Goal: Task Accomplishment & Management: Manage account settings

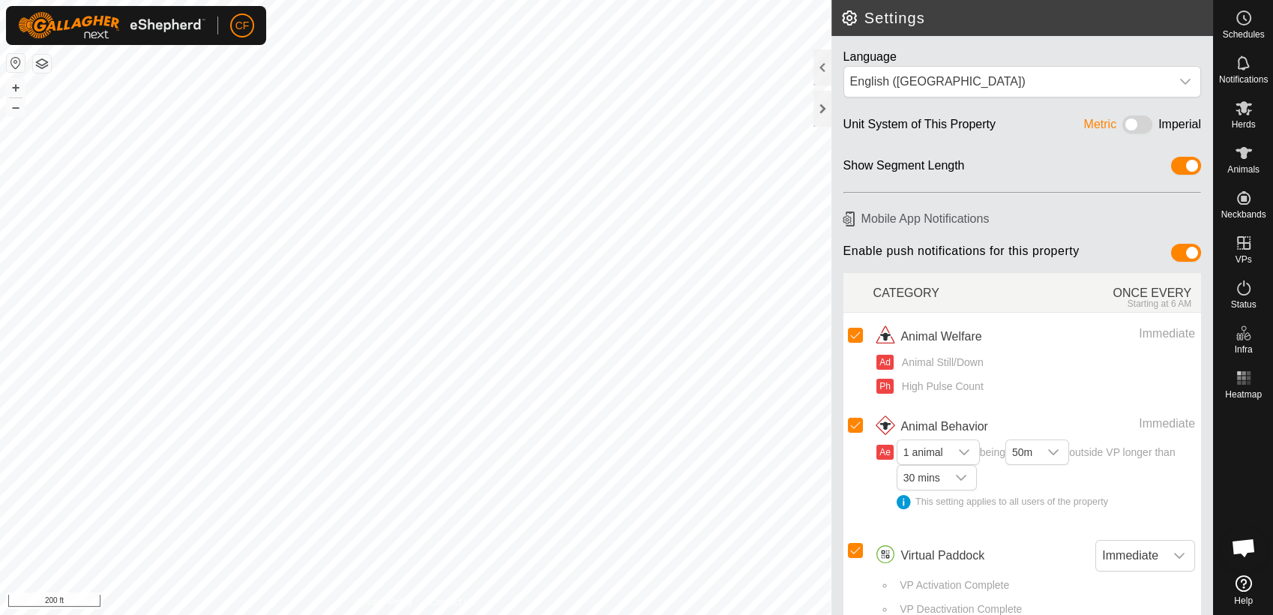
scroll to position [5655, 0]
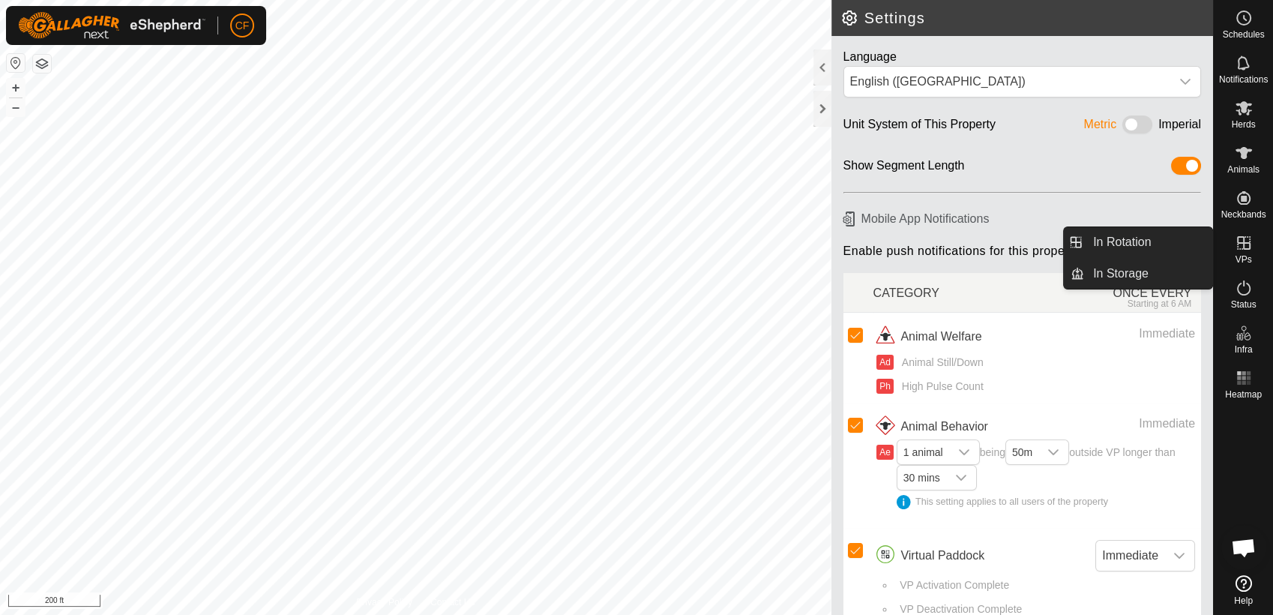
click at [1242, 250] on icon at bounding box center [1244, 243] width 18 height 18
click at [1184, 238] on link "In Rotation" at bounding box center [1148, 242] width 128 height 30
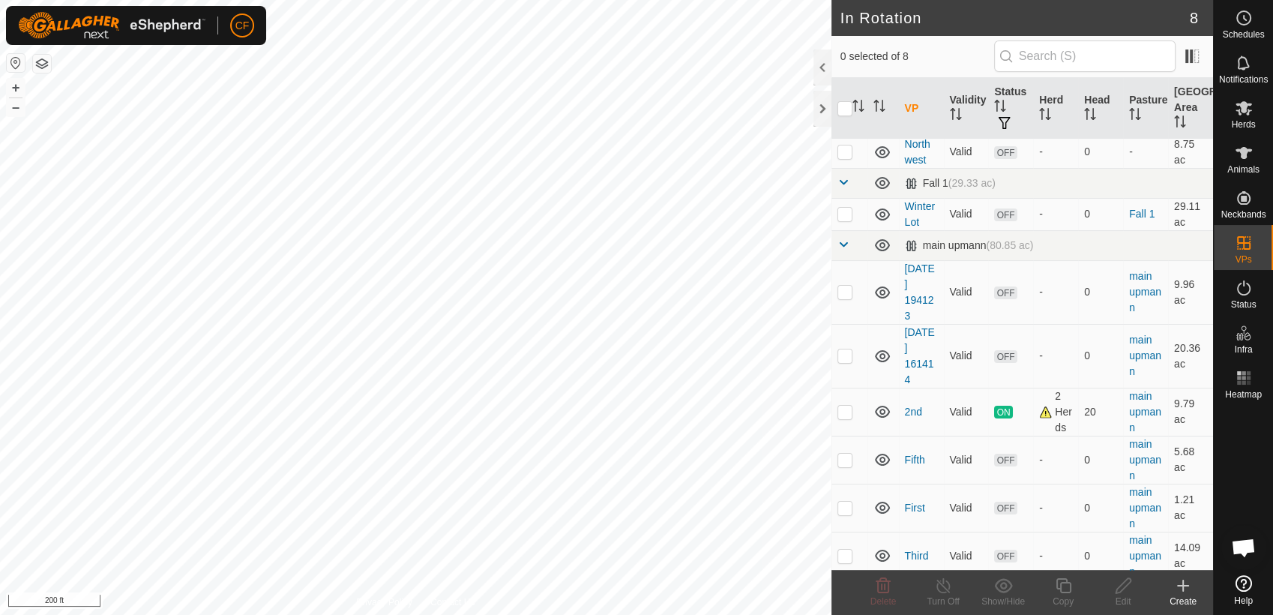
scroll to position [41, 0]
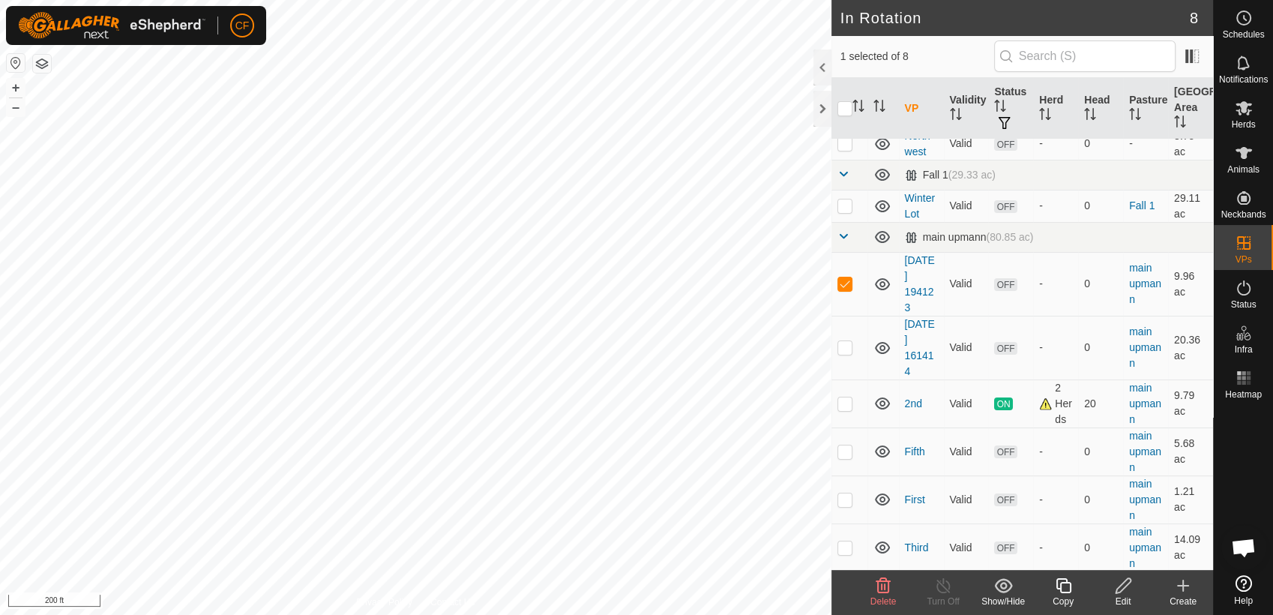
click at [882, 589] on icon at bounding box center [883, 586] width 18 height 18
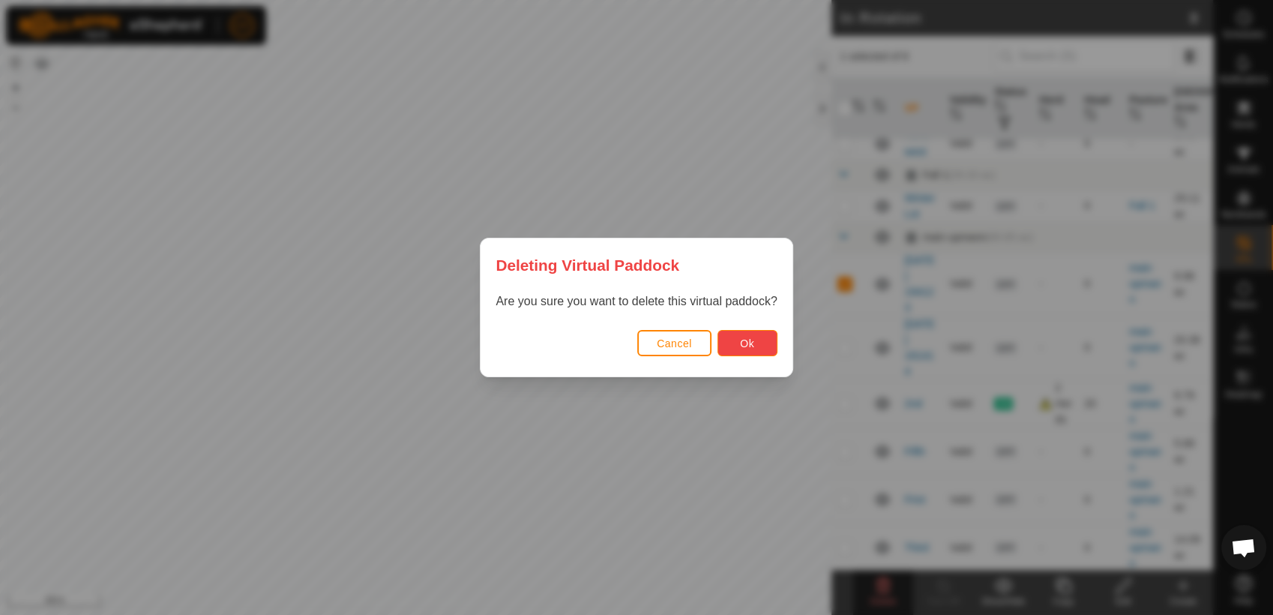
click at [737, 343] on button "Ok" at bounding box center [748, 343] width 60 height 26
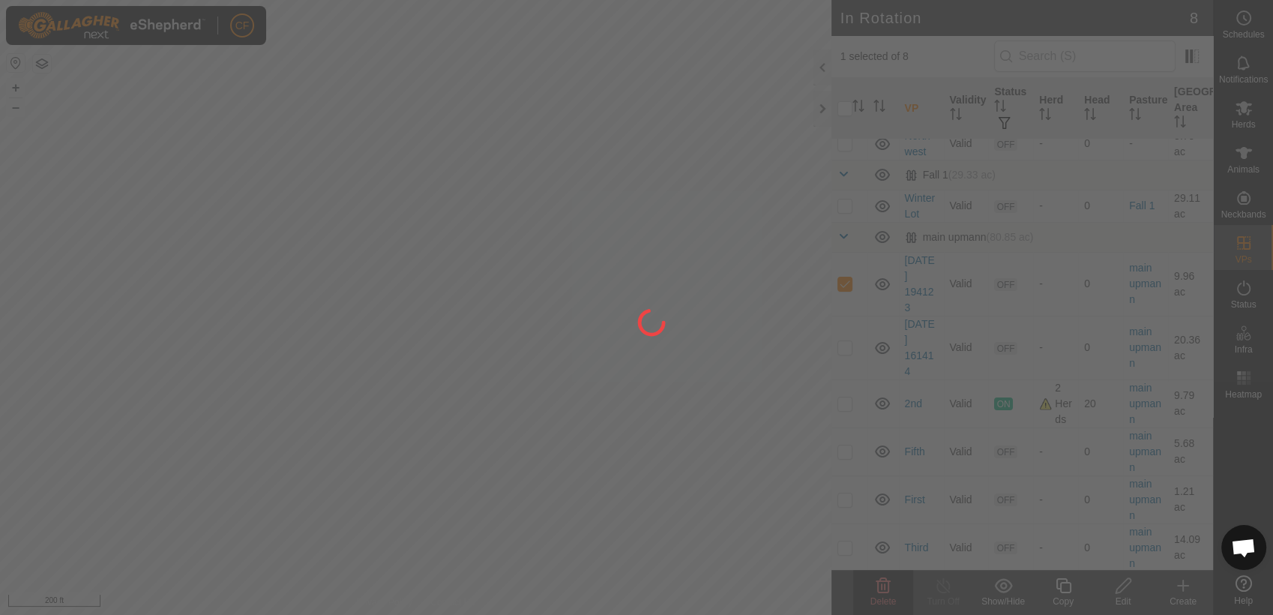
checkbox input "false"
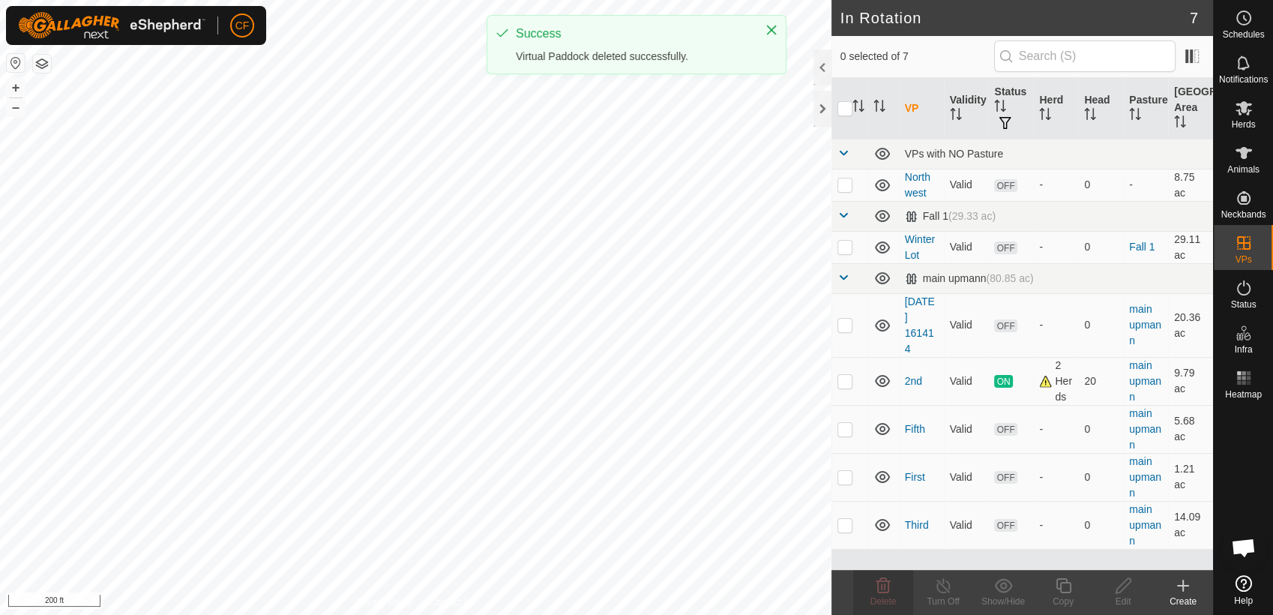
scroll to position [0, 0]
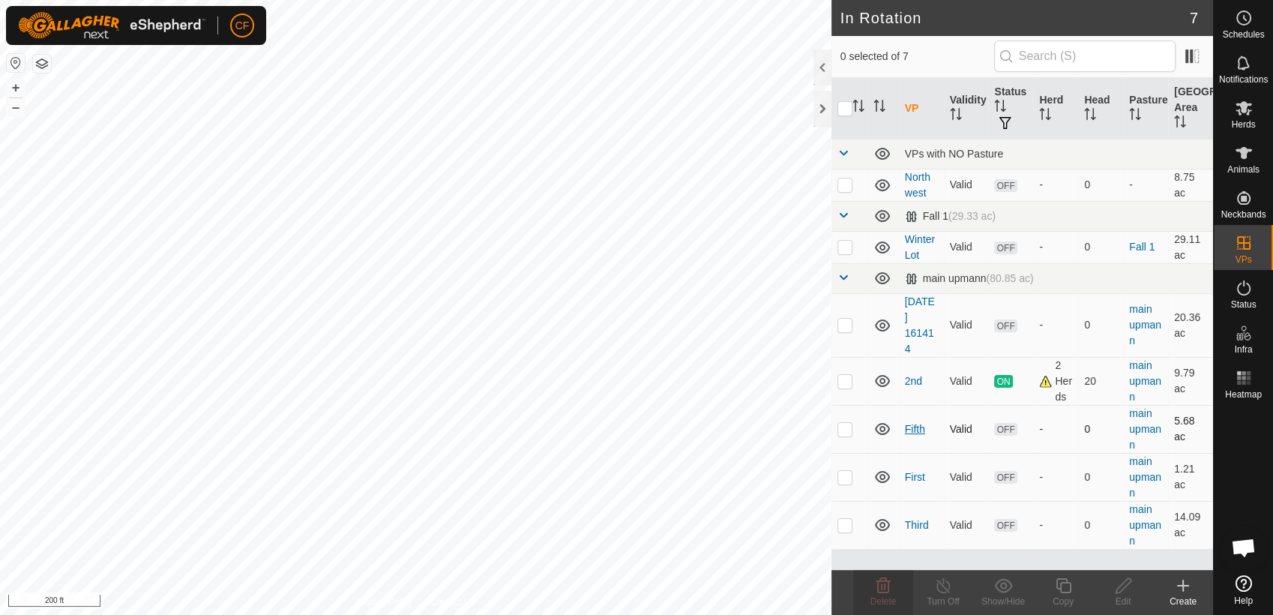
click at [914, 433] on link "Fifth" at bounding box center [915, 429] width 20 height 12
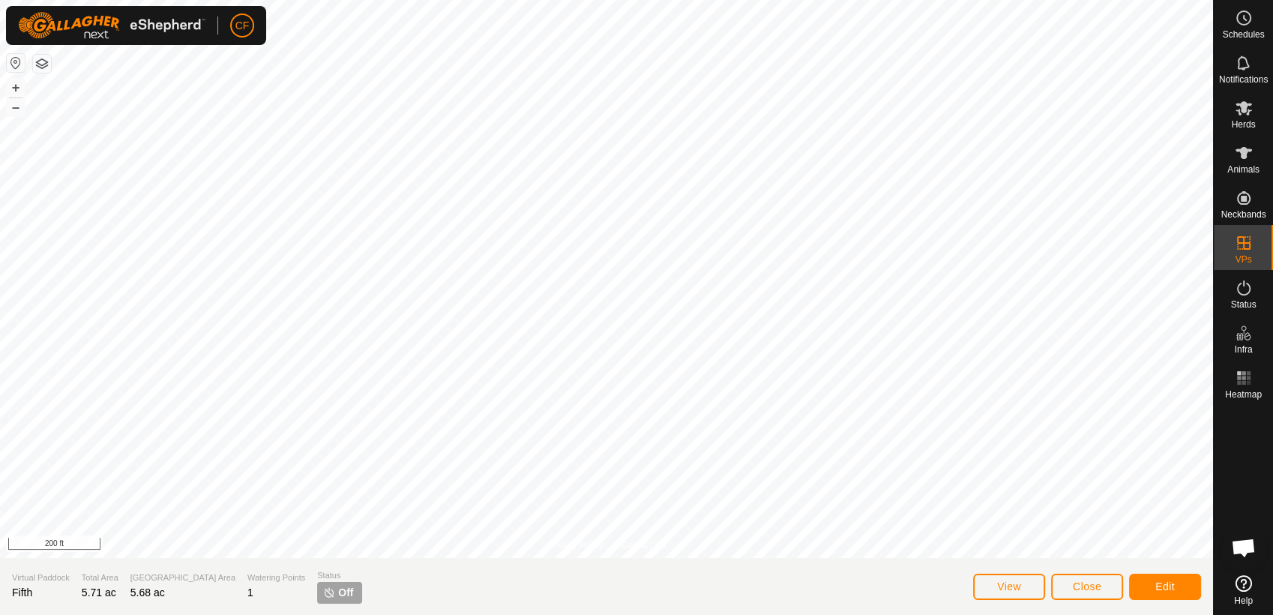
click at [673, 0] on html "CF Schedules Notifications Herds Animals Neckbands VPs Status Infra Heatmap Hel…" at bounding box center [636, 307] width 1273 height 615
click at [1097, 587] on span "Close" at bounding box center [1087, 586] width 28 height 12
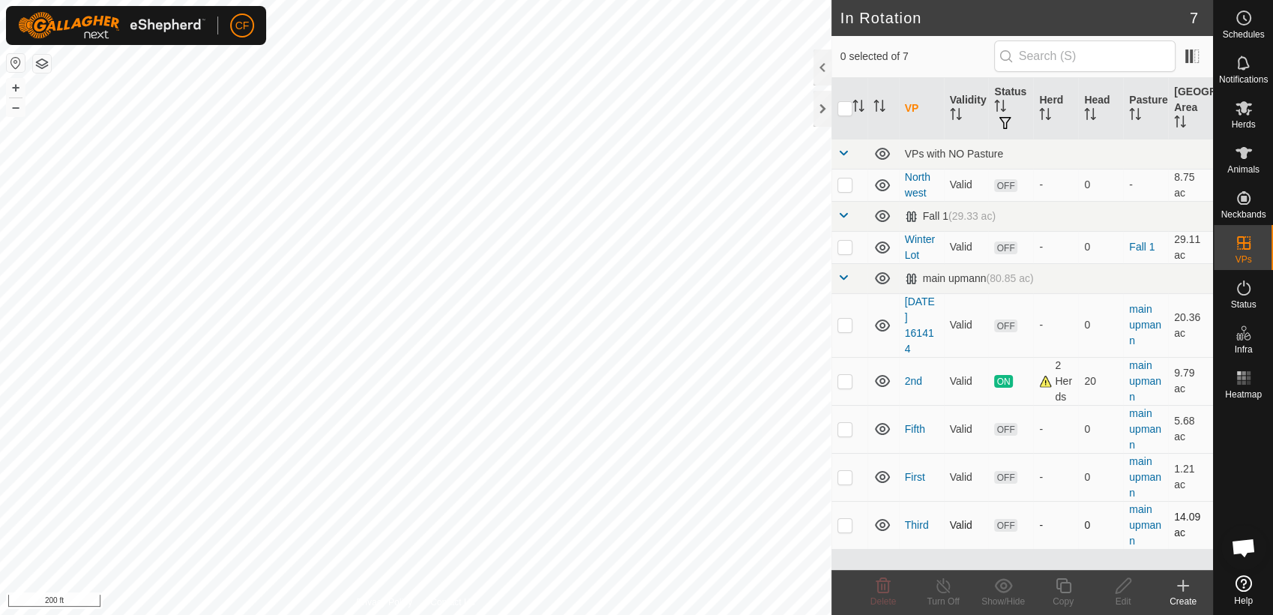
click at [849, 531] on td at bounding box center [850, 525] width 36 height 48
click at [534, 614] on html "CF Schedules Notifications Herds Animals Neckbands VPs Status Infra Heatmap Hel…" at bounding box center [636, 307] width 1273 height 615
click at [890, 595] on div "Delete" at bounding box center [883, 601] width 60 height 13
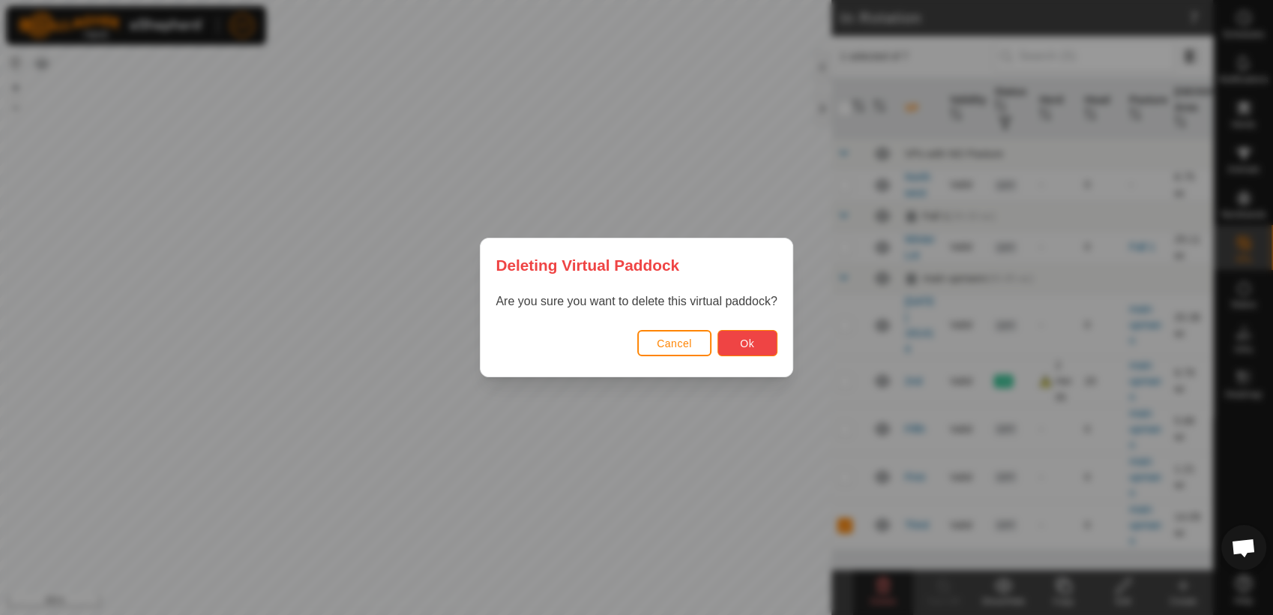
click at [740, 345] on span "Ok" at bounding box center [747, 343] width 14 height 12
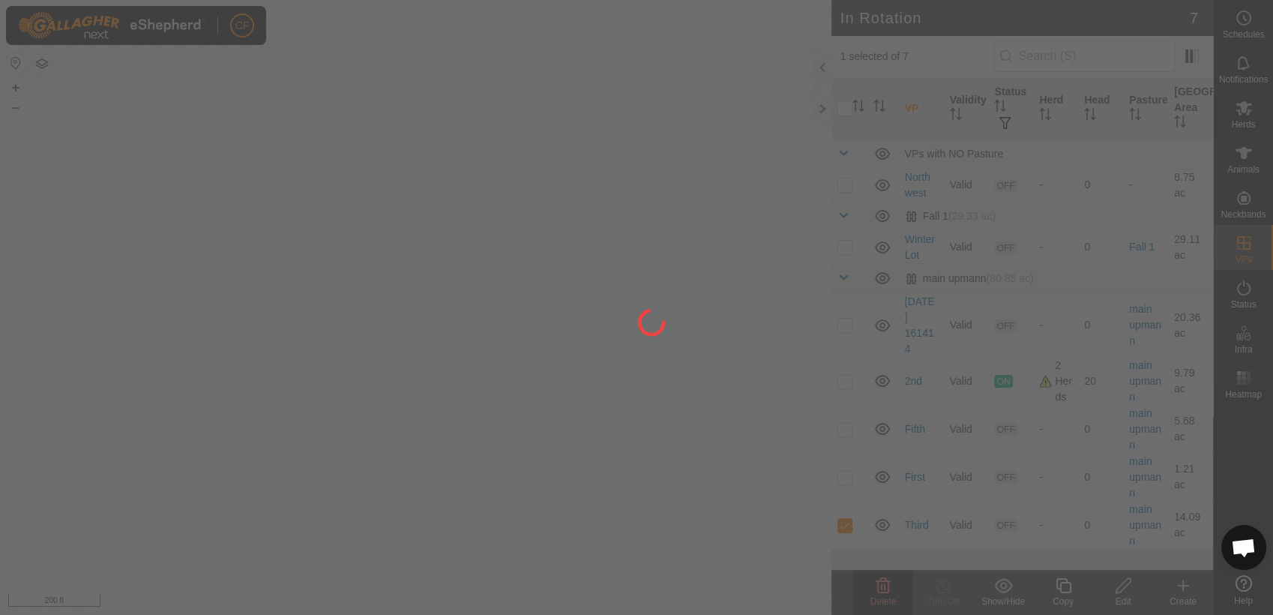
checkbox input "false"
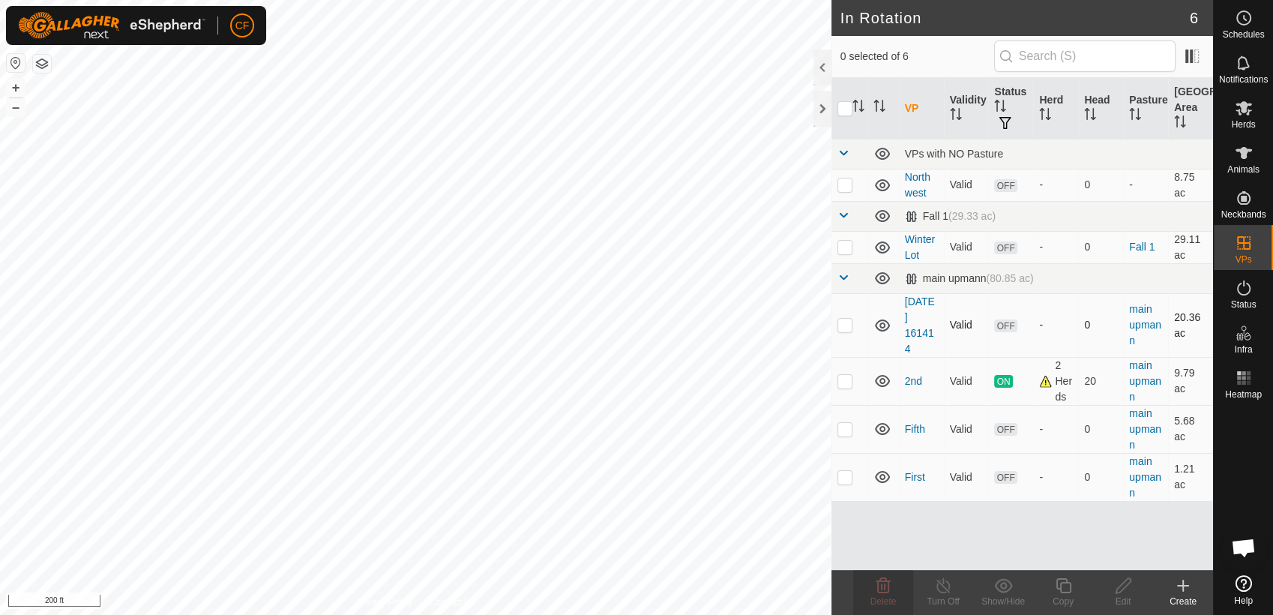
click at [844, 322] on p-checkbox at bounding box center [845, 325] width 15 height 12
checkbox input "true"
click at [876, 597] on span "Delete" at bounding box center [884, 601] width 26 height 10
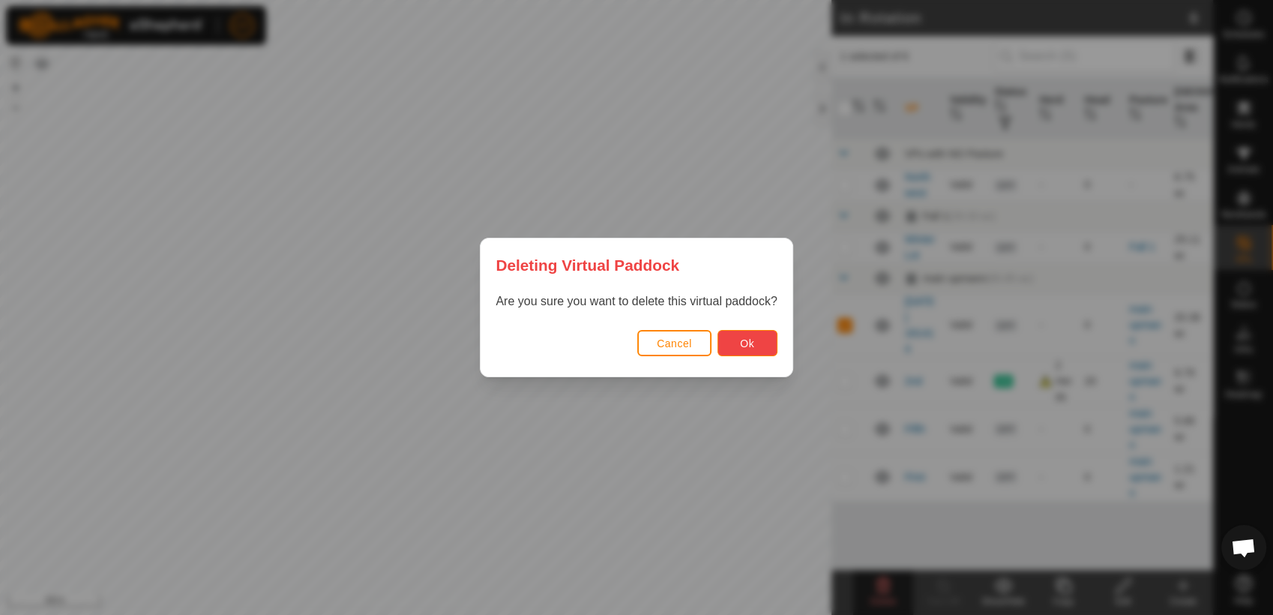
click at [745, 345] on span "Ok" at bounding box center [747, 343] width 14 height 12
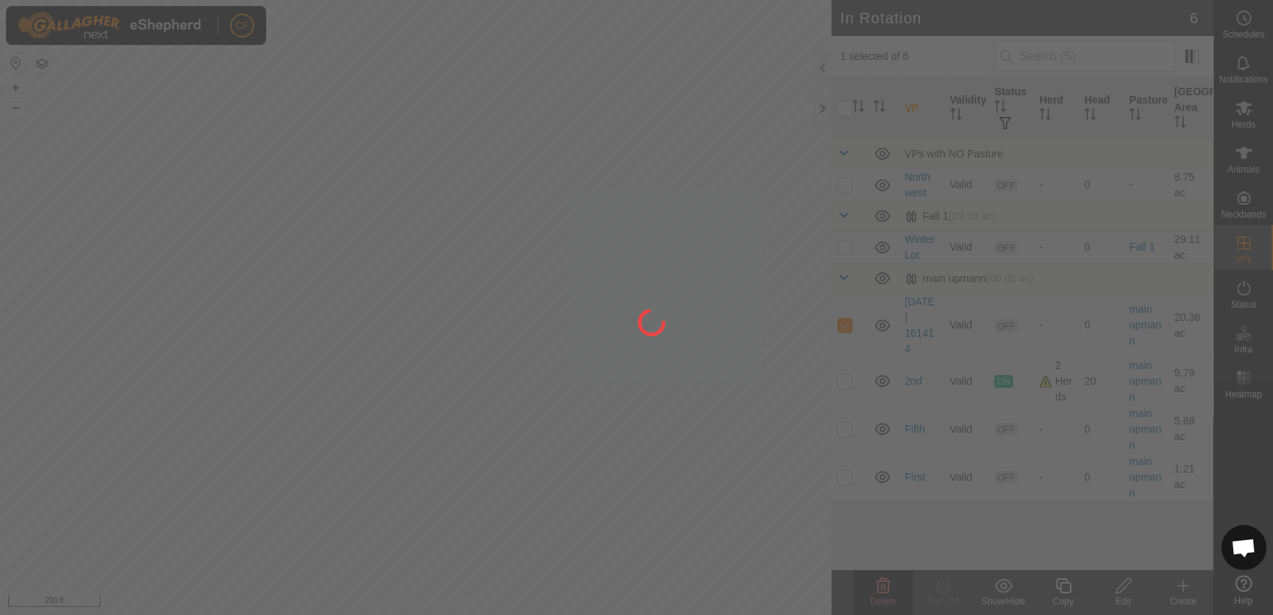
checkbox input "false"
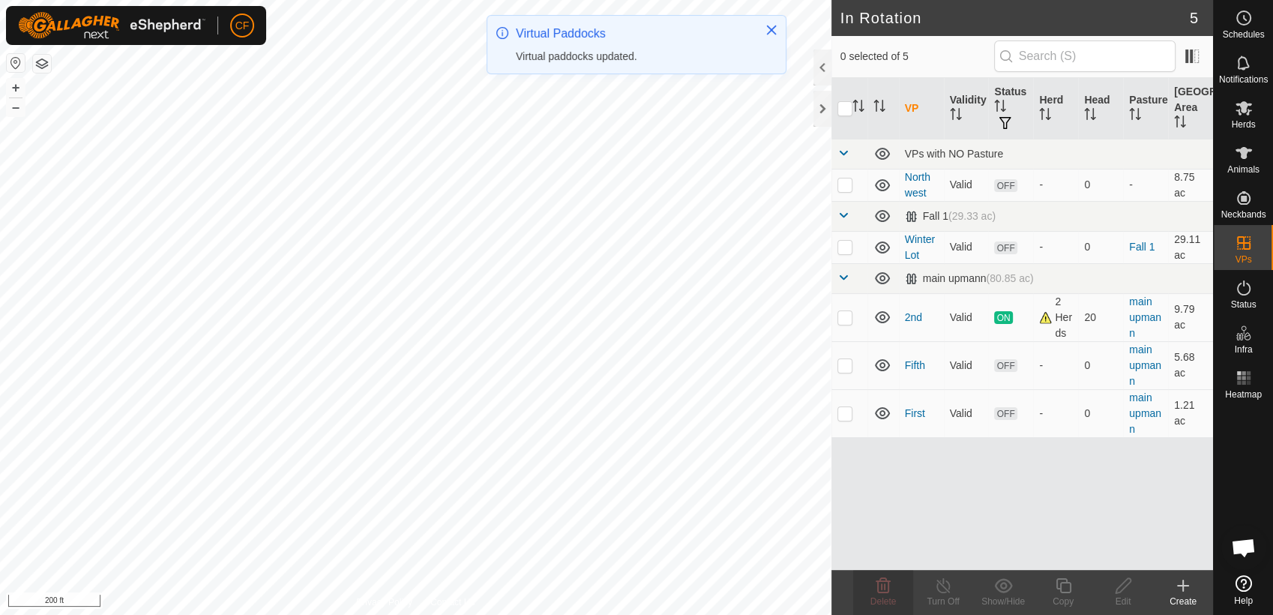
click at [845, 408] on p-checkbox at bounding box center [845, 413] width 15 height 12
checkbox input "true"
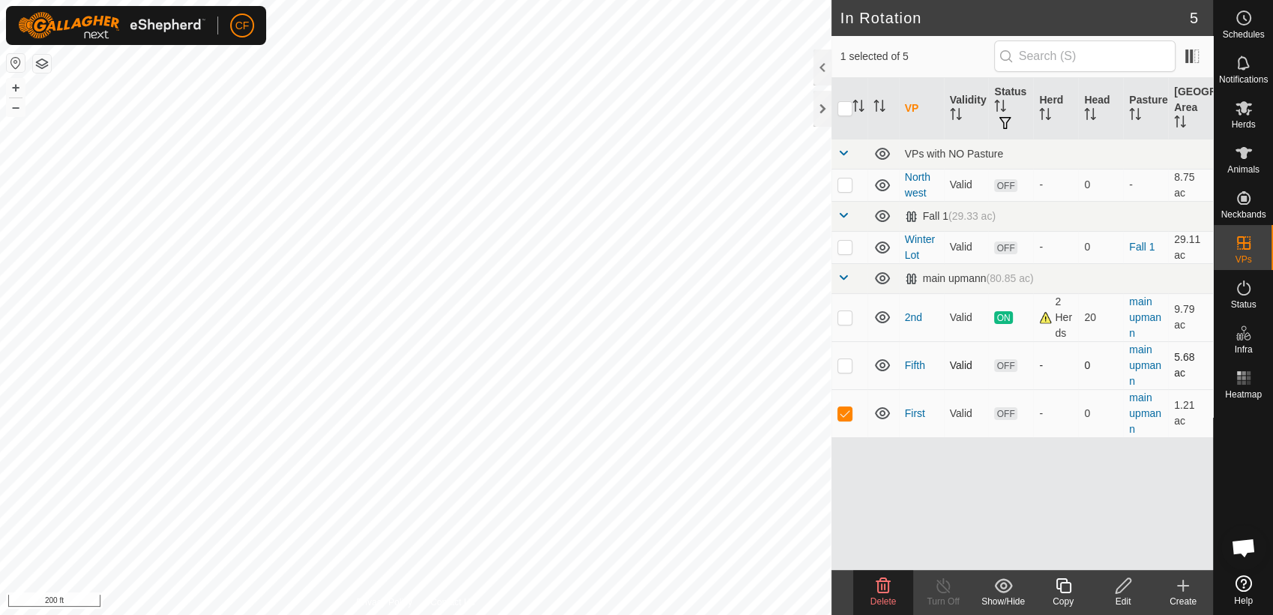
click at [844, 364] on p-checkbox at bounding box center [845, 365] width 15 height 12
checkbox input "true"
click at [843, 411] on p-checkbox at bounding box center [845, 413] width 15 height 12
click at [16, 111] on button "–" at bounding box center [16, 107] width 18 height 18
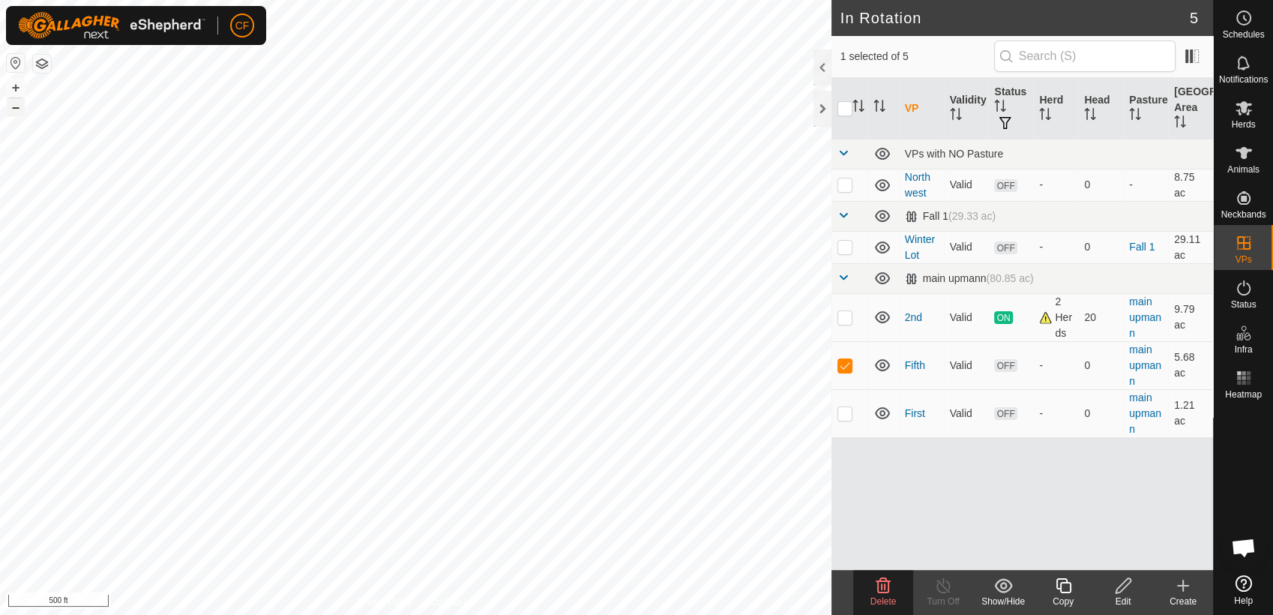
click at [16, 111] on button "–" at bounding box center [16, 107] width 18 height 18
click at [846, 413] on p-checkbox at bounding box center [845, 413] width 15 height 12
click at [846, 409] on p-checkbox at bounding box center [845, 413] width 15 height 12
checkbox input "false"
click at [23, 88] on button "+" at bounding box center [16, 88] width 18 height 18
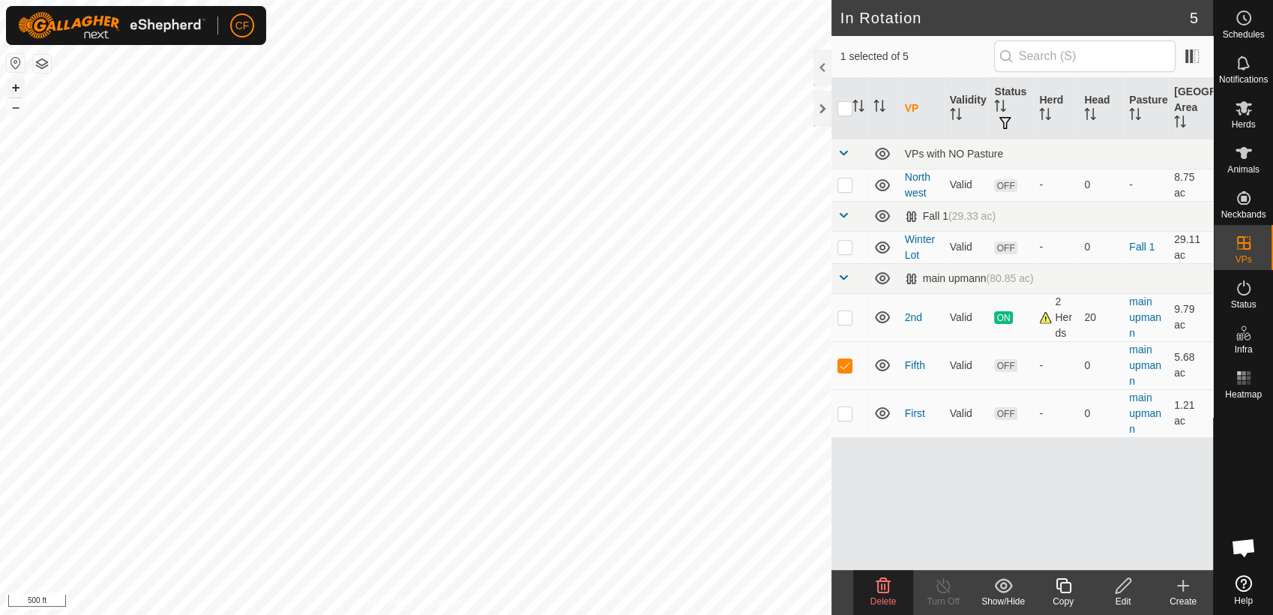
click at [23, 88] on button "+" at bounding box center [16, 88] width 18 height 18
click at [840, 363] on p-checkbox at bounding box center [845, 365] width 15 height 12
checkbox input "false"
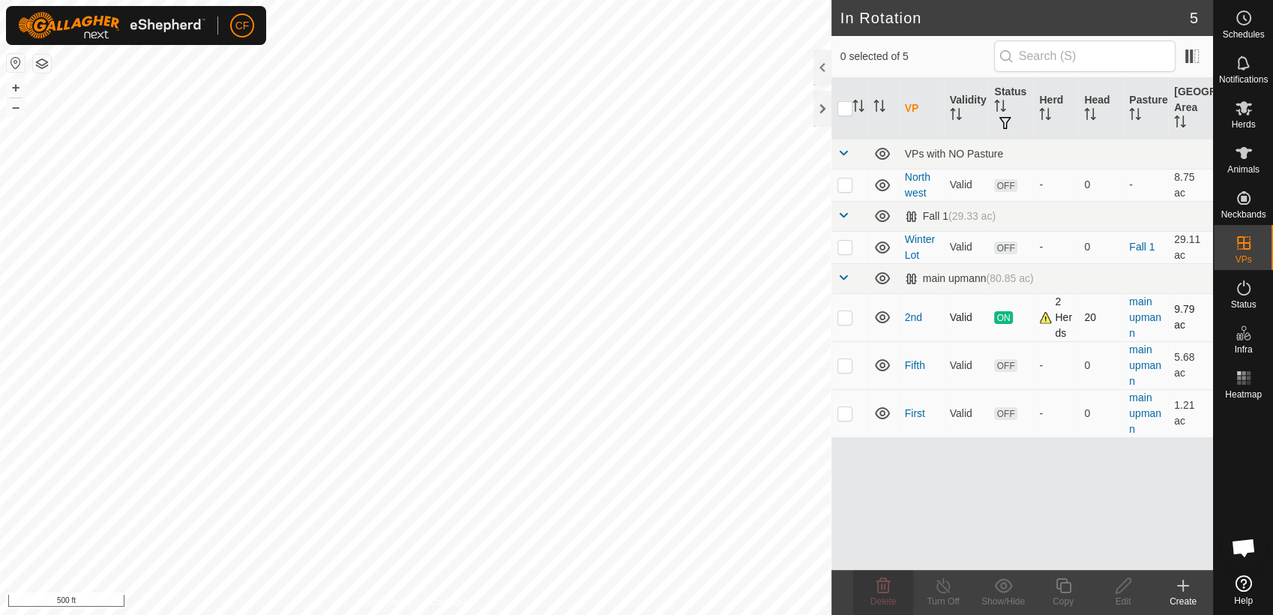
click at [845, 318] on p-checkbox at bounding box center [845, 317] width 15 height 12
checkbox input "true"
click at [1066, 589] on icon at bounding box center [1063, 586] width 19 height 18
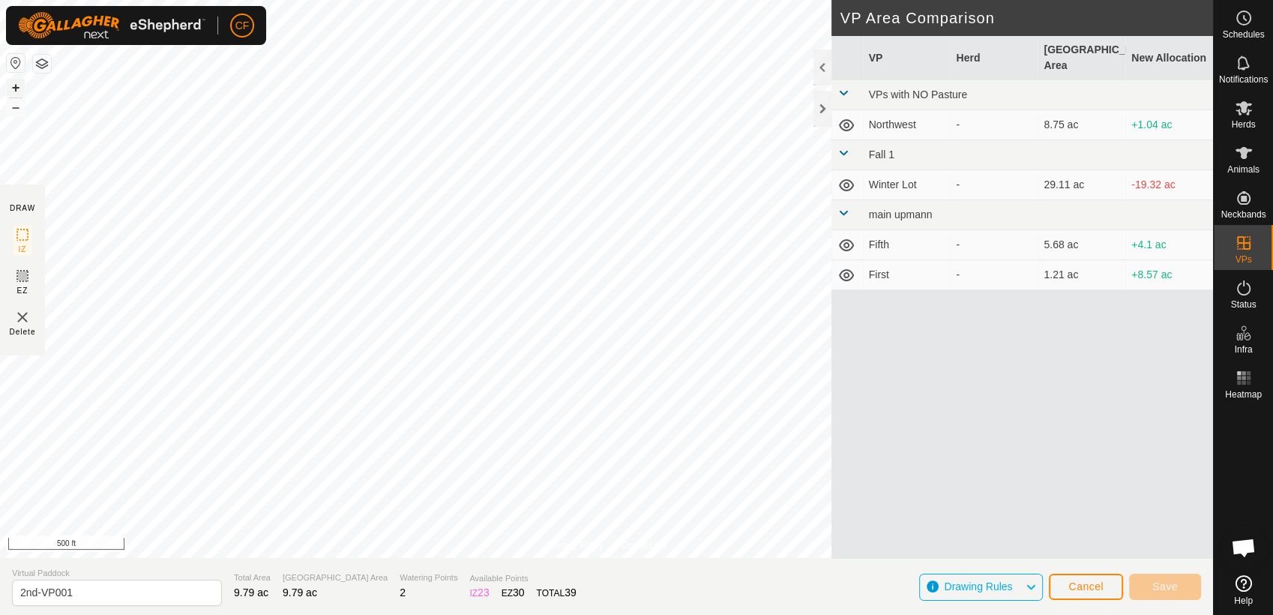
click at [15, 89] on button "+" at bounding box center [16, 88] width 18 height 18
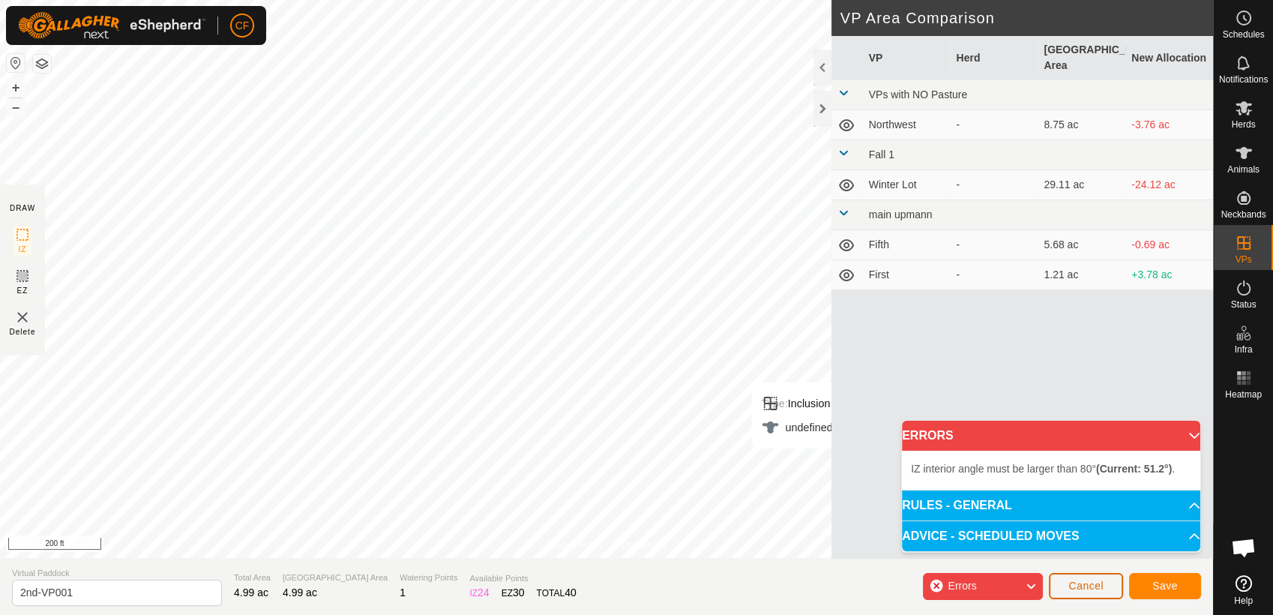
click at [1086, 585] on span "Cancel" at bounding box center [1086, 586] width 35 height 12
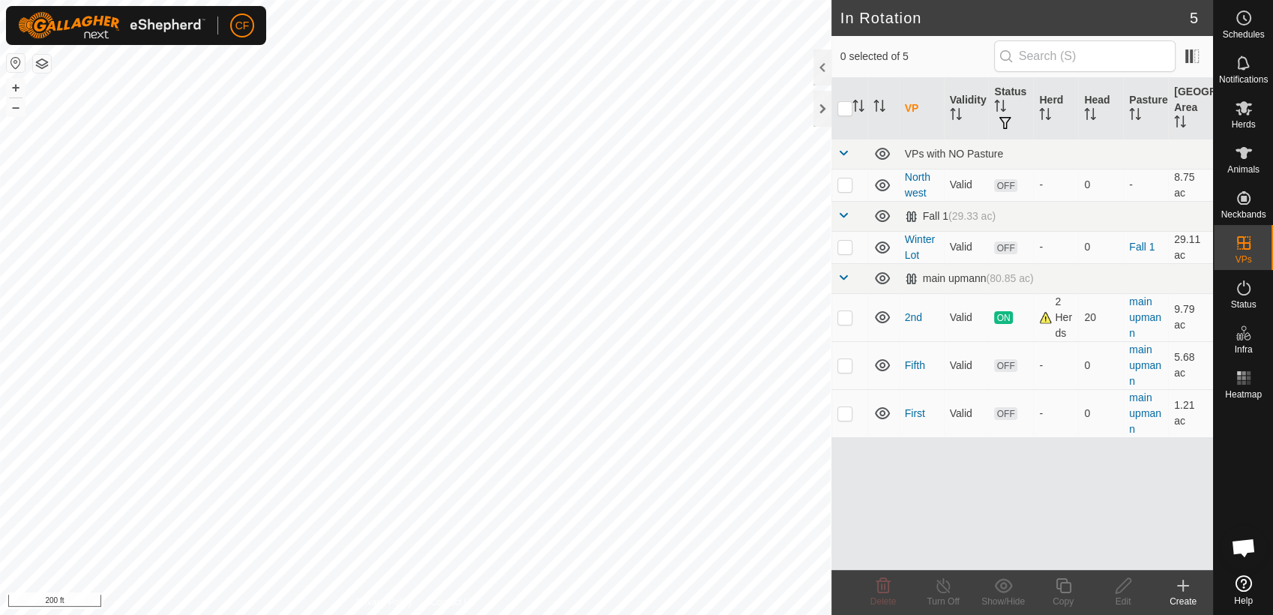
click at [1182, 593] on icon at bounding box center [1183, 586] width 18 height 18
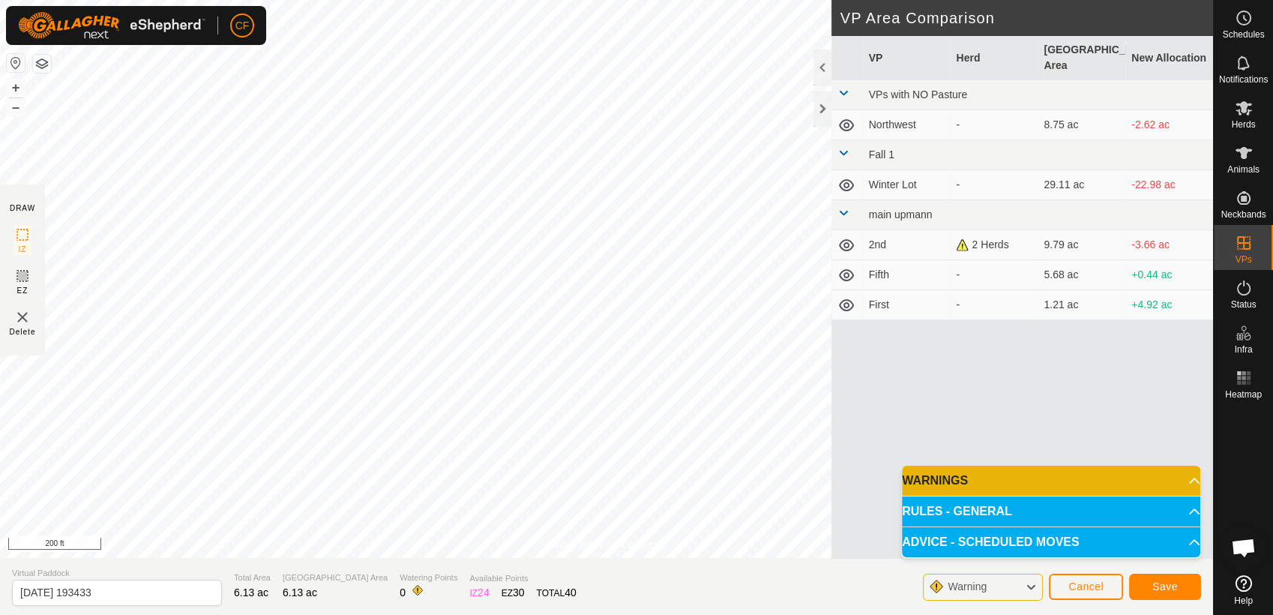
click at [1183, 484] on p-accordion-header "WARNINGS" at bounding box center [1051, 481] width 298 height 30
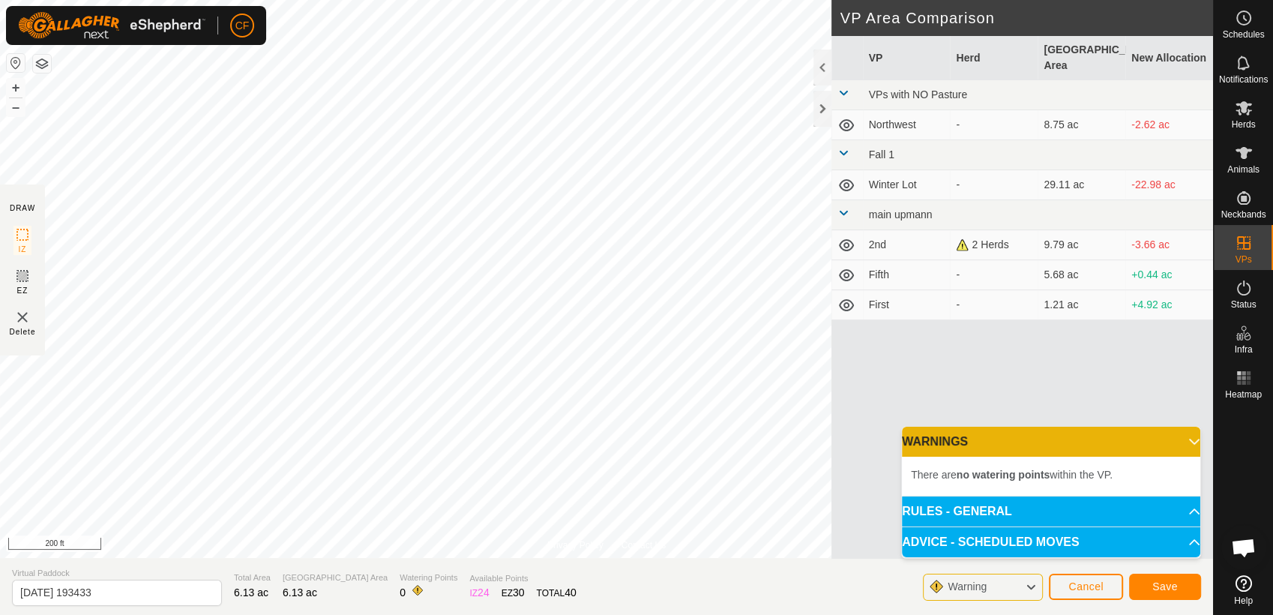
click at [1182, 446] on p-accordion-header "WARNINGS" at bounding box center [1051, 442] width 298 height 30
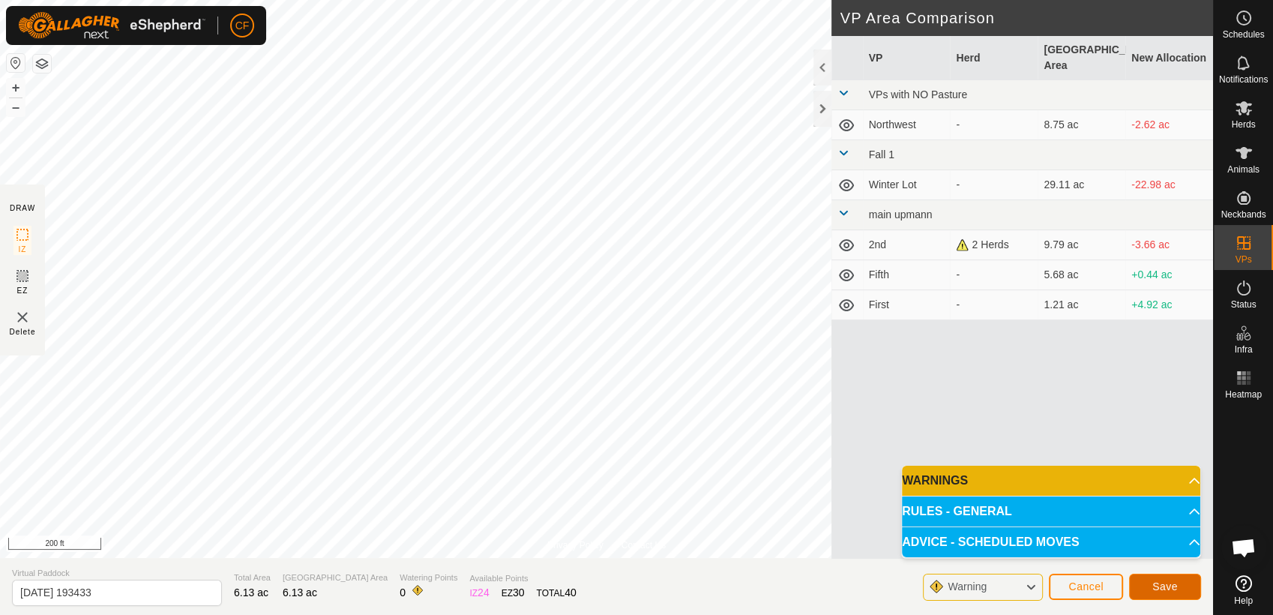
click at [1160, 584] on span "Save" at bounding box center [1165, 586] width 25 height 12
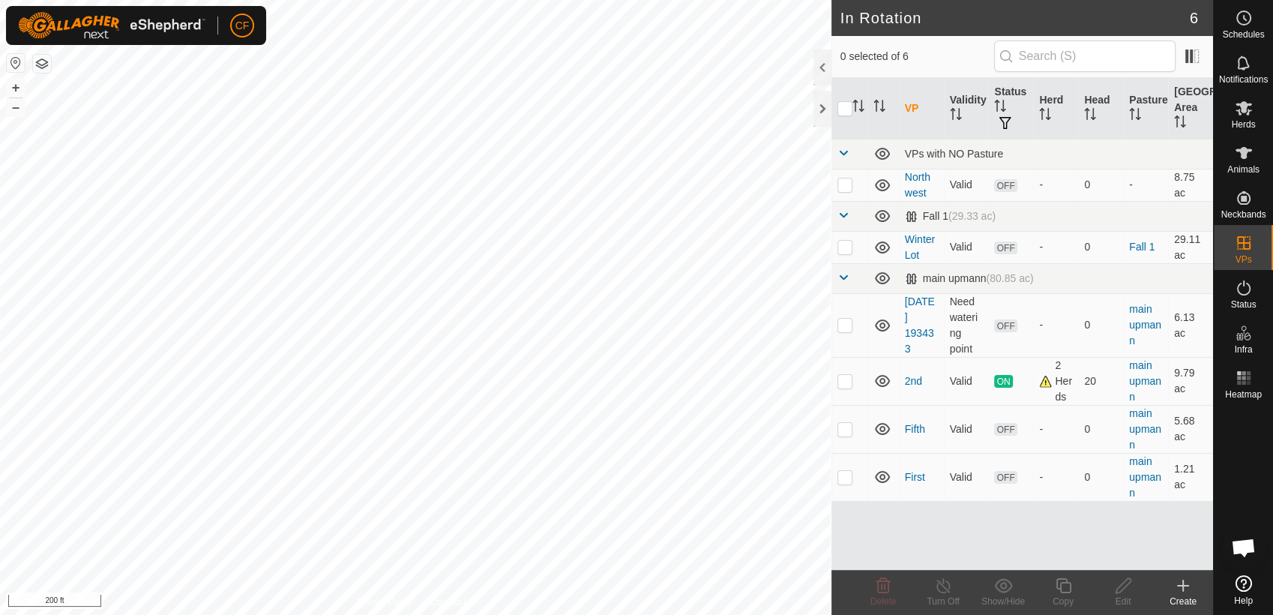
checkbox input "true"
click at [1065, 591] on icon at bounding box center [1063, 586] width 19 height 18
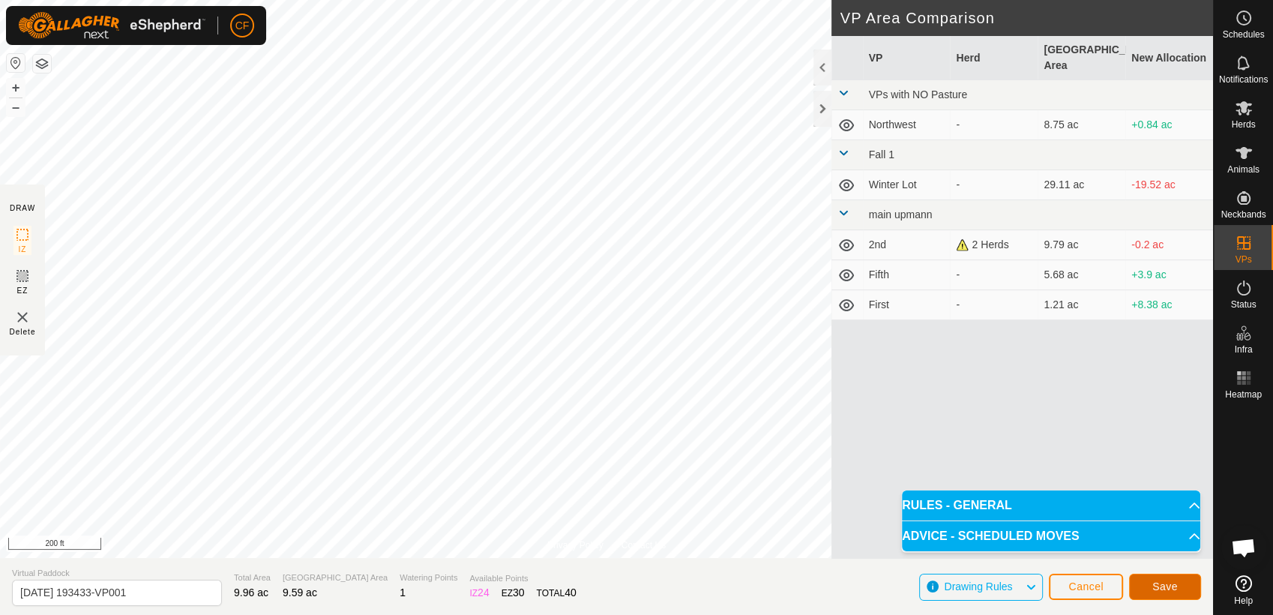
click at [1172, 586] on span "Save" at bounding box center [1165, 586] width 25 height 12
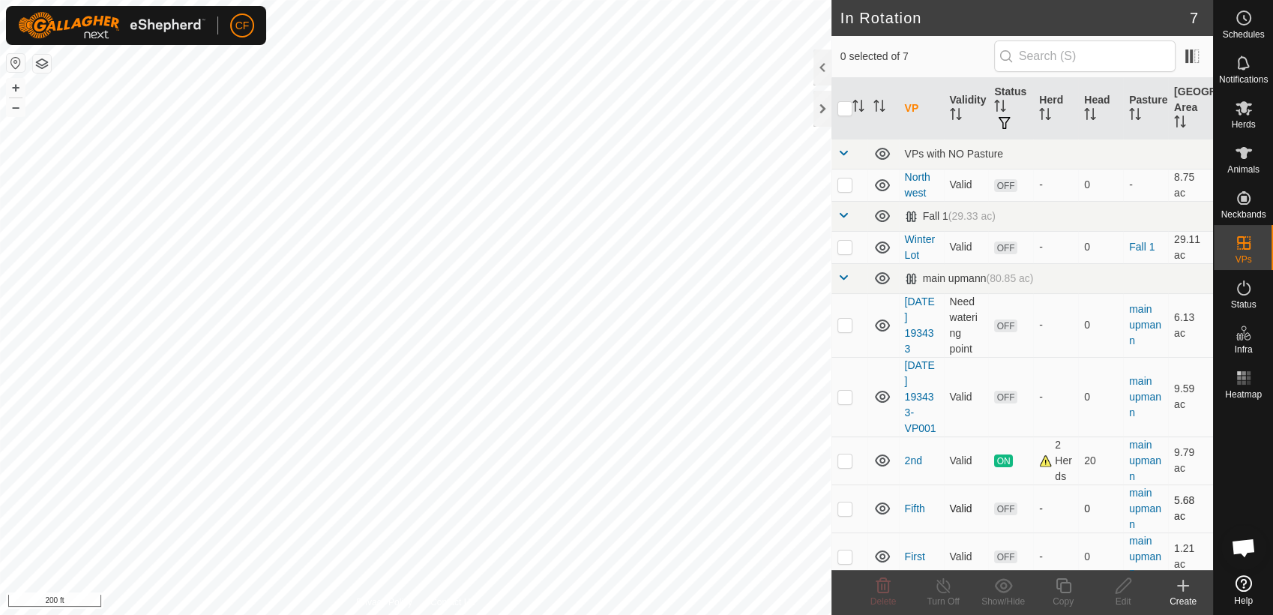
checkbox input "true"
checkbox input "false"
click at [1064, 589] on icon at bounding box center [1063, 586] width 19 height 18
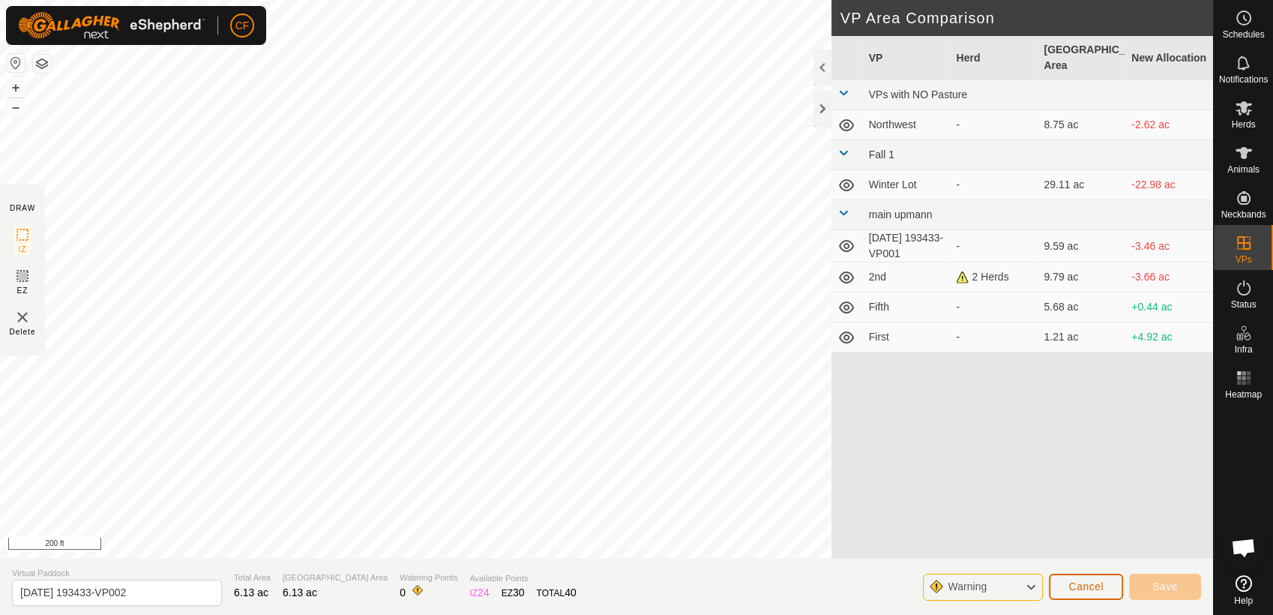
click at [1098, 587] on span "Cancel" at bounding box center [1086, 586] width 35 height 12
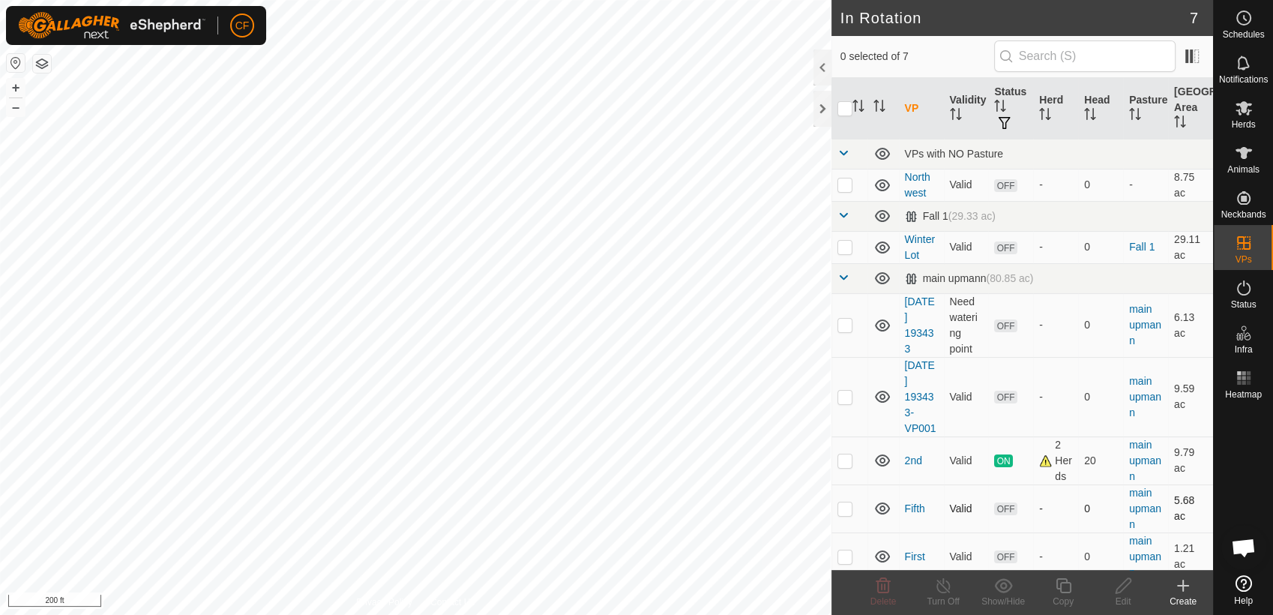
checkbox input "true"
click at [1058, 584] on icon at bounding box center [1063, 586] width 19 height 18
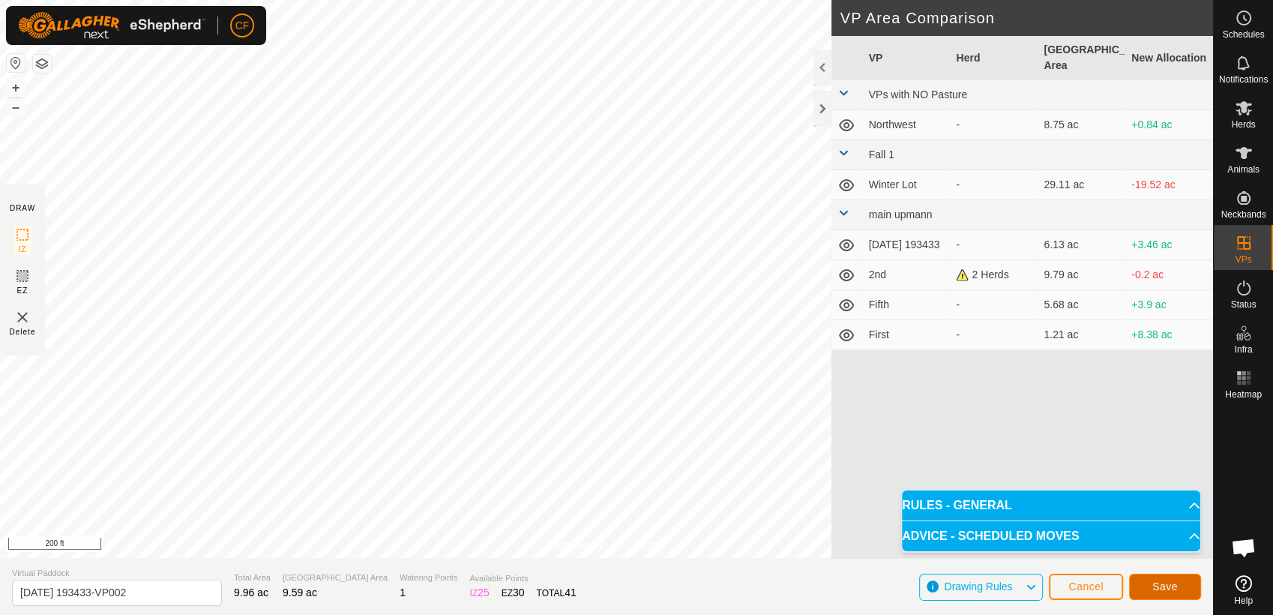
click at [1156, 585] on span "Save" at bounding box center [1165, 586] width 25 height 12
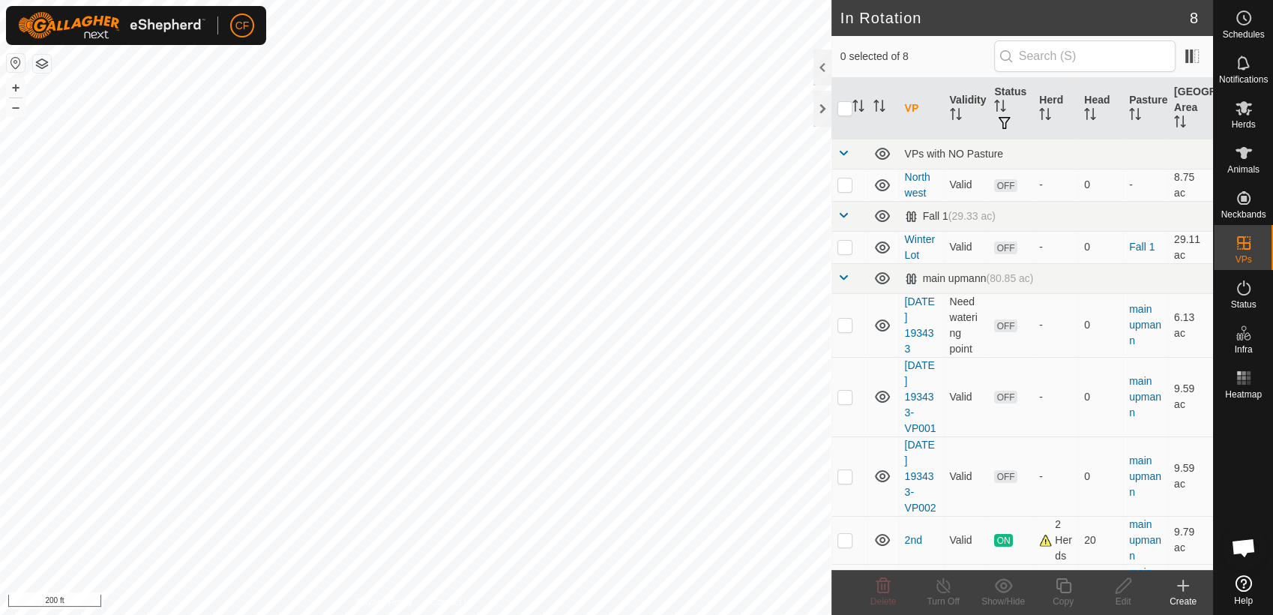
checkbox input "true"
click at [1066, 585] on icon at bounding box center [1063, 586] width 19 height 18
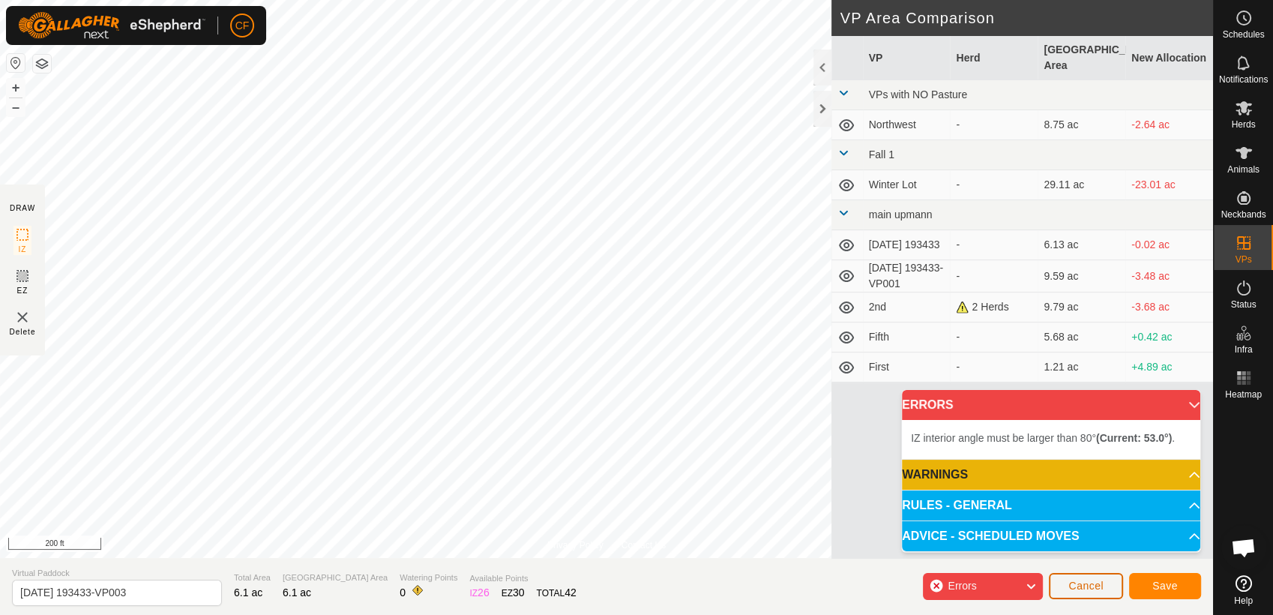
click at [1079, 591] on span "Cancel" at bounding box center [1086, 586] width 35 height 12
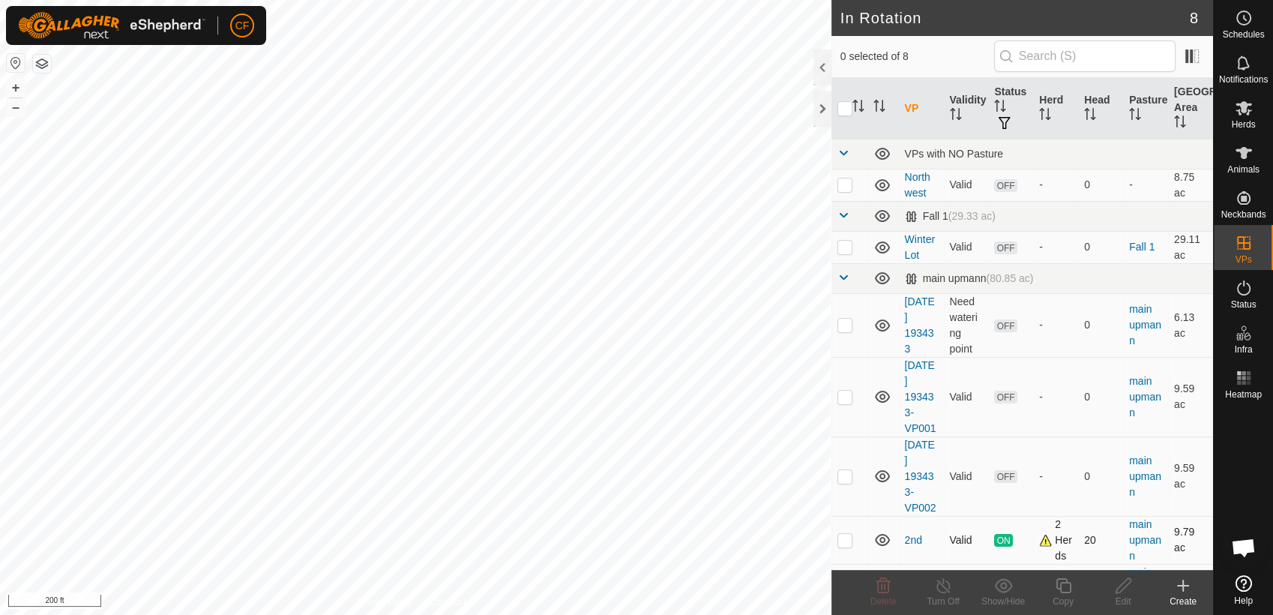
checkbox input "true"
checkbox input "false"
click at [1068, 589] on icon at bounding box center [1063, 586] width 19 height 18
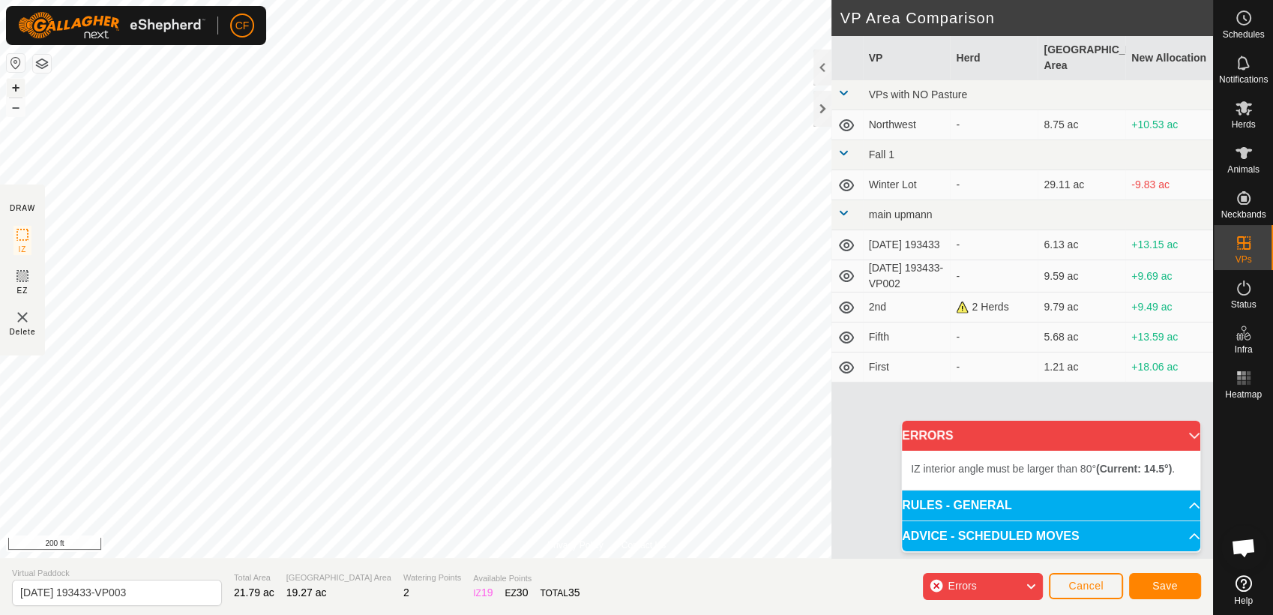
drag, startPoint x: 15, startPoint y: 82, endPoint x: 22, endPoint y: 72, distance: 12.9
click at [22, 72] on div "Privacy Policy Contact Us Status: OFF Type: Inclusion Zone + – ⇧ i 200 ft" at bounding box center [606, 279] width 1213 height 558
click at [10, 87] on button "+" at bounding box center [16, 88] width 18 height 18
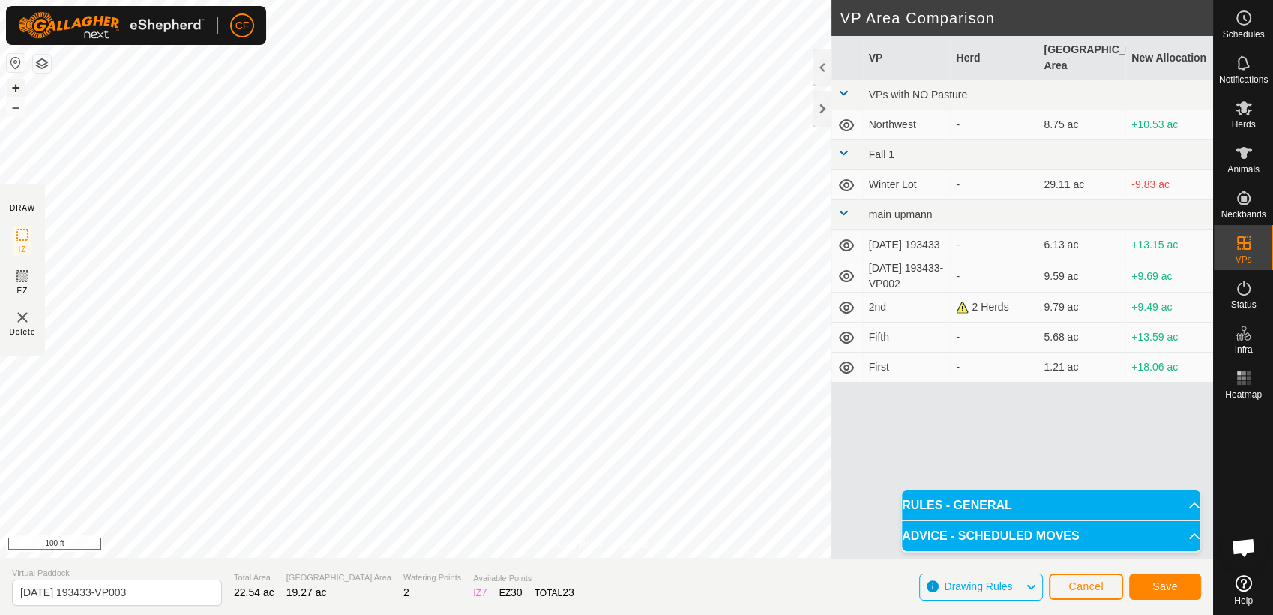
click at [18, 87] on button "+" at bounding box center [16, 88] width 18 height 18
click at [12, 106] on button "–" at bounding box center [16, 107] width 18 height 18
click at [835, 123] on div "Privacy Policy Contact Us Status: OFF Type: Inclusion Zone + – ⇧ i 50 ft DRAW I…" at bounding box center [606, 307] width 1213 height 615
click at [339, 0] on html "CF Schedules Notifications Herds Animals Neckbands VPs Status Infra Heatmap Hel…" at bounding box center [636, 307] width 1273 height 615
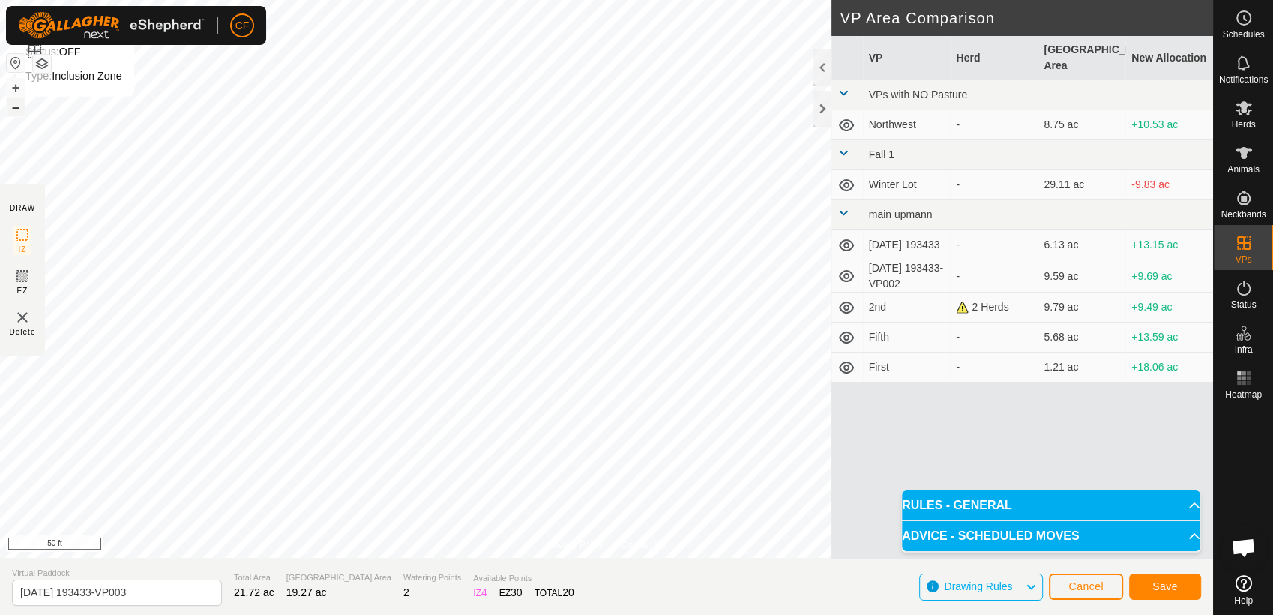
click at [14, 112] on button "–" at bounding box center [16, 107] width 18 height 18
click at [16, 115] on button "–" at bounding box center [16, 107] width 18 height 18
click at [1167, 577] on button "Save" at bounding box center [1165, 587] width 72 height 26
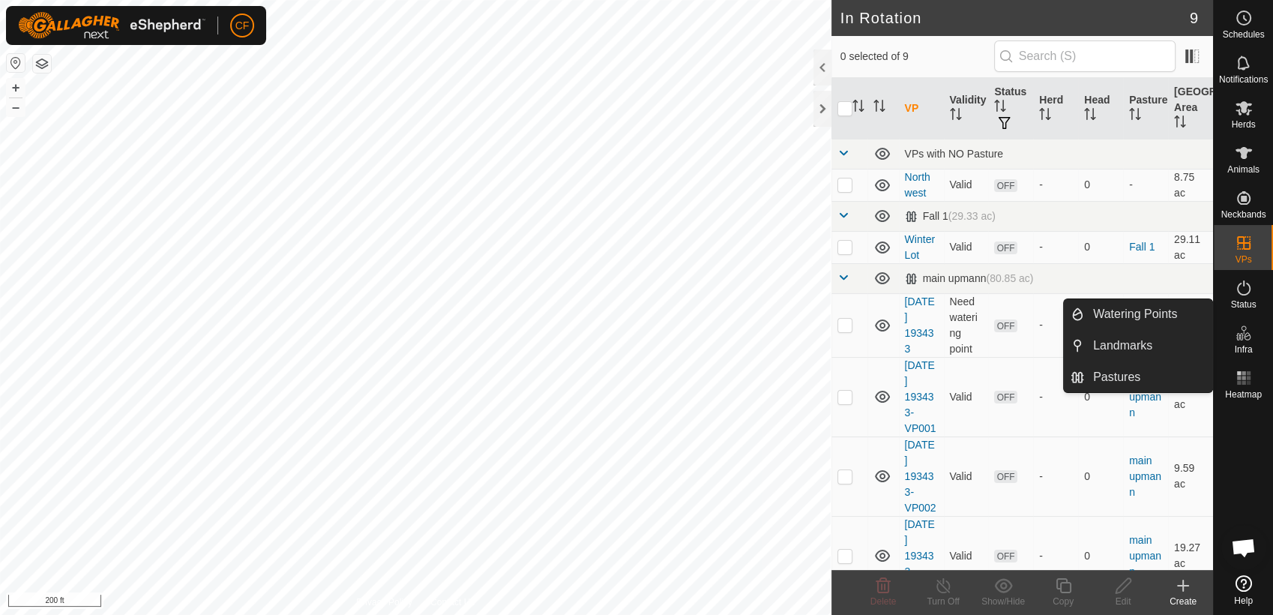
click at [1243, 349] on span "Infra" at bounding box center [1243, 349] width 18 height 9
click at [1171, 316] on link "Watering Points" at bounding box center [1148, 314] width 128 height 30
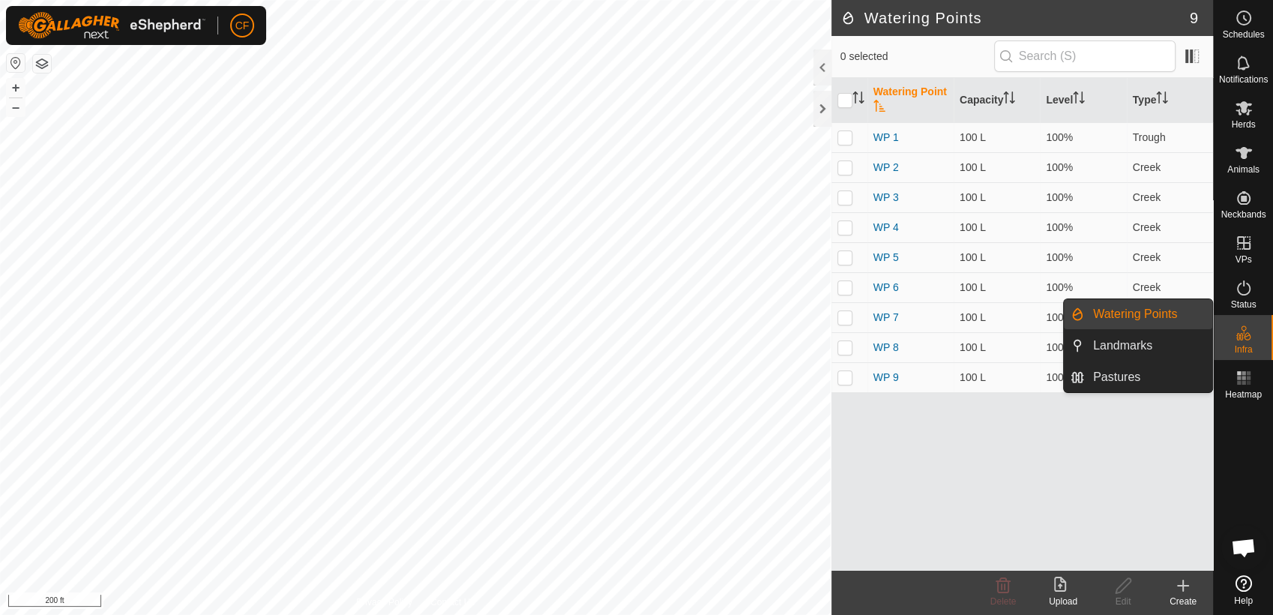
click at [1164, 313] on link "Watering Points" at bounding box center [1148, 314] width 128 height 30
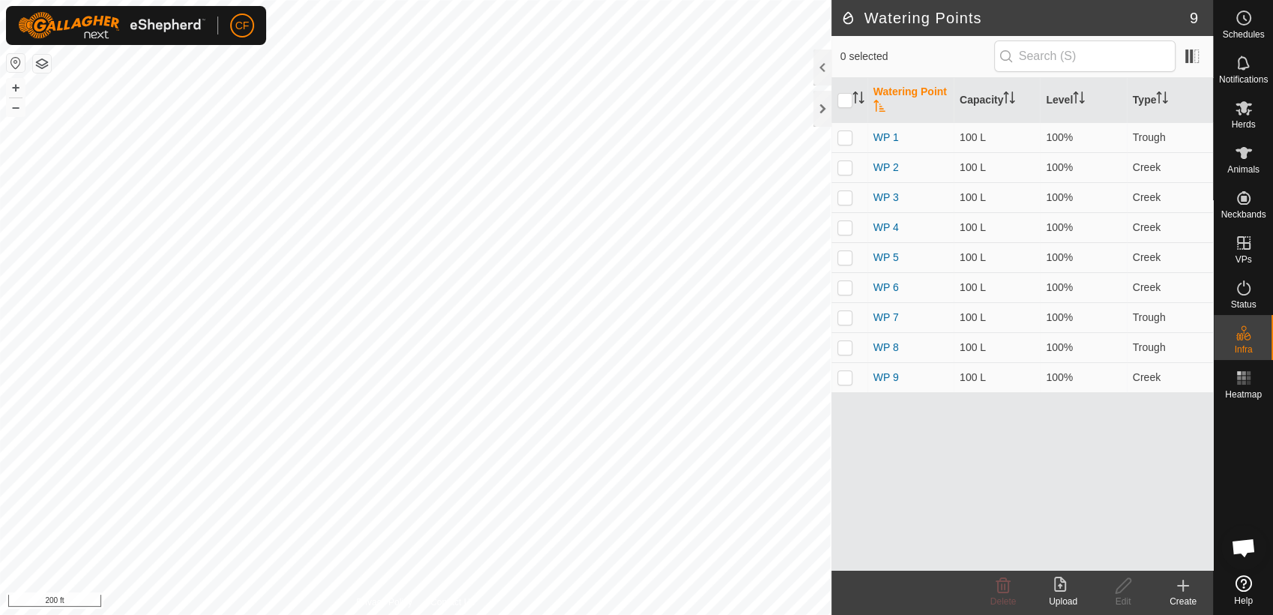
click at [1177, 585] on icon at bounding box center [1183, 586] width 18 height 18
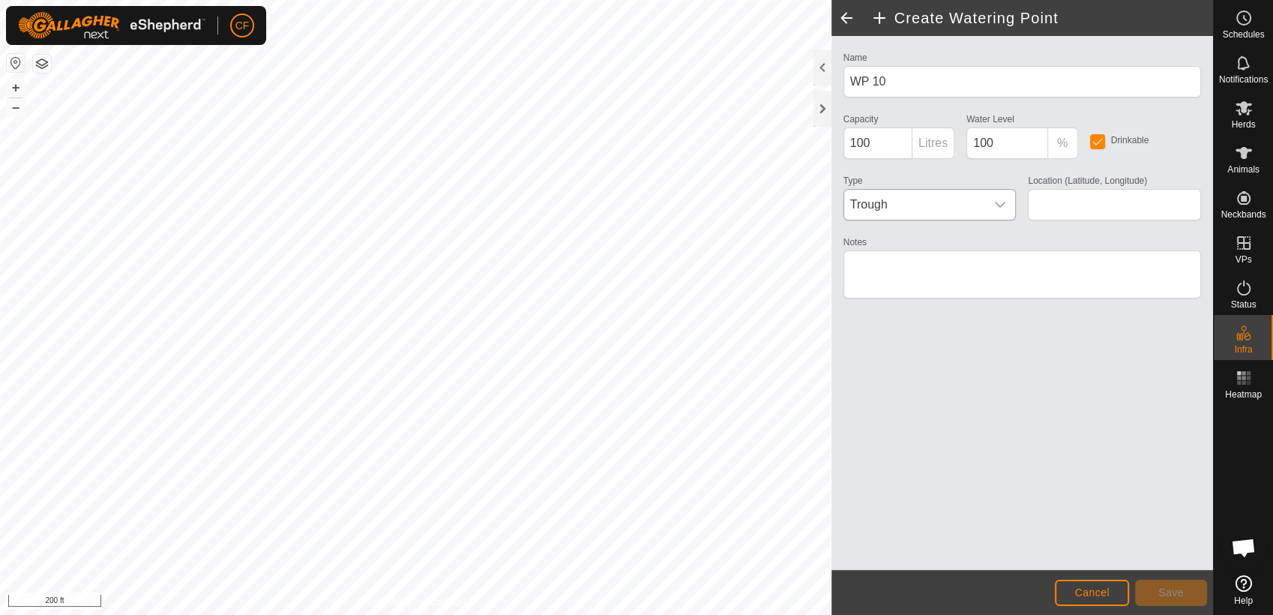
click at [996, 204] on icon "dropdown trigger" at bounding box center [1000, 205] width 12 height 12
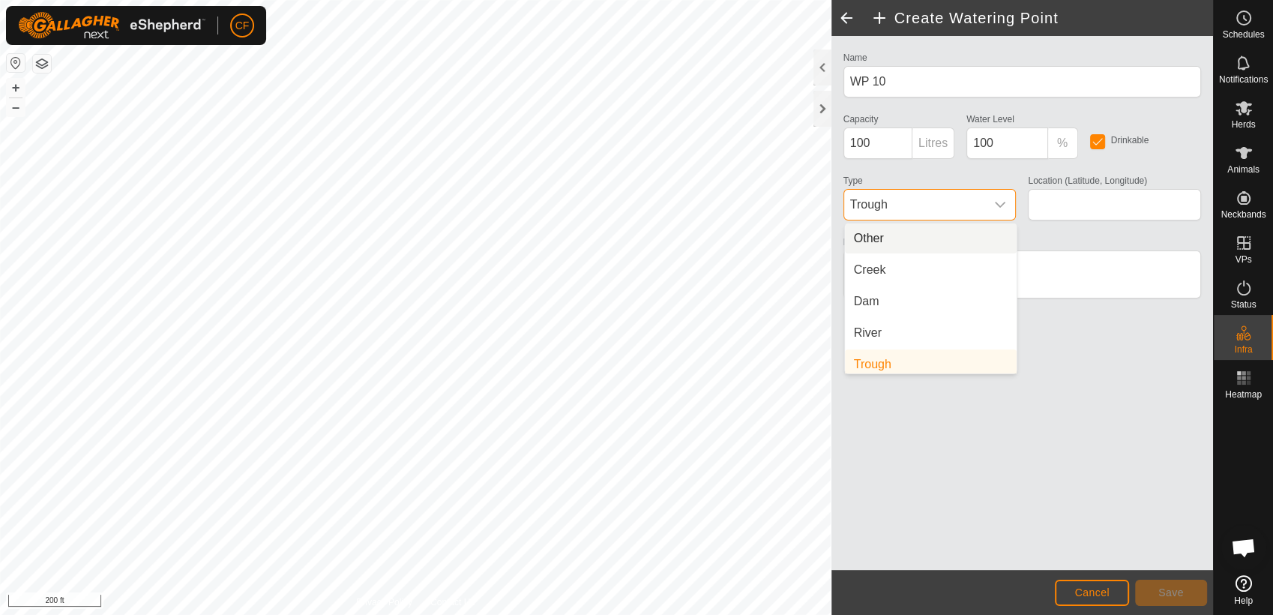
scroll to position [6, 0]
click at [912, 265] on li "Creek" at bounding box center [931, 264] width 172 height 30
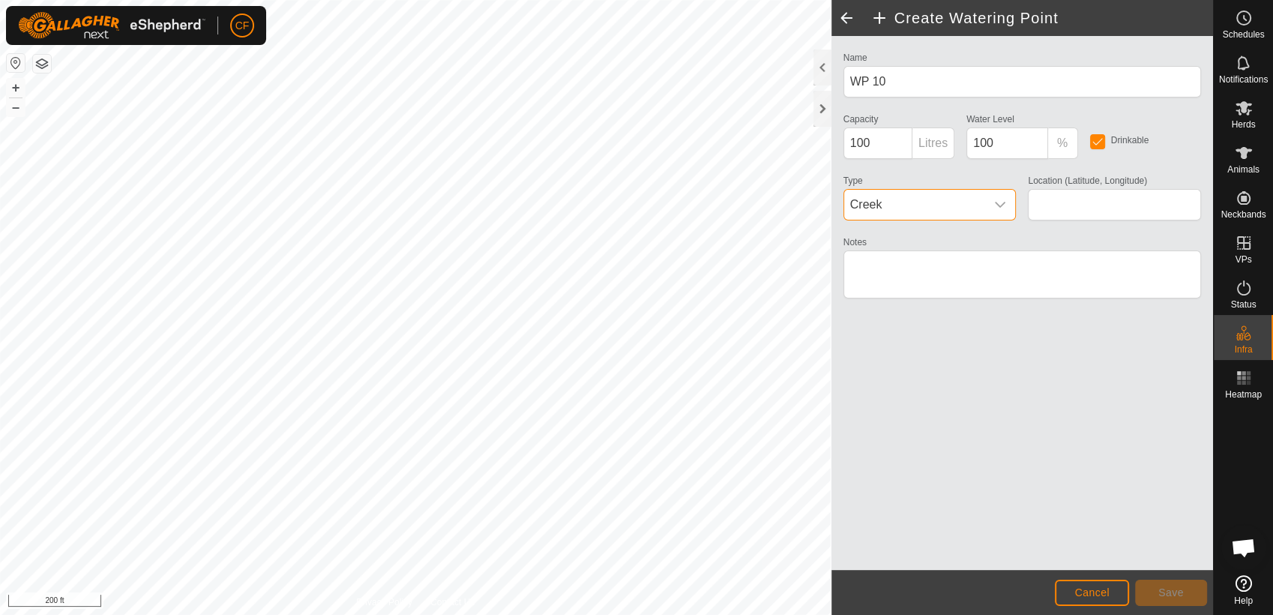
type input "42.406743, -90.086718"
click at [1174, 598] on span "Save" at bounding box center [1171, 592] width 25 height 12
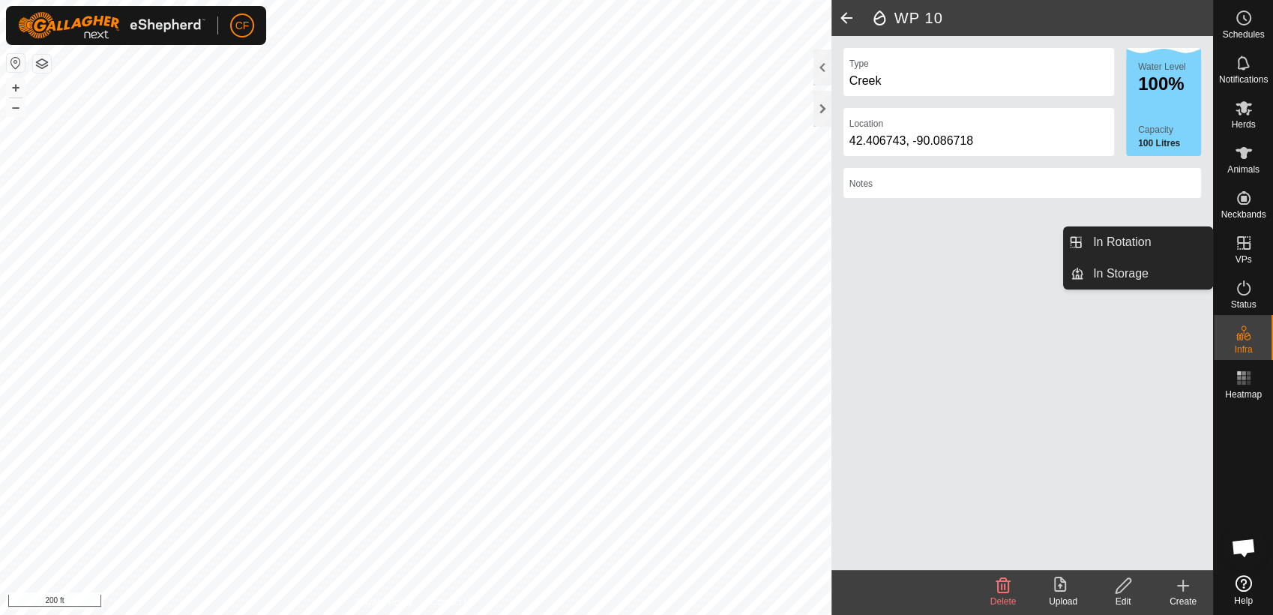
click at [1248, 249] on icon at bounding box center [1243, 242] width 13 height 13
click at [1170, 246] on link "In Rotation" at bounding box center [1148, 242] width 128 height 30
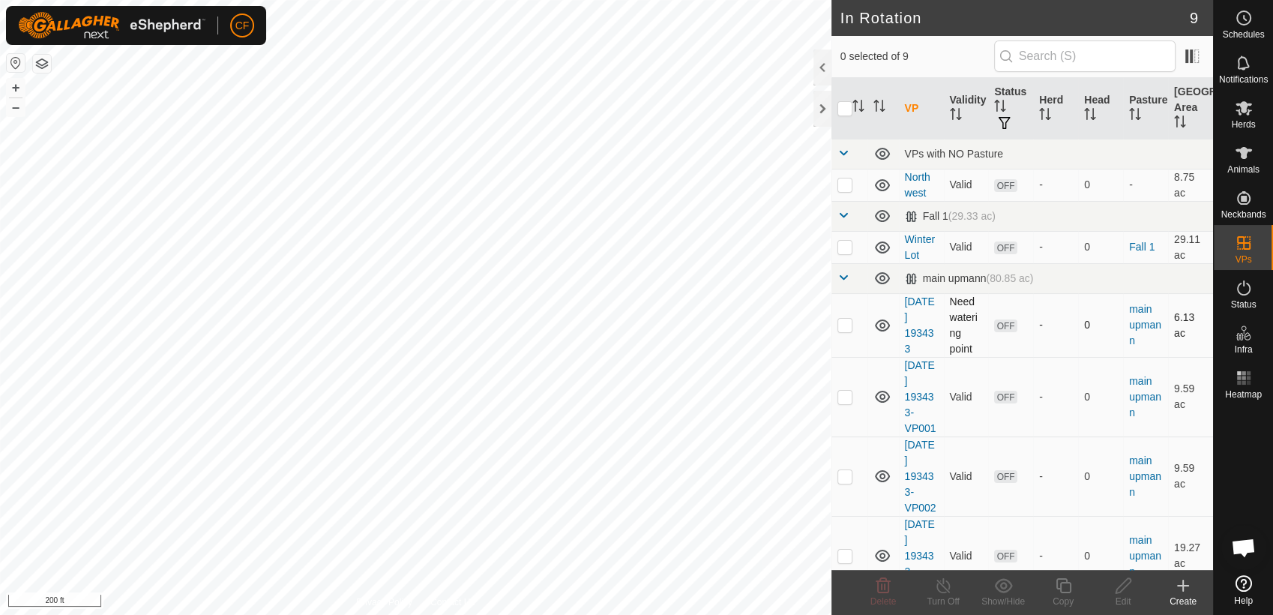
click at [844, 327] on p-checkbox at bounding box center [845, 325] width 15 height 12
checkbox input "false"
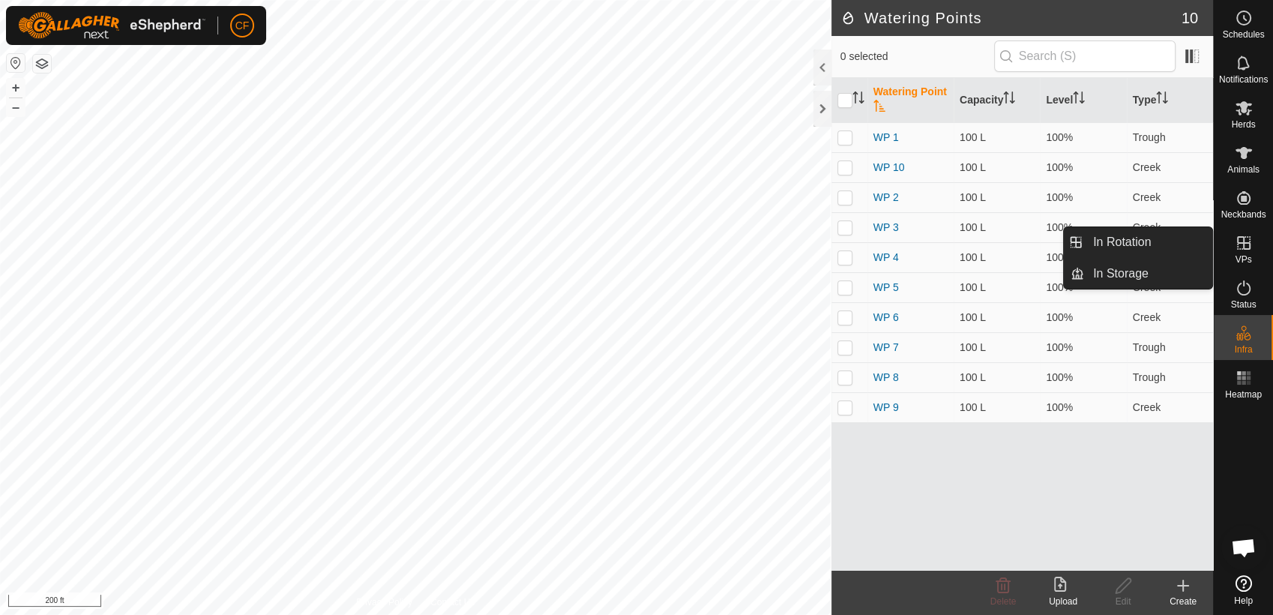
click at [1246, 244] on icon at bounding box center [1244, 243] width 18 height 18
click at [1170, 243] on link "In Rotation" at bounding box center [1148, 242] width 128 height 30
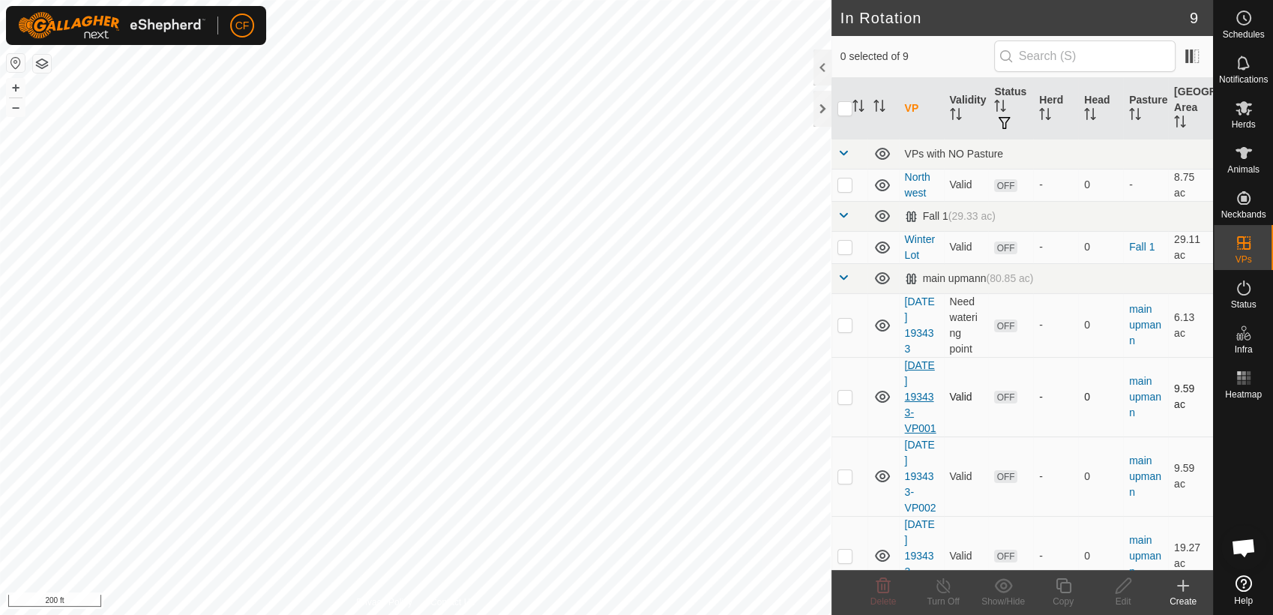
checkbox input "true"
click at [1117, 593] on icon at bounding box center [1123, 585] width 15 height 15
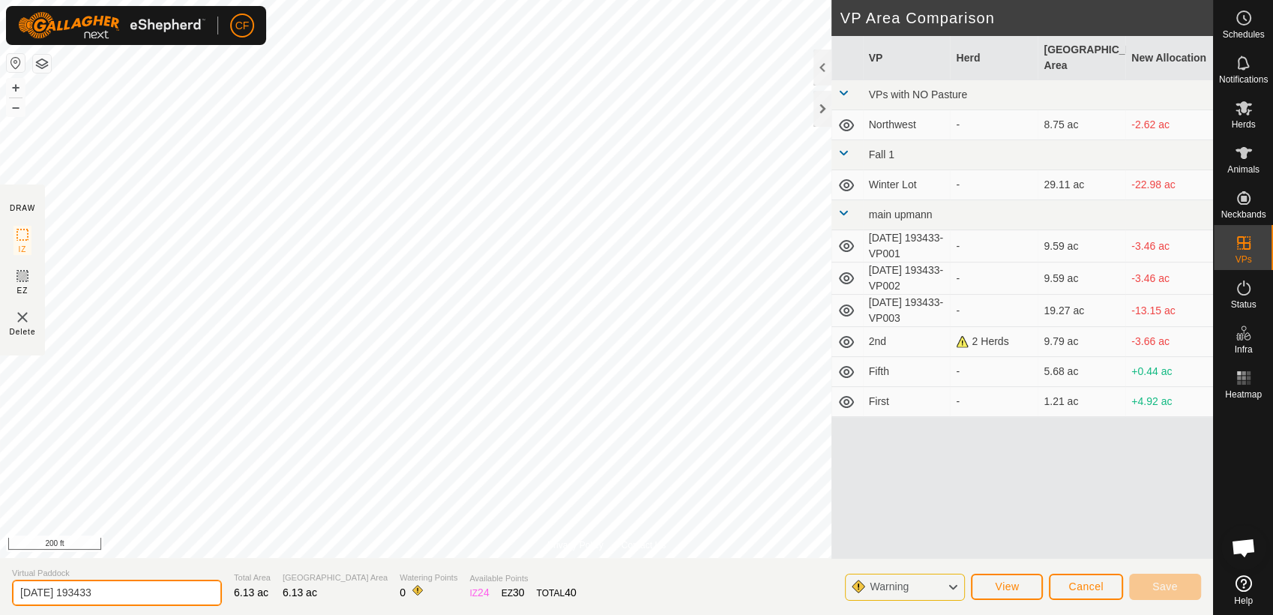
click at [145, 601] on input "[DATE] 193433" at bounding box center [117, 593] width 210 height 26
type input "2"
type input "S1"
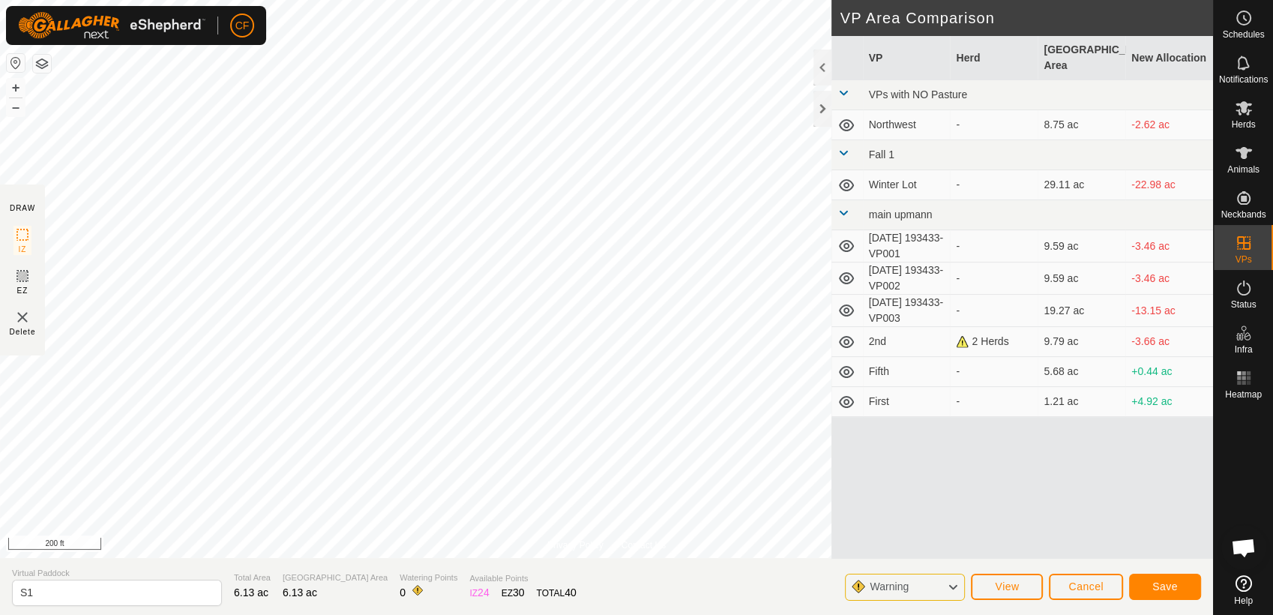
click at [948, 585] on icon at bounding box center [952, 586] width 12 height 19
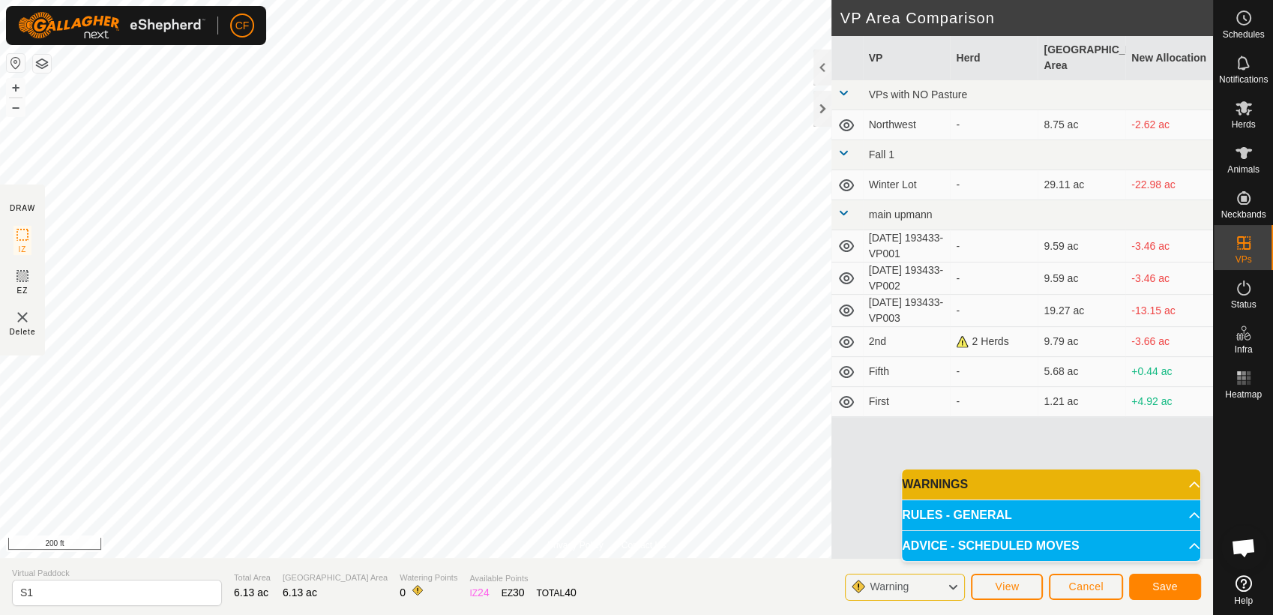
click at [1042, 486] on p-accordion-header "WARNINGS" at bounding box center [1051, 484] width 298 height 30
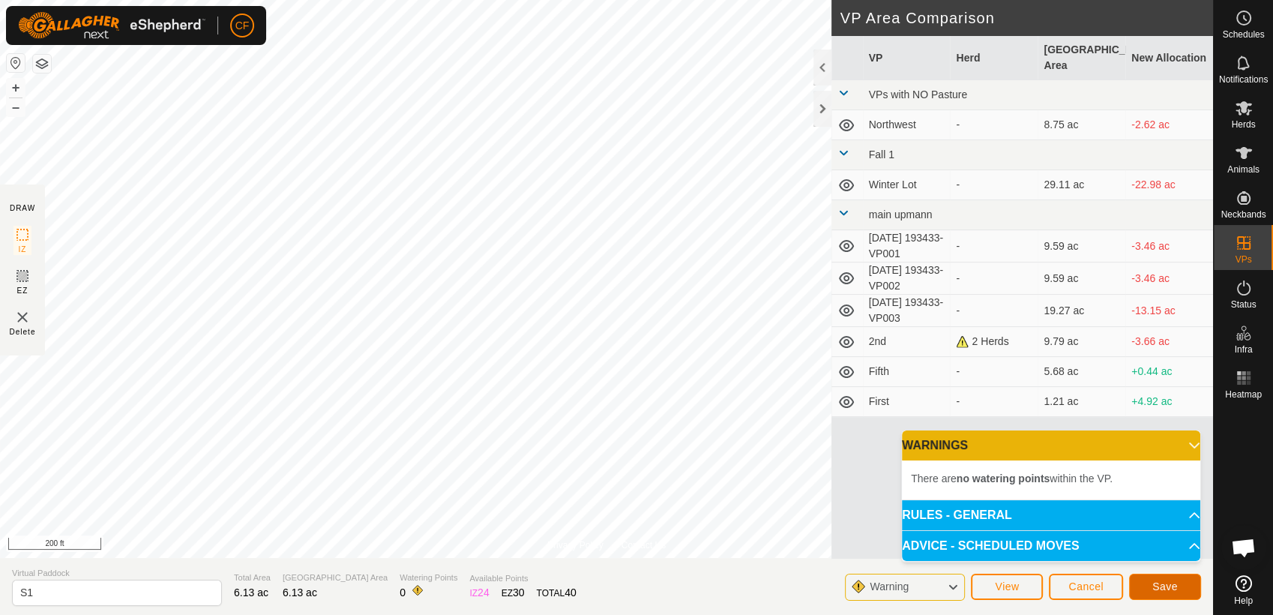
click at [1162, 580] on span "Save" at bounding box center [1165, 586] width 25 height 12
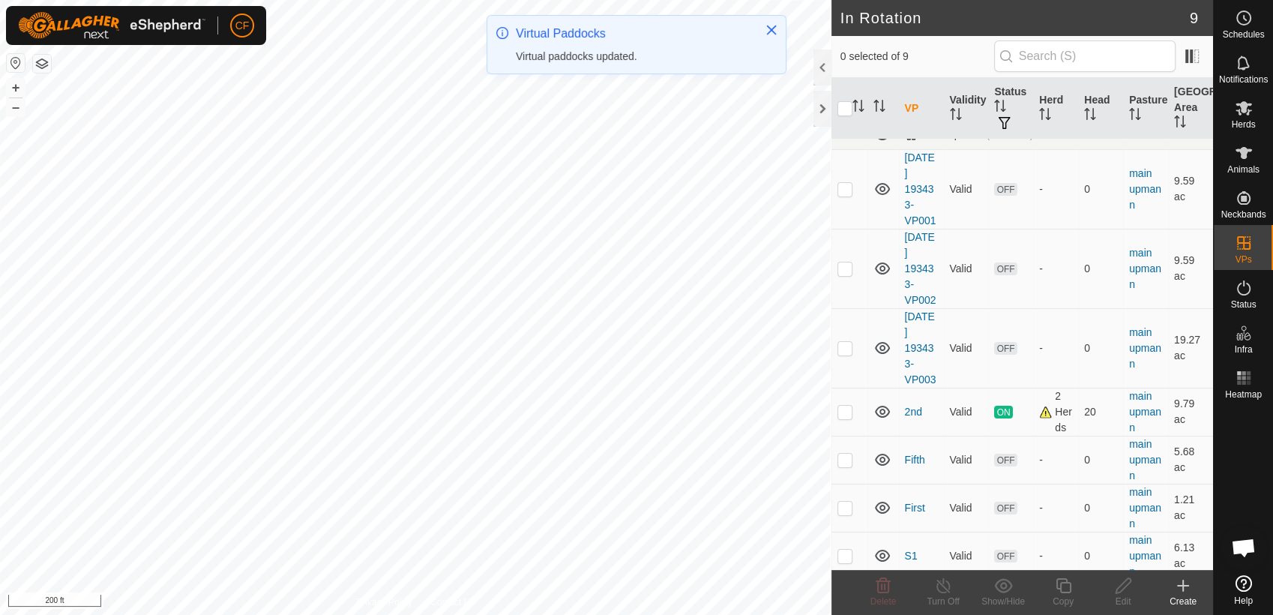
scroll to position [152, 0]
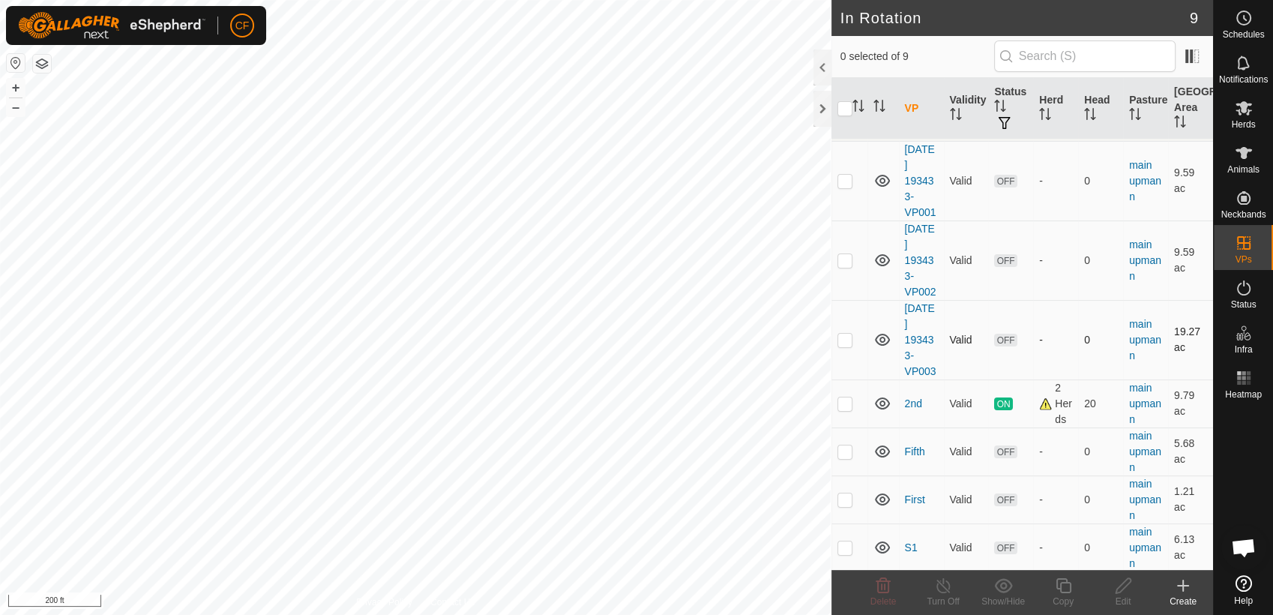
click at [844, 334] on p-checkbox at bounding box center [845, 340] width 15 height 12
click at [841, 336] on p-checkbox at bounding box center [845, 340] width 15 height 12
checkbox input "false"
click at [840, 256] on p-checkbox at bounding box center [845, 260] width 15 height 12
click at [840, 258] on p-checkbox at bounding box center [845, 260] width 15 height 12
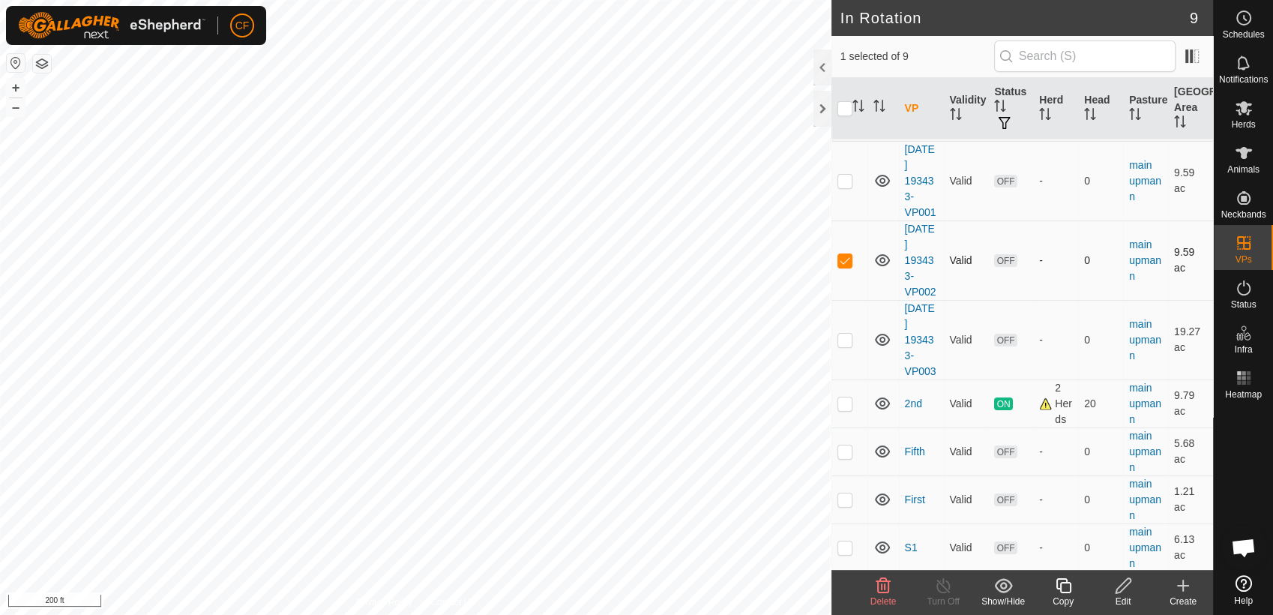
checkbox input "false"
click at [846, 182] on p-checkbox at bounding box center [845, 181] width 15 height 12
click at [844, 178] on p-checkbox at bounding box center [845, 181] width 15 height 12
checkbox input "false"
click at [846, 549] on p-checkbox at bounding box center [845, 547] width 15 height 12
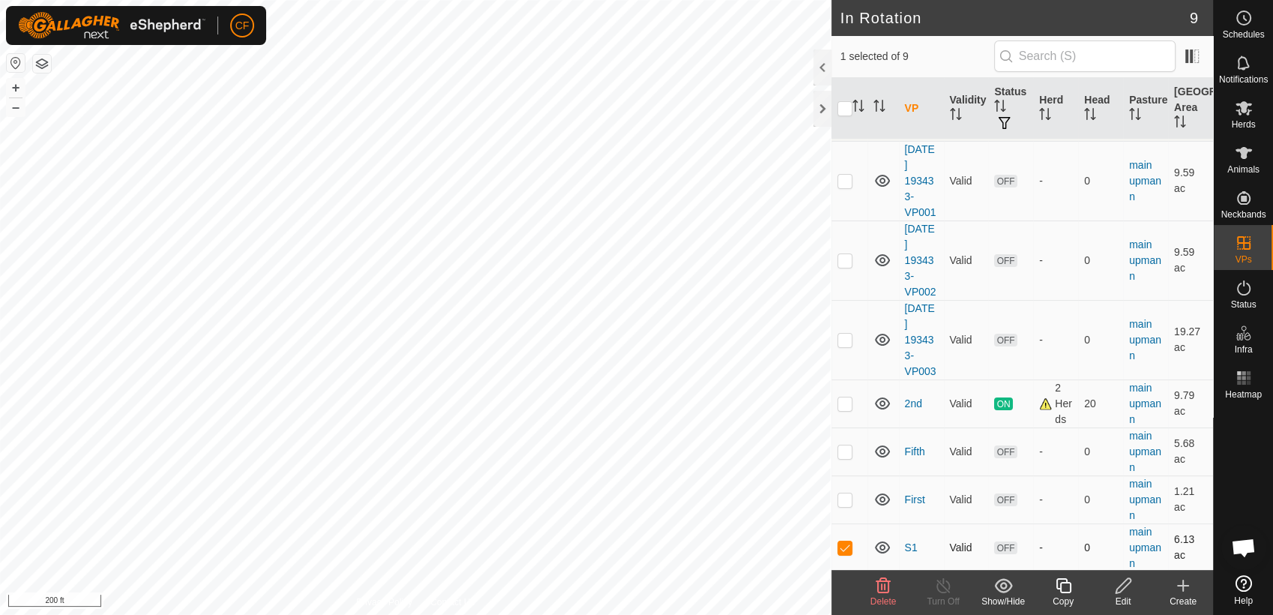
click at [847, 547] on p-checkbox at bounding box center [845, 547] width 15 height 12
checkbox input "false"
click at [846, 336] on p-checkbox at bounding box center [845, 340] width 15 height 12
checkbox input "false"
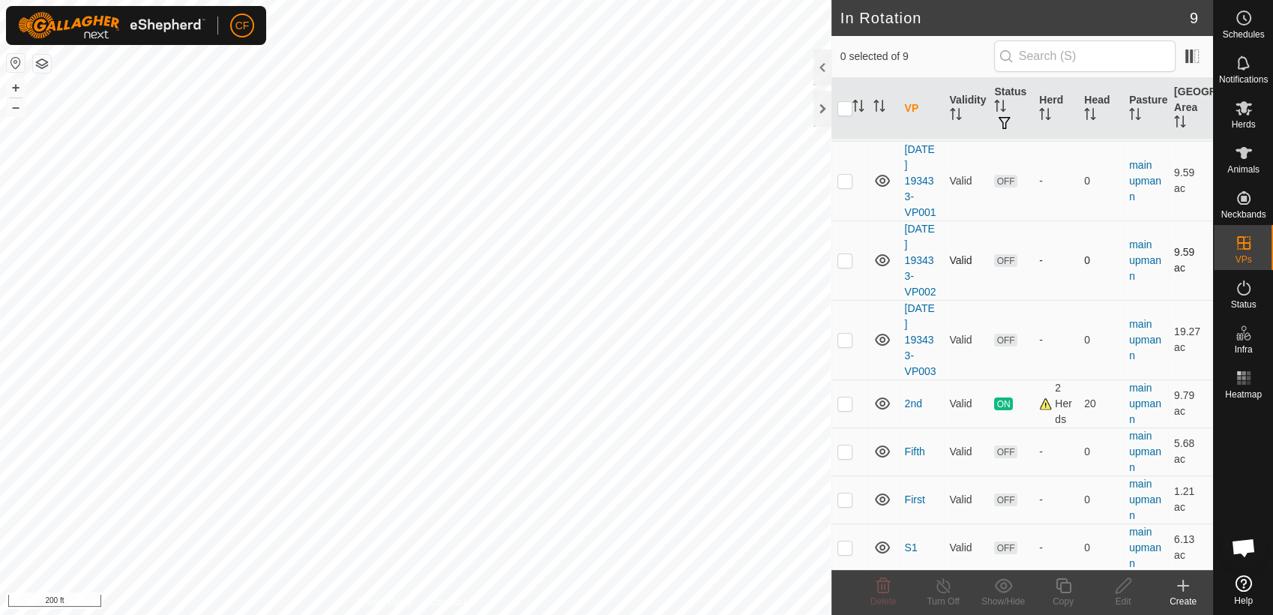
click at [842, 264] on p-checkbox at bounding box center [845, 260] width 15 height 12
checkbox input "false"
click at [844, 182] on p-checkbox at bounding box center [845, 181] width 15 height 12
click at [845, 183] on p-checkbox at bounding box center [845, 181] width 15 height 12
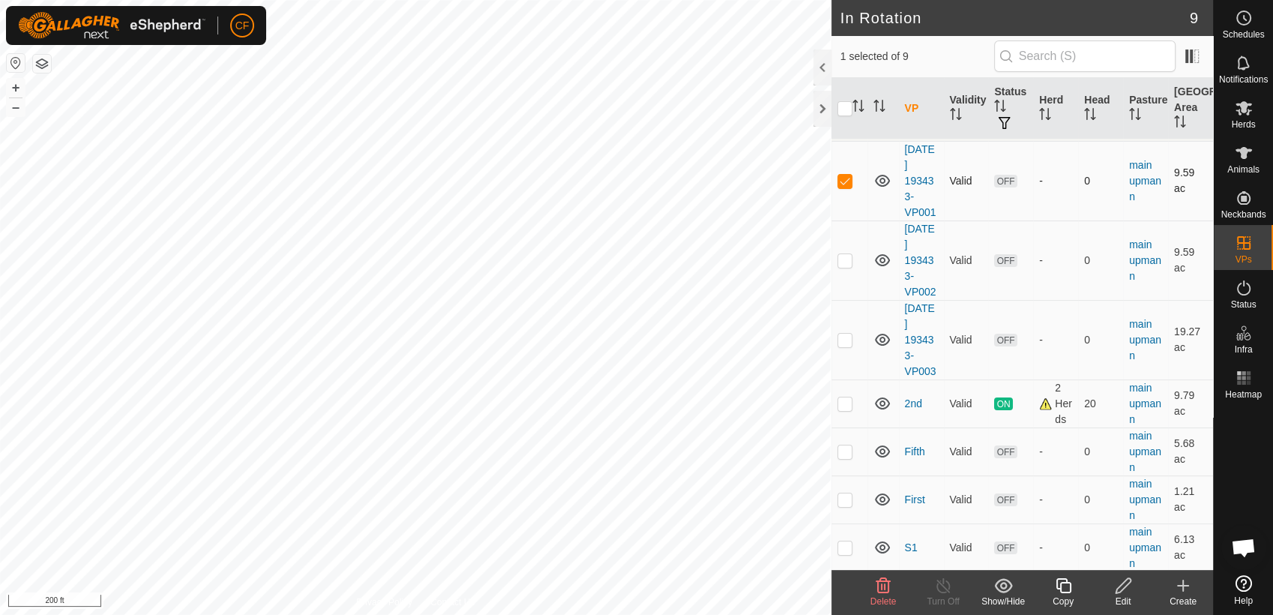
checkbox input "false"
click at [843, 263] on p-checkbox at bounding box center [845, 260] width 15 height 12
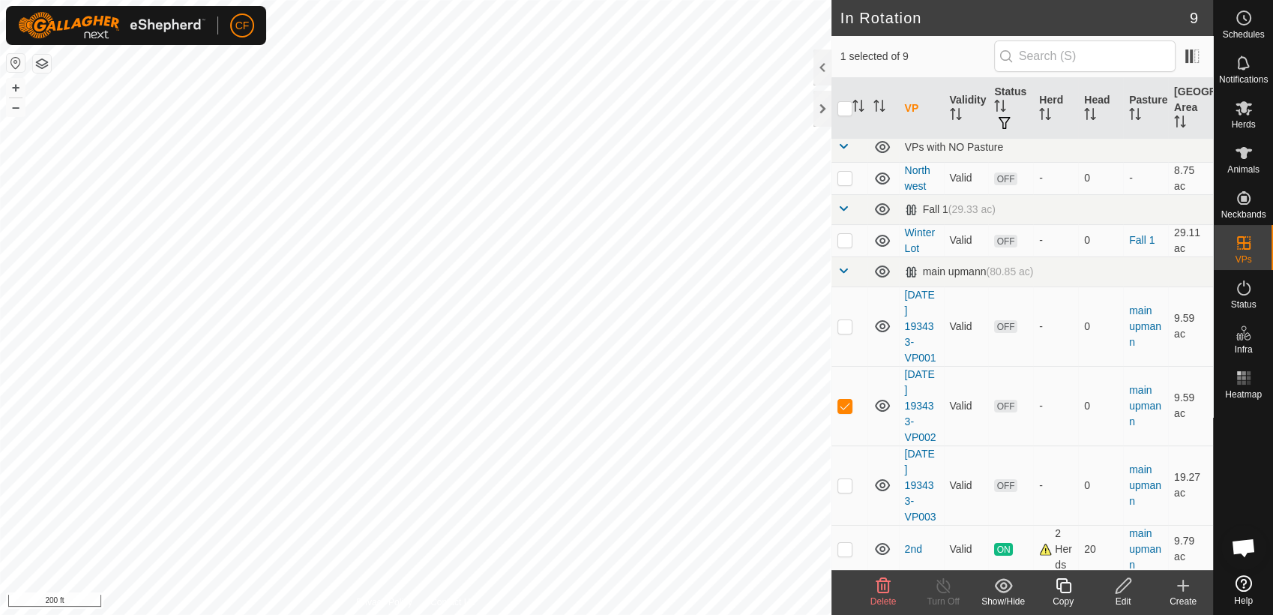
scroll to position [0, 0]
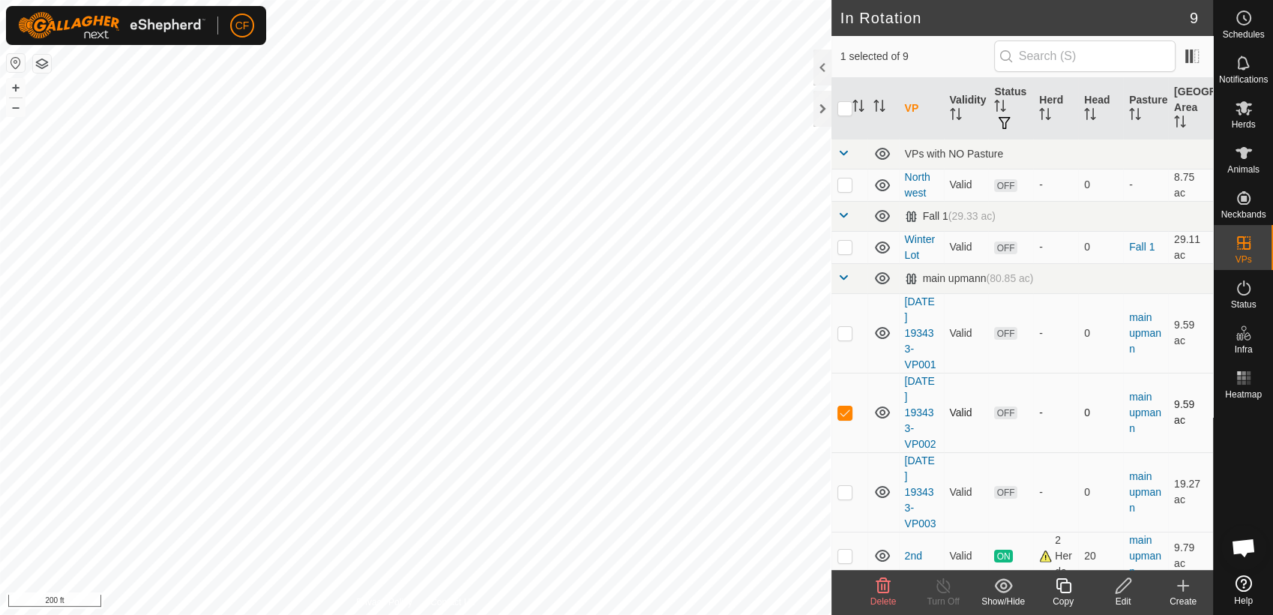
click at [843, 411] on p-checkbox at bounding box center [845, 412] width 15 height 12
checkbox input "false"
click at [846, 500] on td at bounding box center [850, 491] width 36 height 79
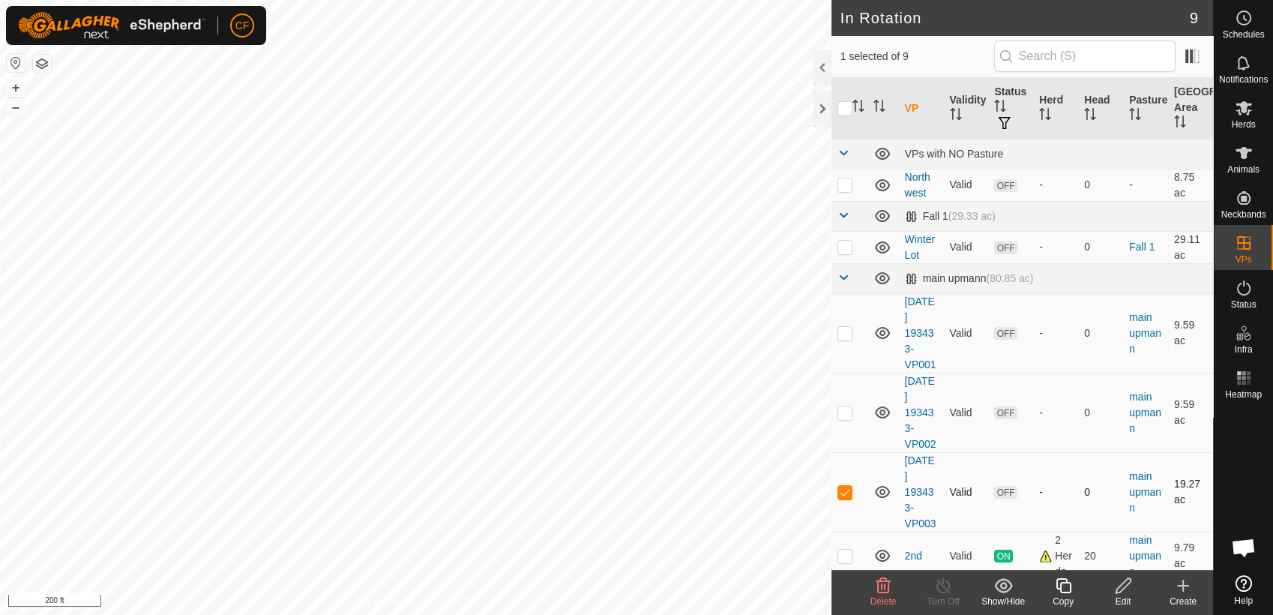
click at [845, 495] on p-checkbox at bounding box center [845, 492] width 15 height 12
checkbox input "false"
click at [843, 413] on p-checkbox at bounding box center [845, 412] width 15 height 12
checkbox input "false"
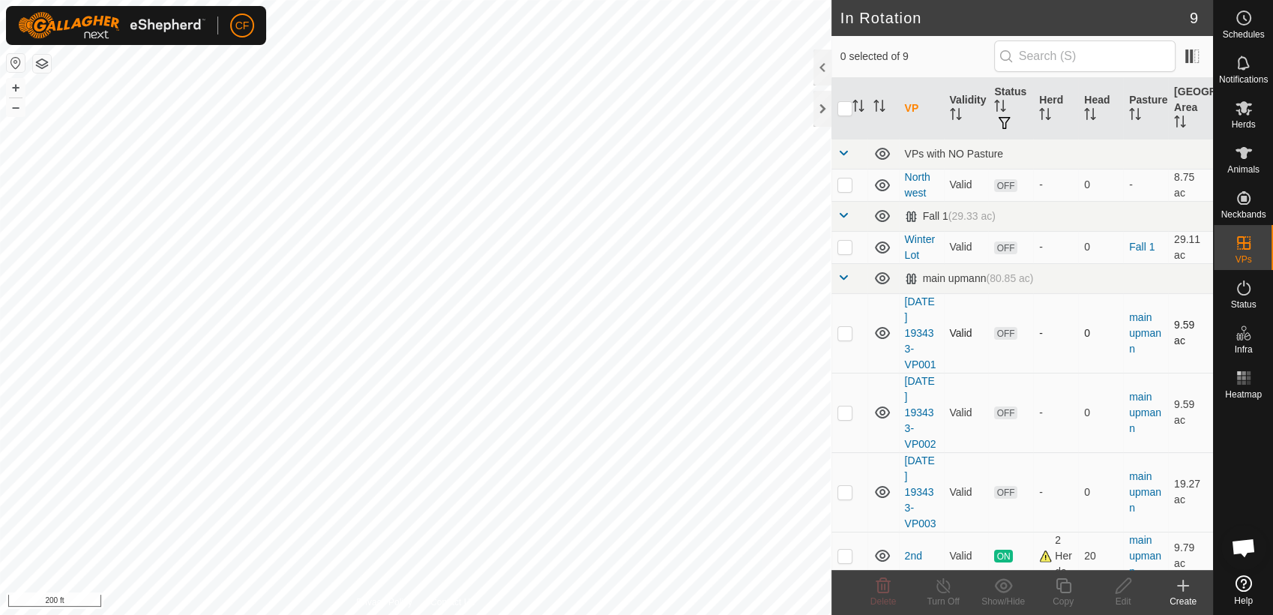
click at [846, 335] on p-checkbox at bounding box center [845, 333] width 15 height 12
checkbox input "true"
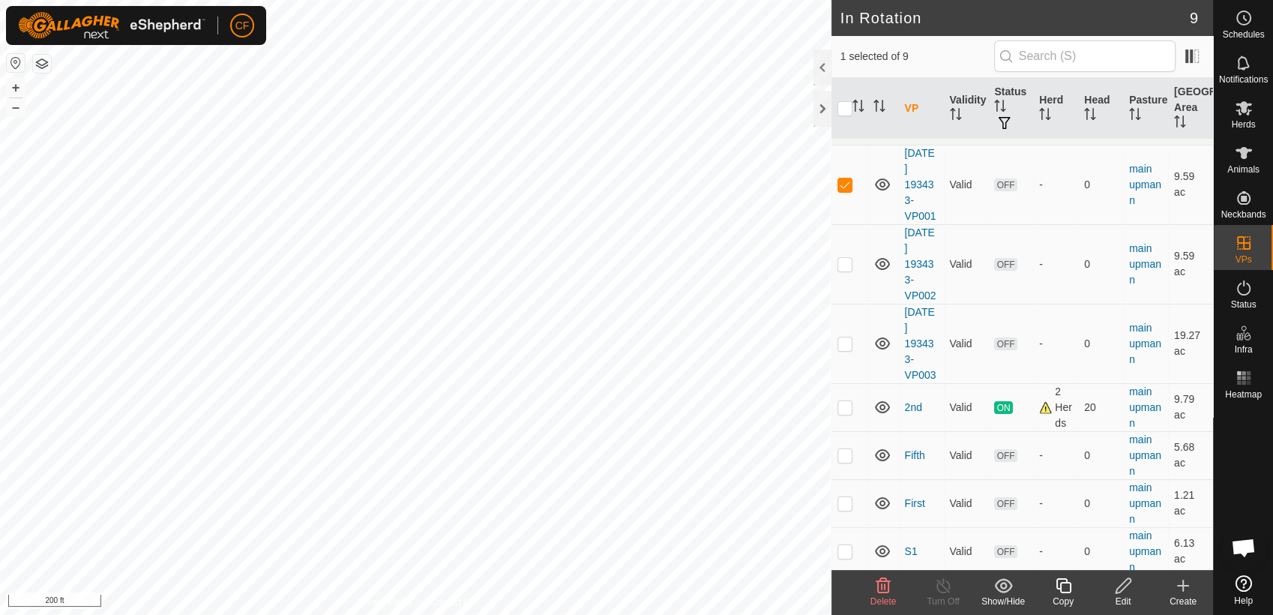
scroll to position [152, 0]
click at [845, 340] on p-checkbox at bounding box center [845, 340] width 15 height 12
checkbox input "false"
click at [840, 178] on p-checkbox at bounding box center [845, 181] width 15 height 12
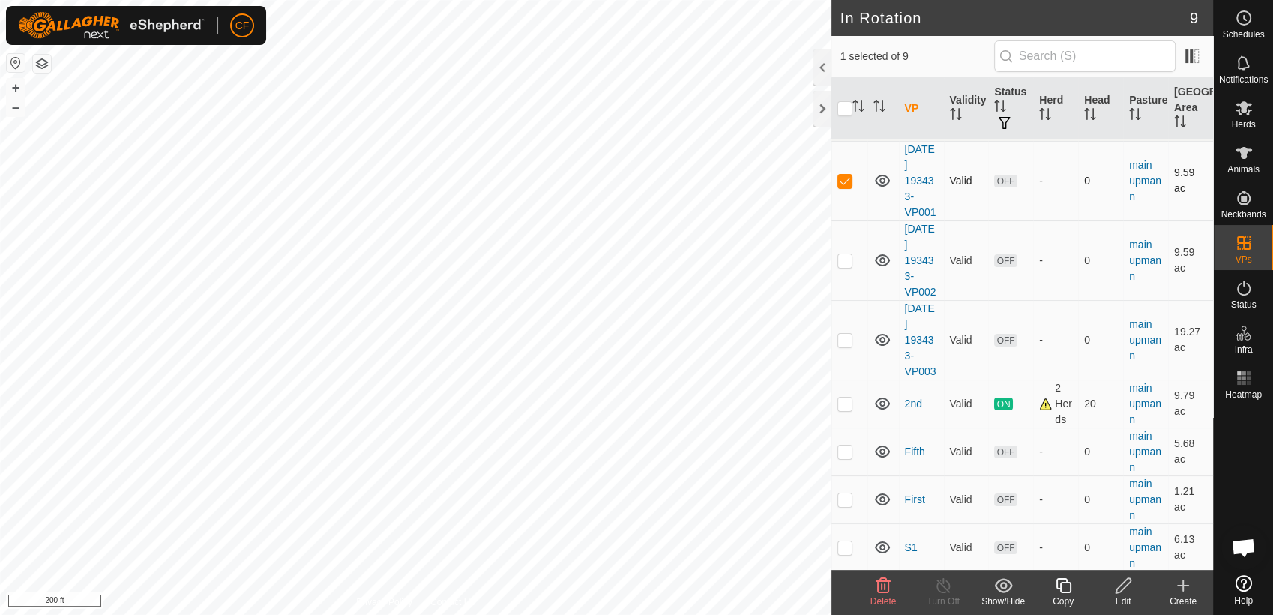
checkbox input "false"
click at [841, 263] on p-checkbox at bounding box center [845, 260] width 15 height 12
checkbox input "false"
click at [843, 183] on p-checkbox at bounding box center [845, 181] width 15 height 12
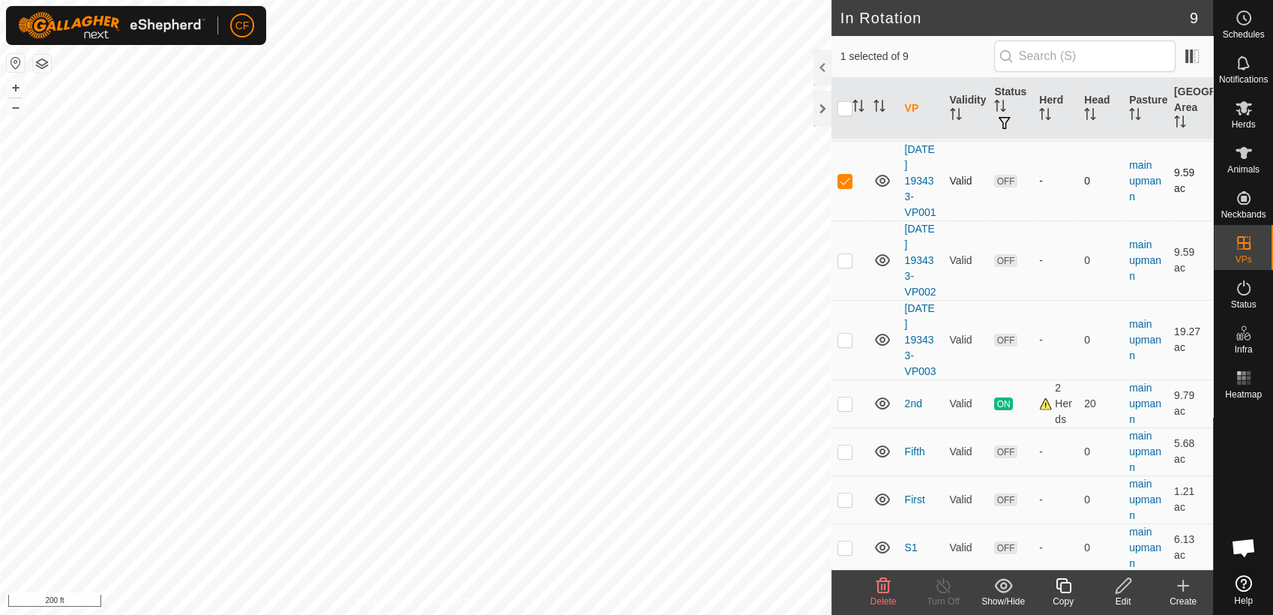
click at [843, 183] on p-checkbox at bounding box center [845, 181] width 15 height 12
click at [844, 181] on p-checkbox at bounding box center [845, 181] width 15 height 12
checkbox input "true"
click at [1123, 590] on icon at bounding box center [1123, 586] width 19 height 18
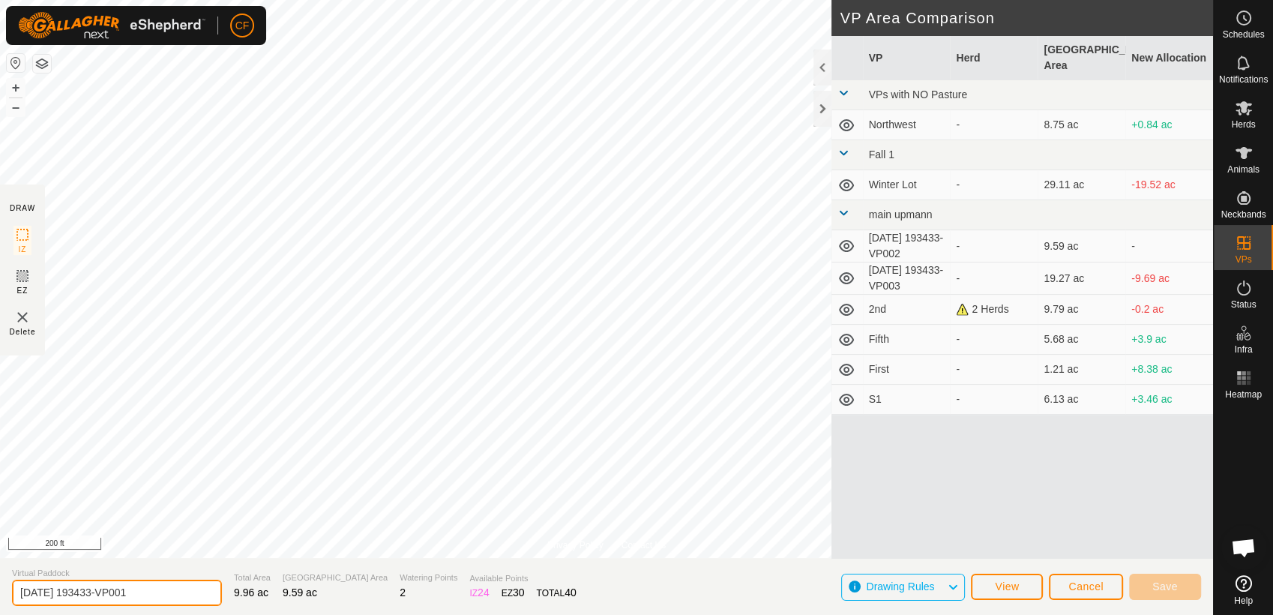
click at [168, 594] on input "[DATE] 193433-VP001" at bounding box center [117, 593] width 210 height 26
type input "2"
type input "S2"
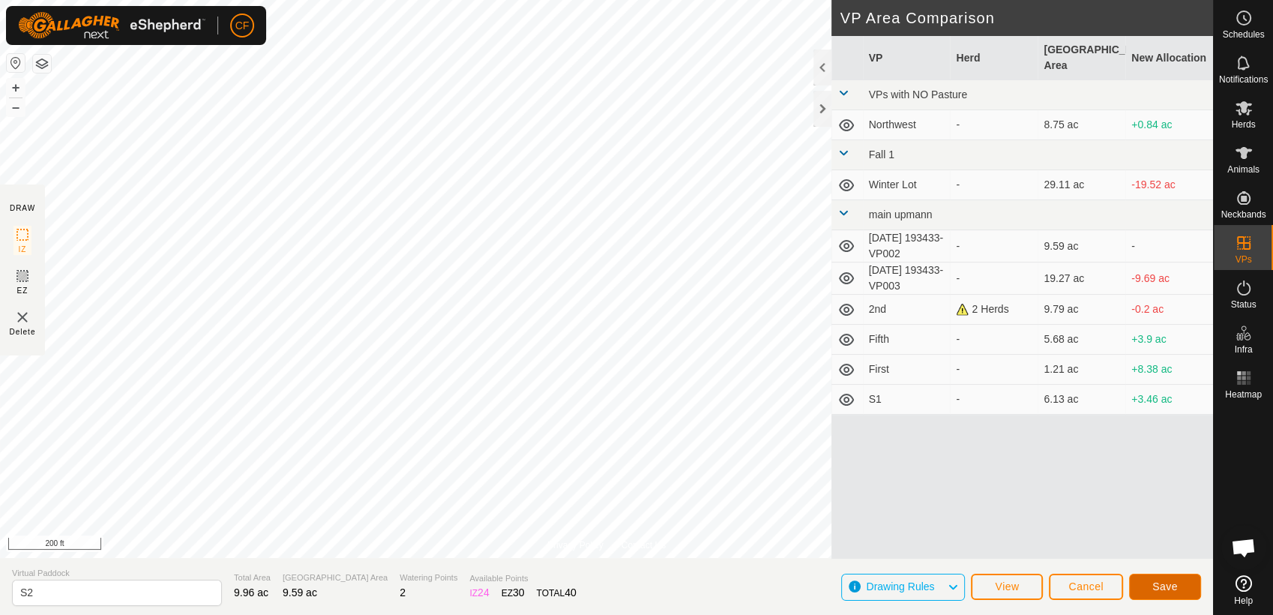
click at [1152, 594] on button "Save" at bounding box center [1165, 587] width 72 height 26
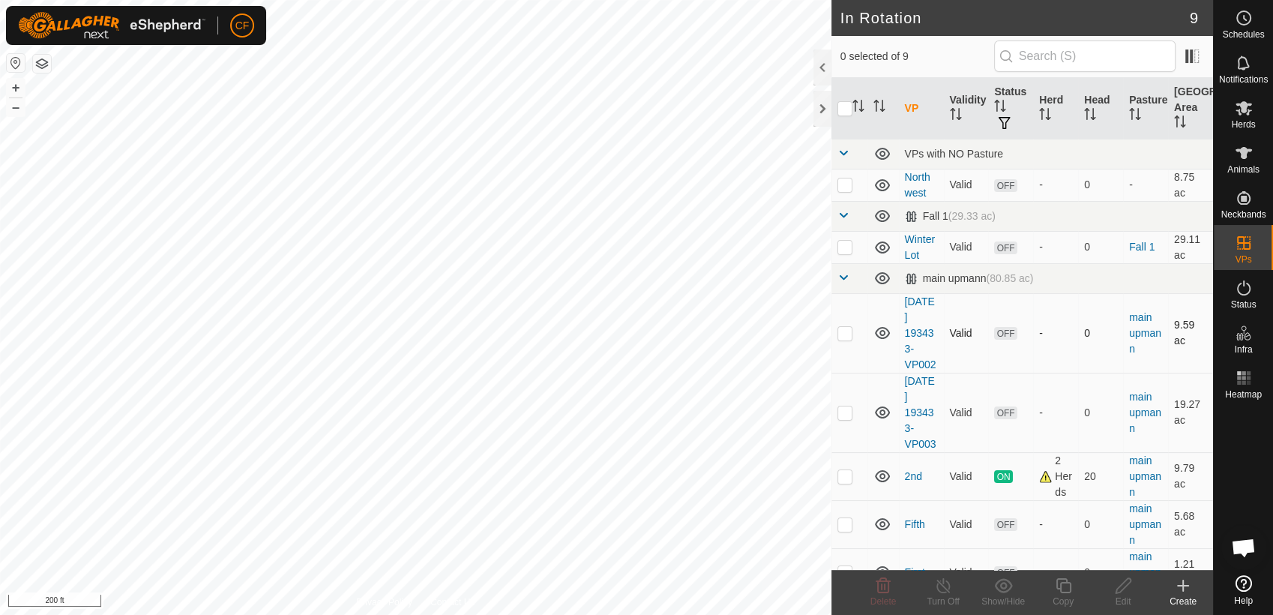
click at [842, 334] on p-checkbox at bounding box center [845, 333] width 15 height 12
checkbox input "false"
click at [849, 416] on p-checkbox at bounding box center [845, 412] width 15 height 12
checkbox input "true"
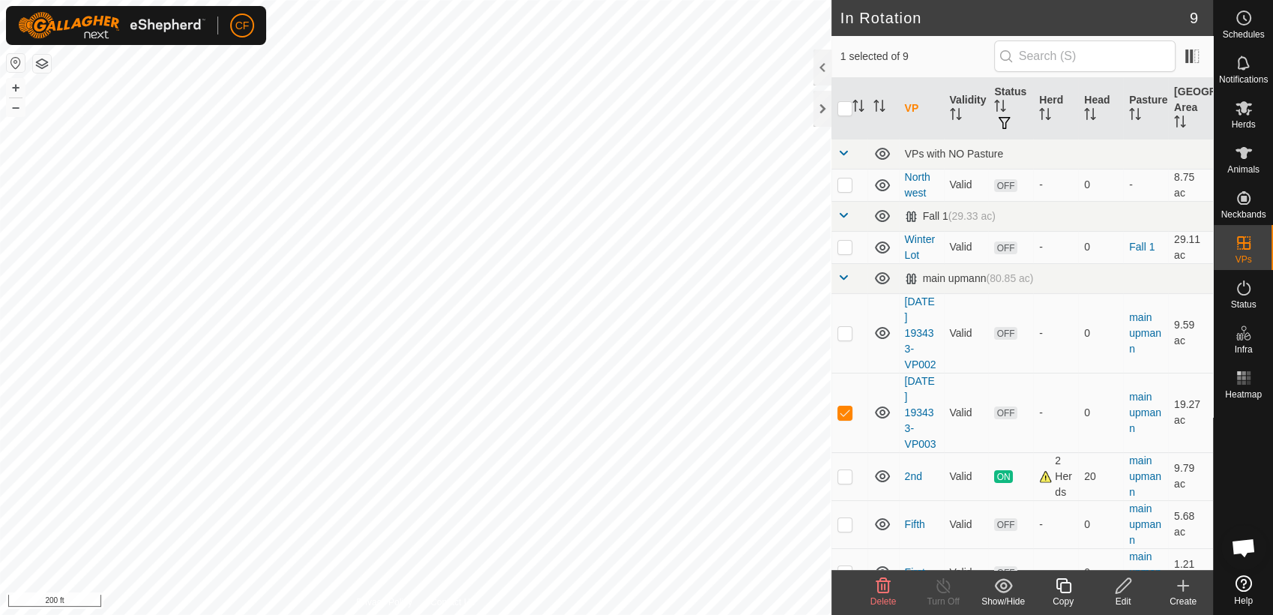
click at [1126, 587] on icon at bounding box center [1123, 586] width 19 height 18
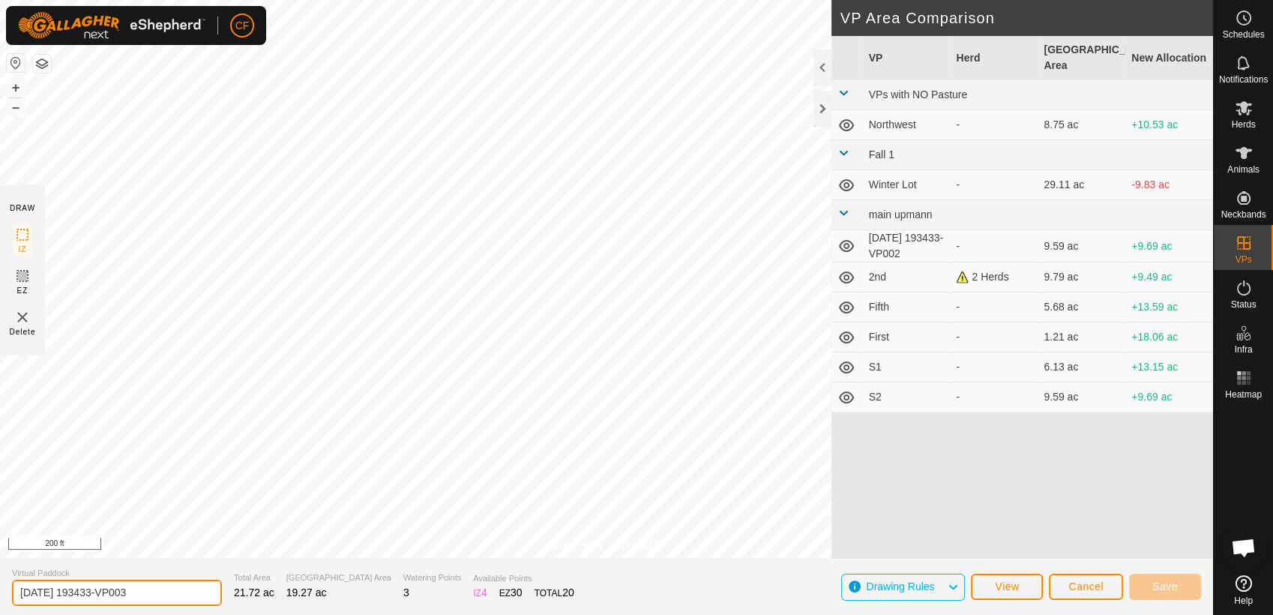
click at [170, 594] on input "[DATE] 193433-VP003" at bounding box center [117, 593] width 210 height 26
type input "2"
type input "S3"
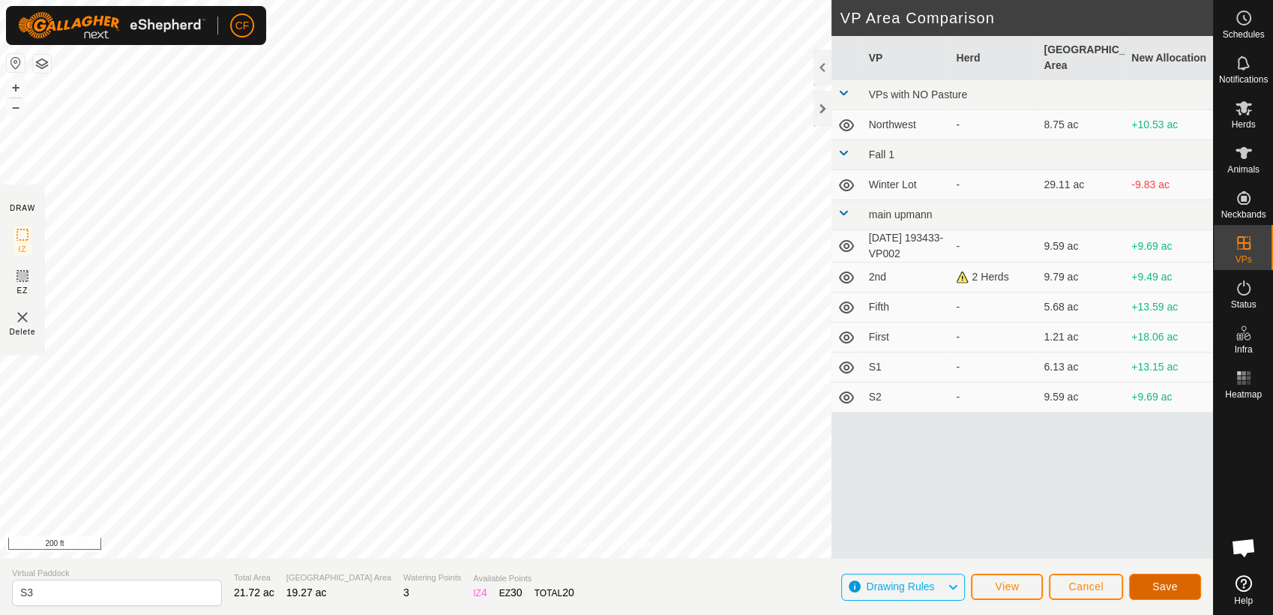
click at [1167, 592] on span "Save" at bounding box center [1165, 586] width 25 height 12
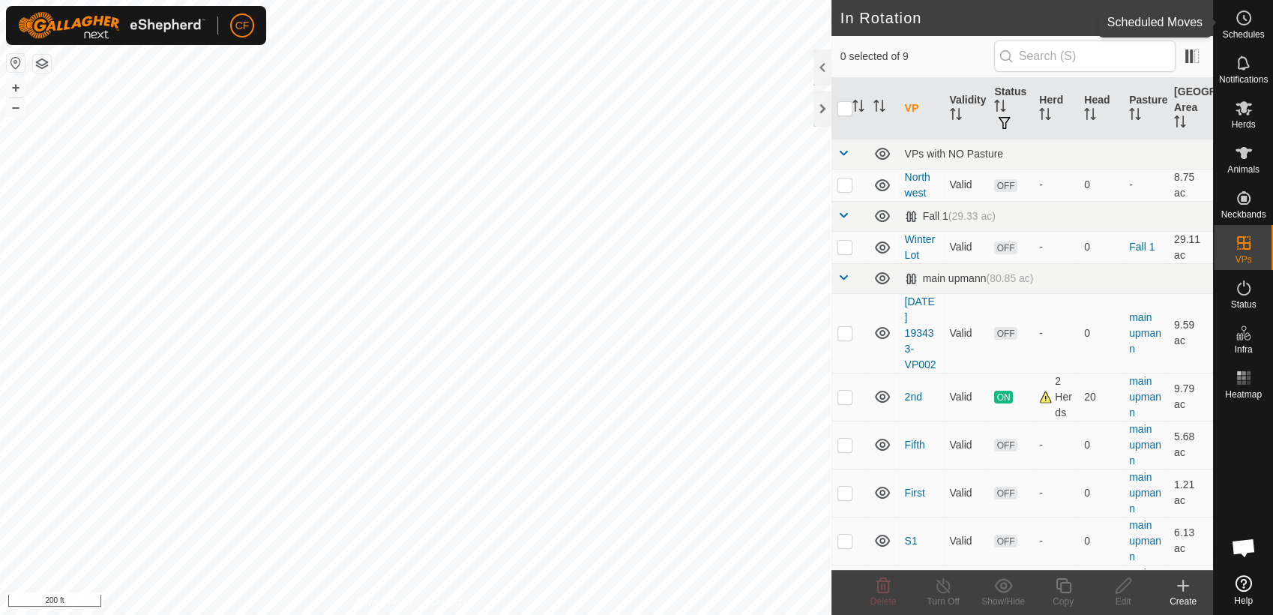
click at [1243, 20] on icon at bounding box center [1244, 18] width 18 height 18
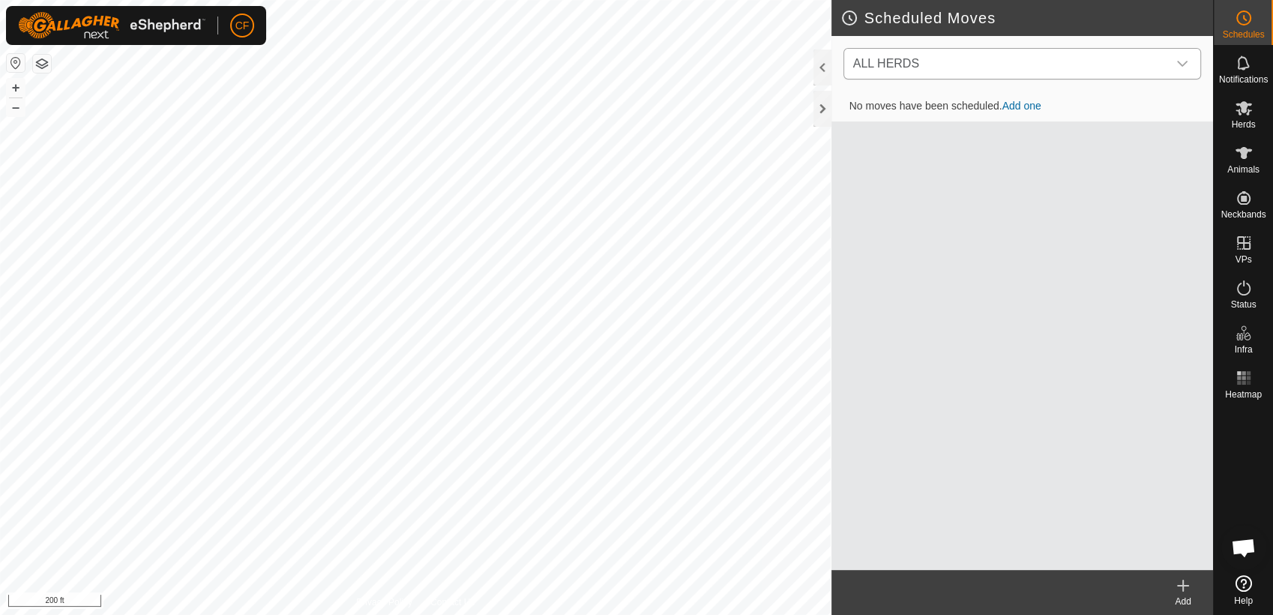
click at [1187, 62] on icon "dropdown trigger" at bounding box center [1183, 64] width 12 height 12
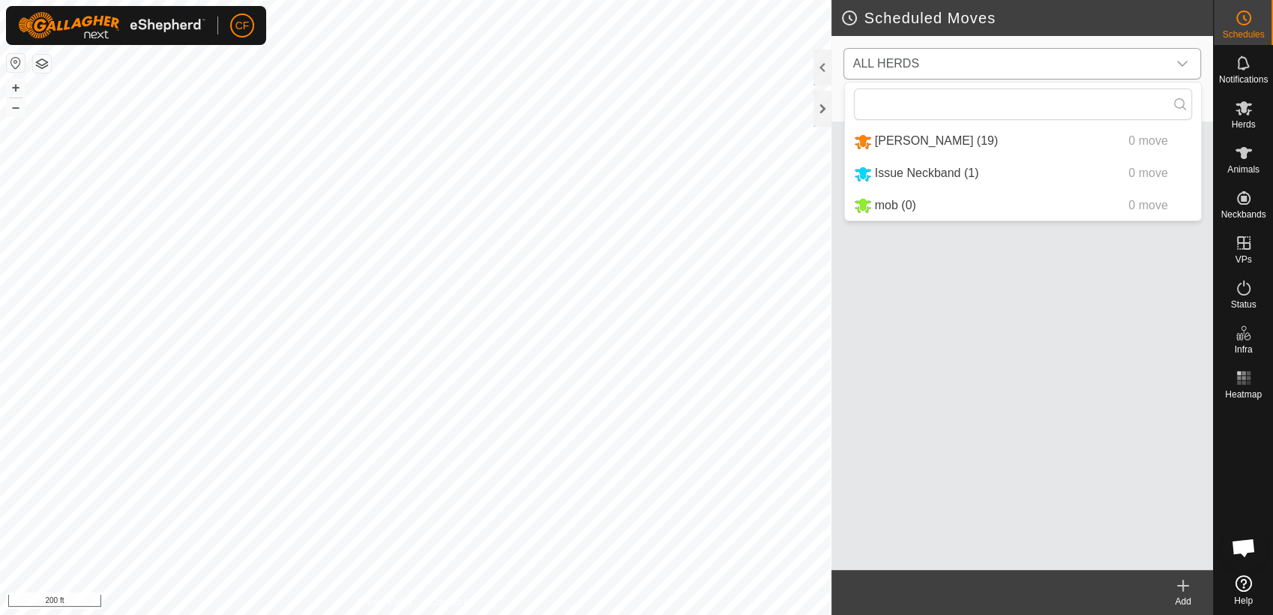
click at [996, 135] on li "[PERSON_NAME] (19) 0 move" at bounding box center [1023, 141] width 356 height 31
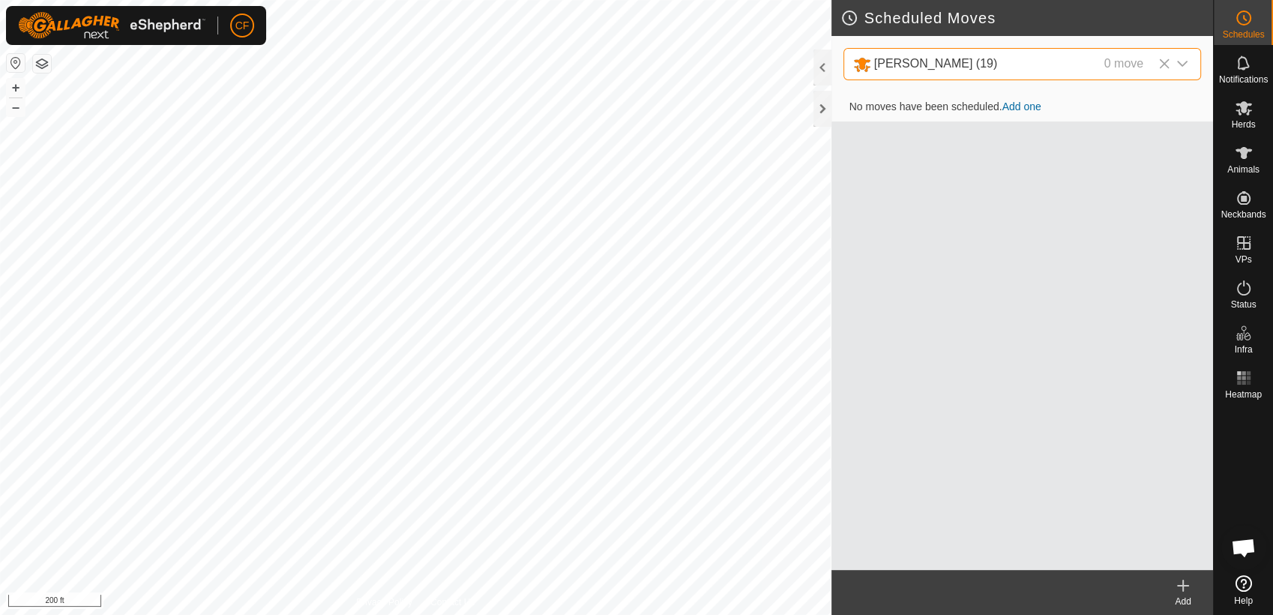
click at [1024, 106] on link "Add one" at bounding box center [1022, 106] width 39 height 12
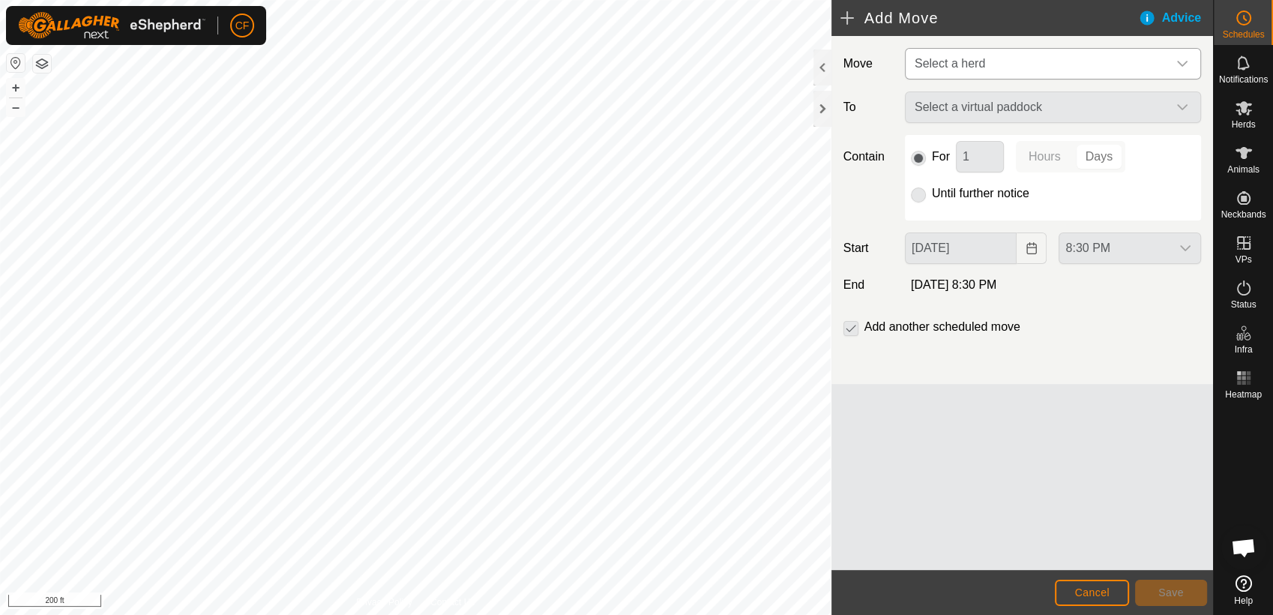
click at [1174, 62] on div "dropdown trigger" at bounding box center [1183, 64] width 30 height 30
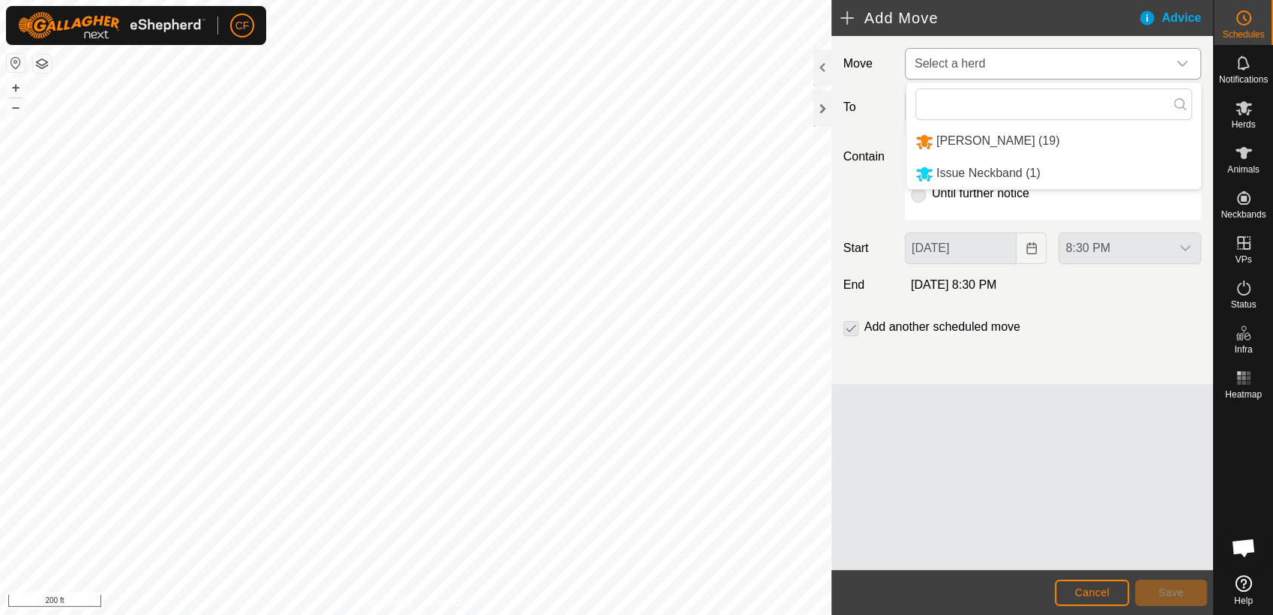
click at [978, 139] on li "[PERSON_NAME] (19)" at bounding box center [1054, 141] width 295 height 31
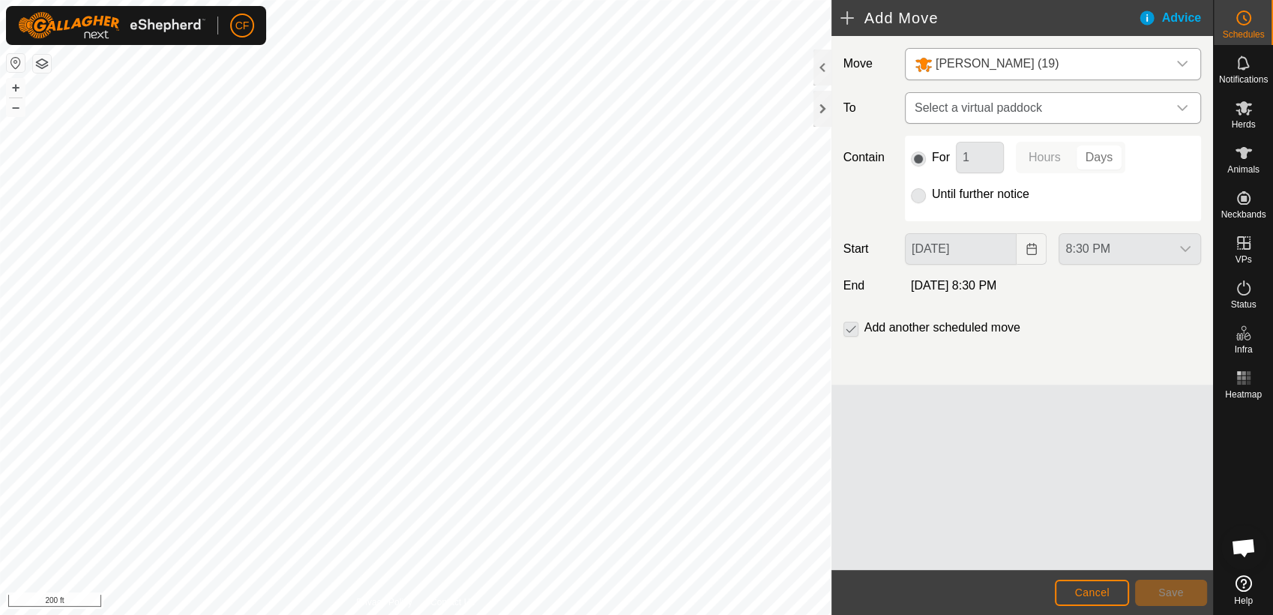
click at [1178, 105] on icon "dropdown trigger" at bounding box center [1182, 108] width 10 height 6
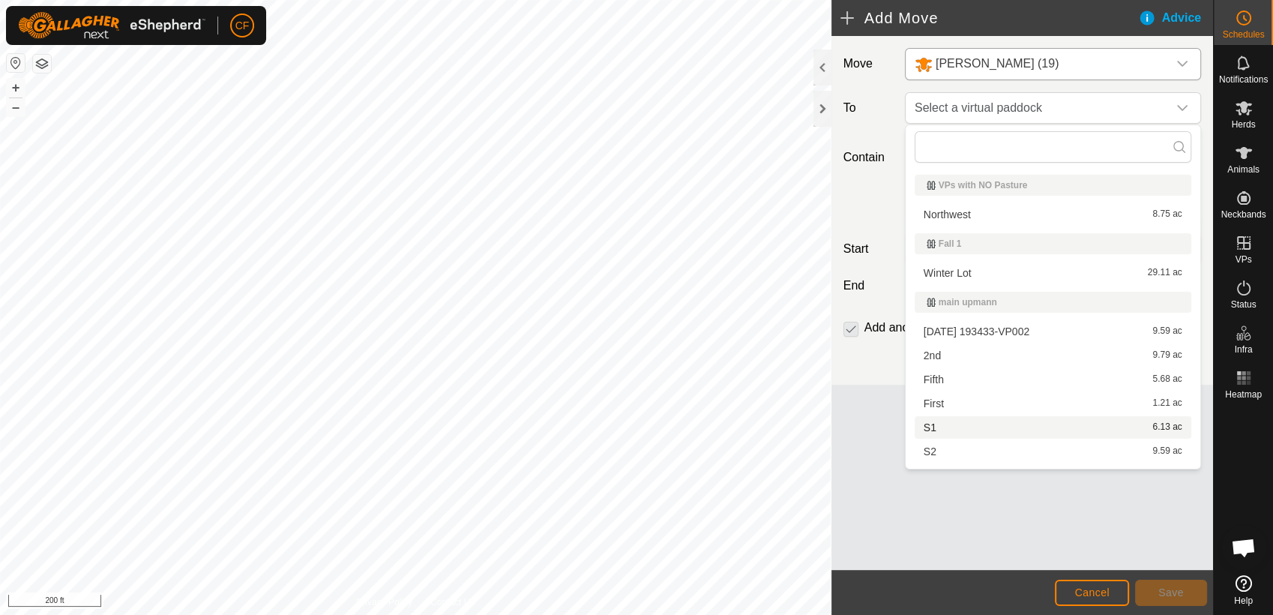
scroll to position [18, 0]
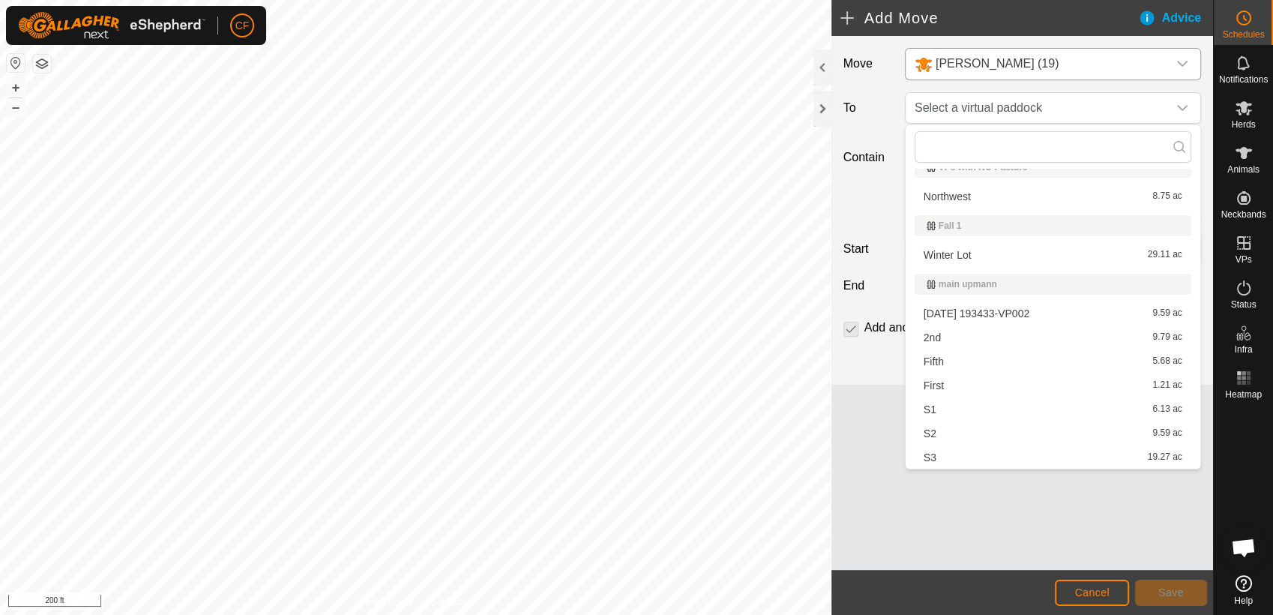
click at [939, 407] on li "S1 6.13 ac" at bounding box center [1053, 409] width 277 height 22
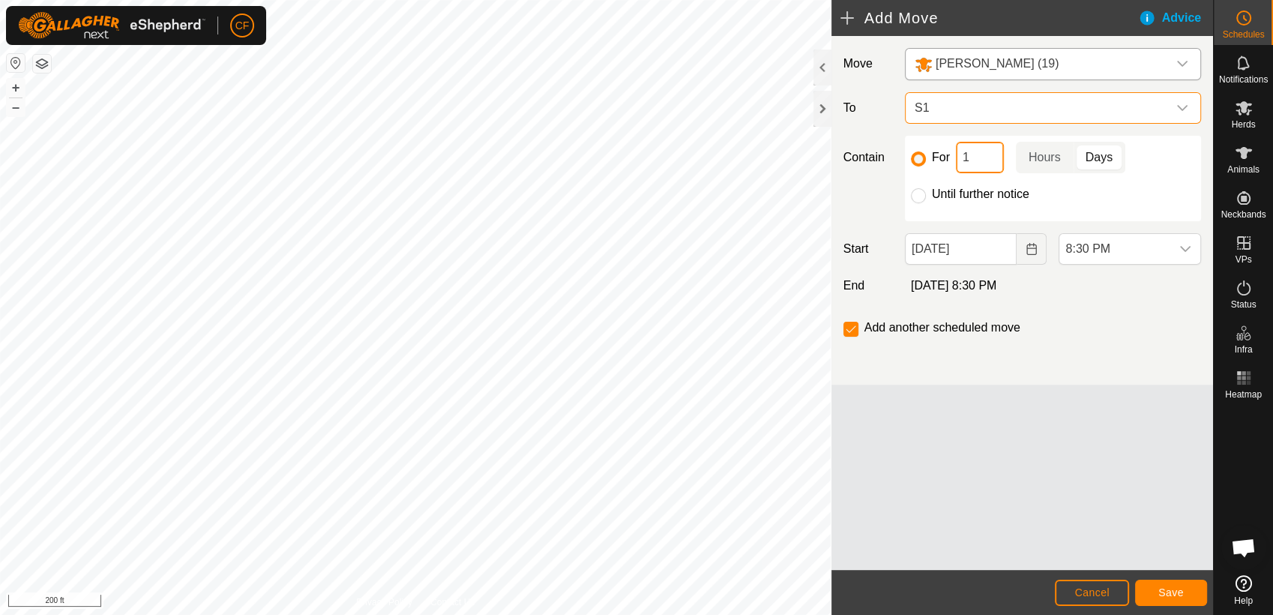
click at [977, 154] on input "1" at bounding box center [980, 157] width 48 height 31
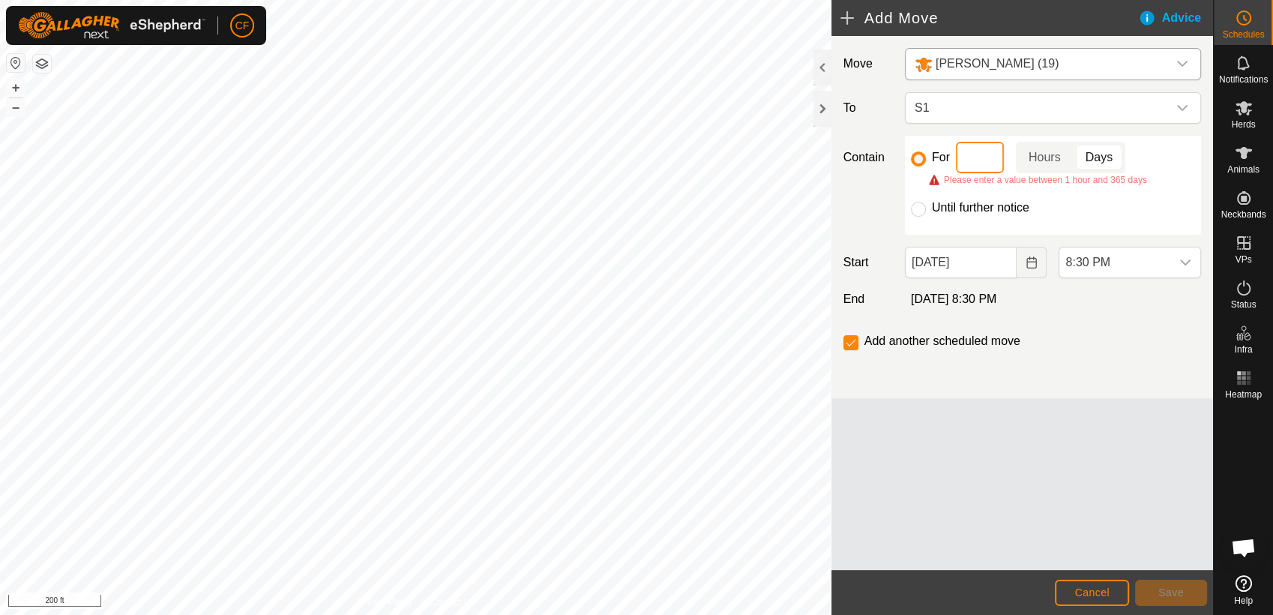
type input "5"
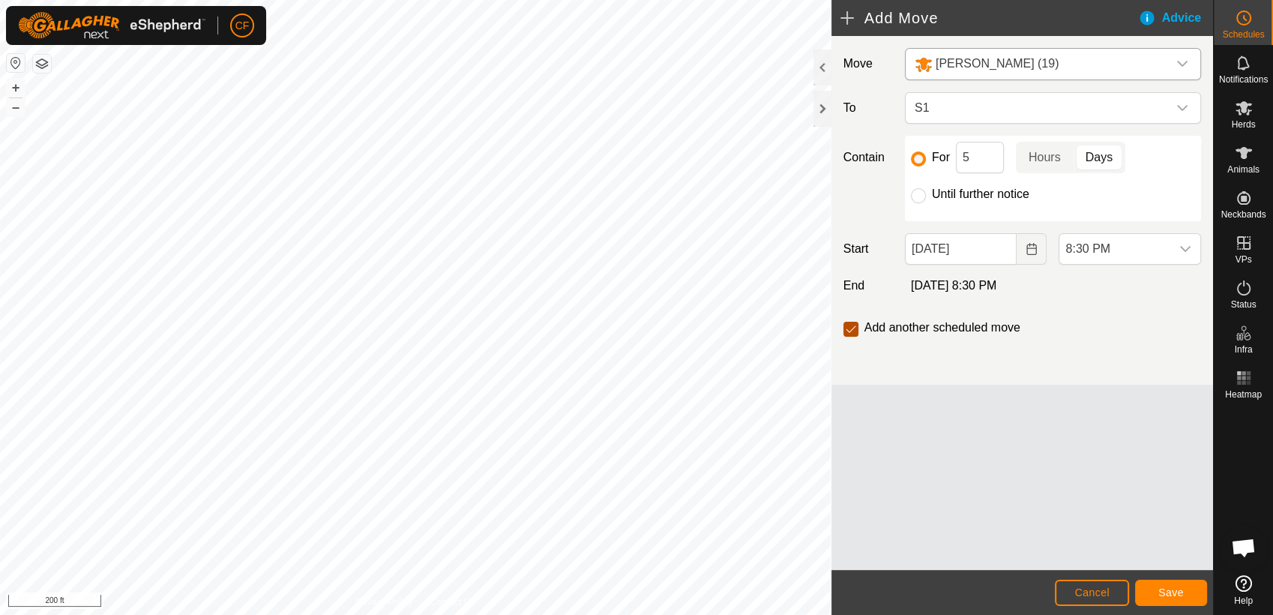
click at [852, 335] on input "checkbox" at bounding box center [851, 329] width 15 height 15
checkbox input "true"
click at [911, 191] on div at bounding box center [918, 195] width 15 height 15
click at [916, 195] on input "Until further notice" at bounding box center [918, 195] width 15 height 15
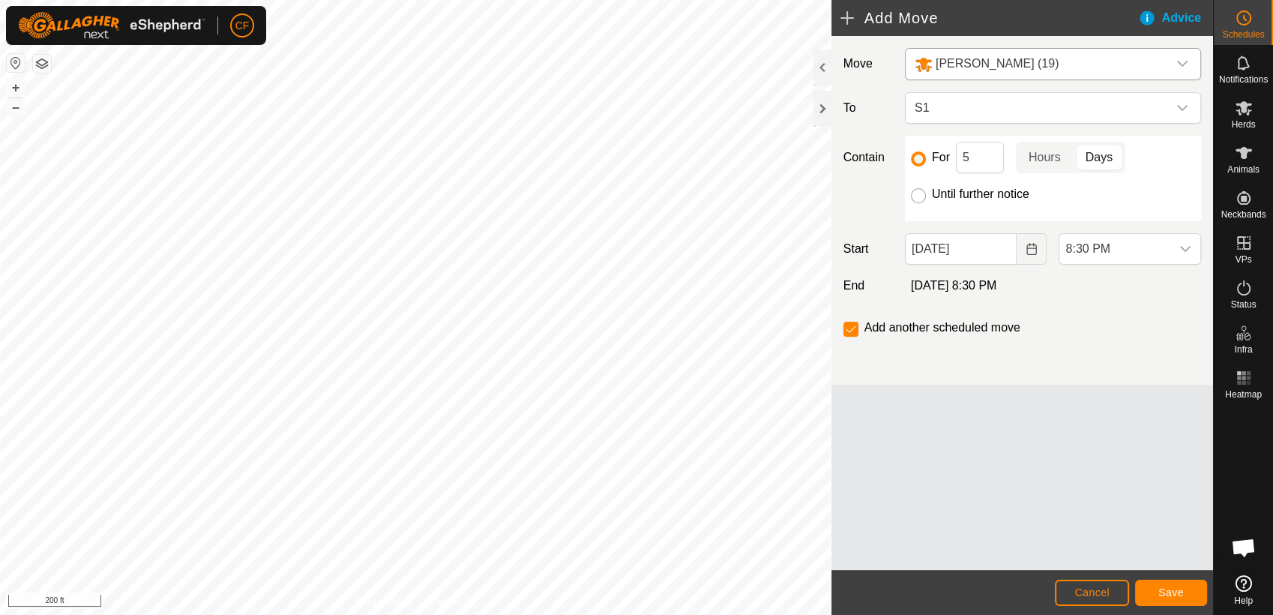
radio input "true"
checkbox input "false"
click at [916, 195] on input "Until further notice" at bounding box center [918, 195] width 15 height 15
click at [914, 162] on input "For" at bounding box center [918, 158] width 15 height 15
radio input "true"
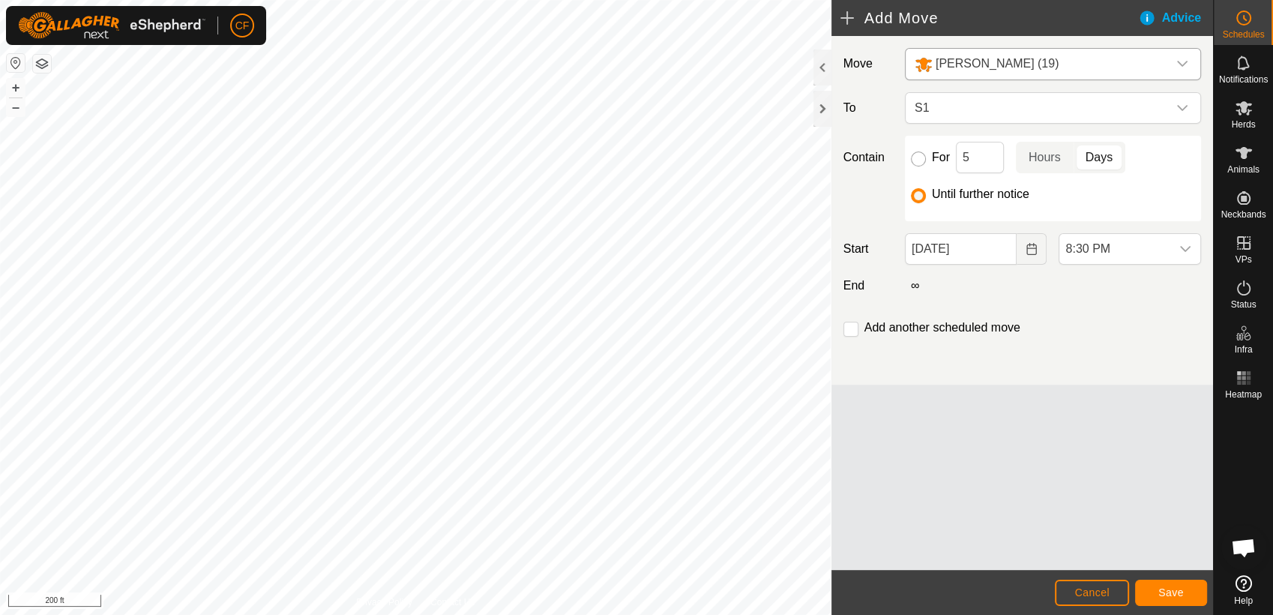
checkbox input "true"
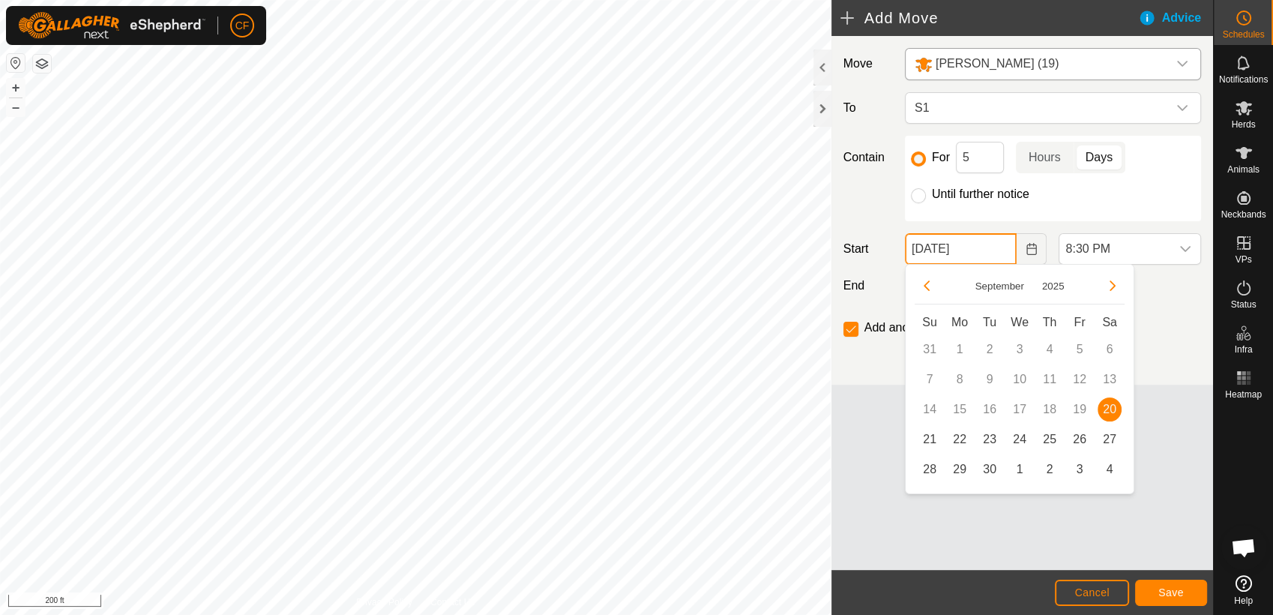
click at [946, 244] on input "[DATE]" at bounding box center [961, 248] width 112 height 31
click at [929, 439] on span "21" at bounding box center [930, 439] width 24 height 24
type input "[DATE]"
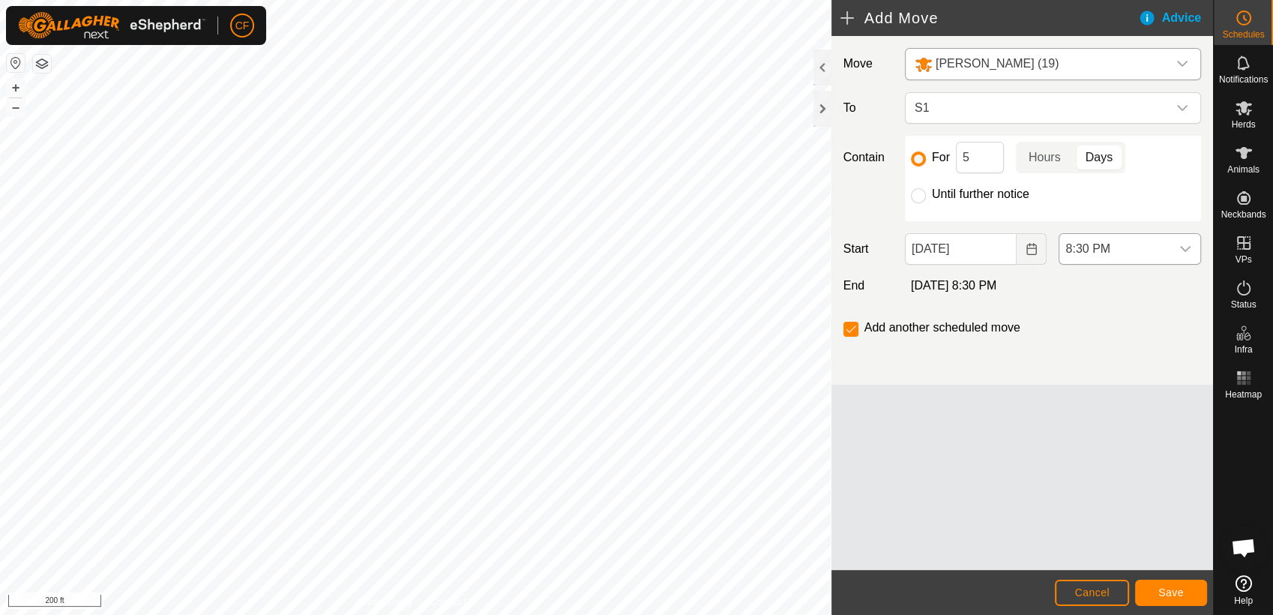
click at [1183, 253] on icon "dropdown trigger" at bounding box center [1186, 249] width 12 height 12
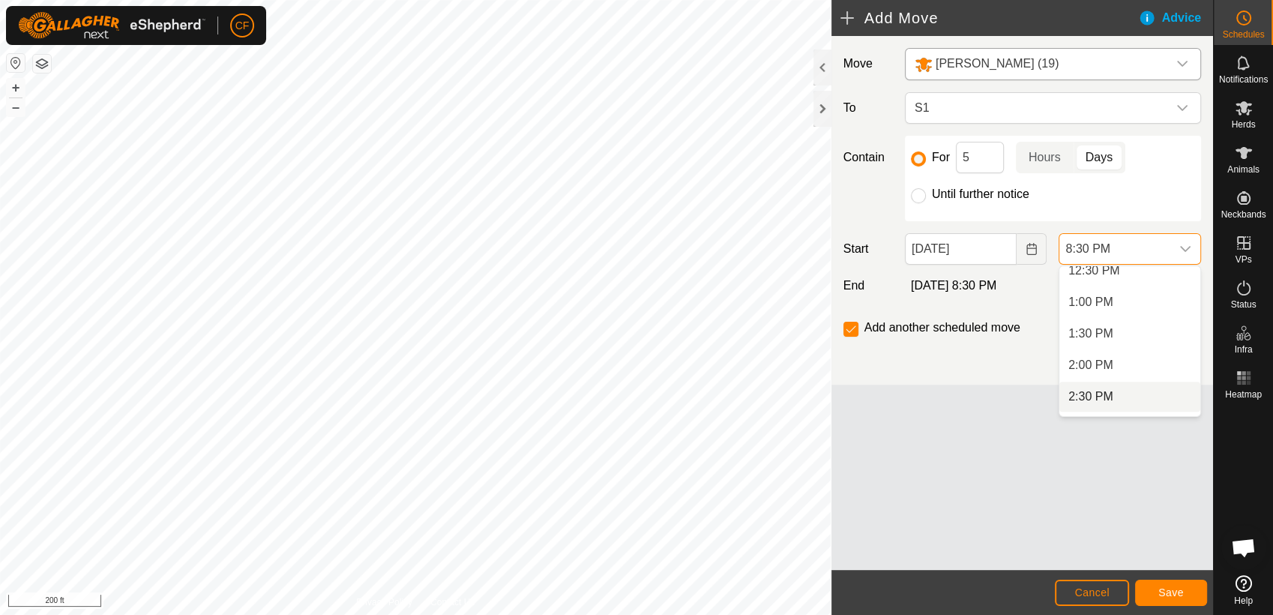
scroll to position [832, 0]
click at [1109, 330] on li "2:00 PM" at bounding box center [1130, 331] width 141 height 30
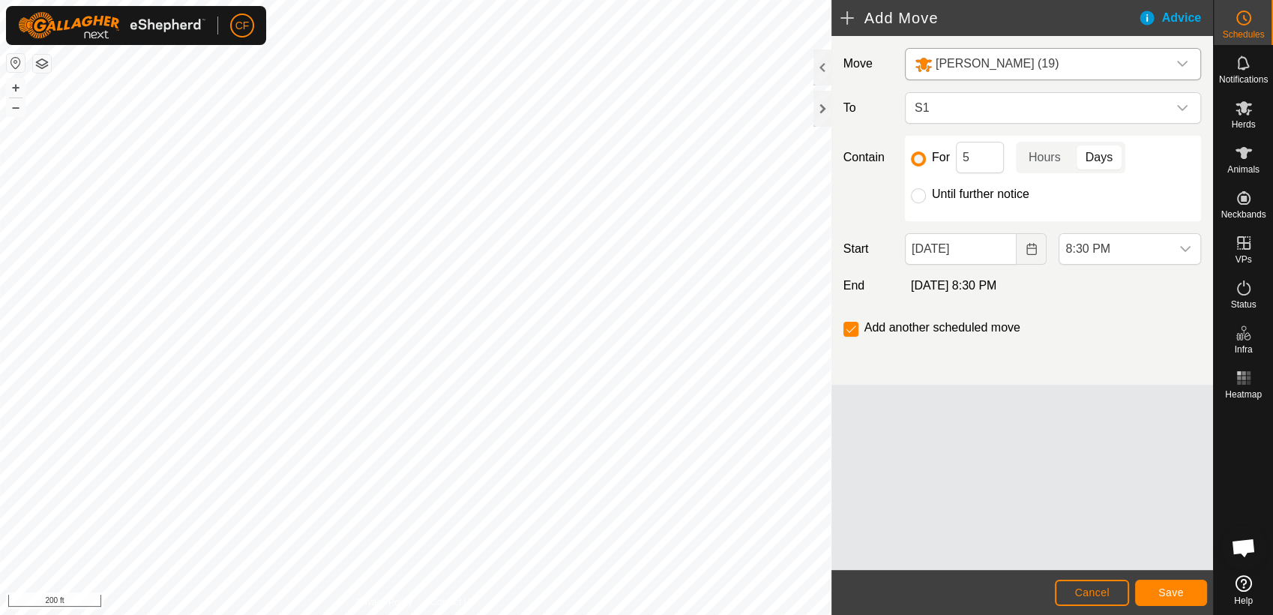
scroll to position [1171, 0]
click at [1154, 590] on button "Save" at bounding box center [1171, 593] width 72 height 26
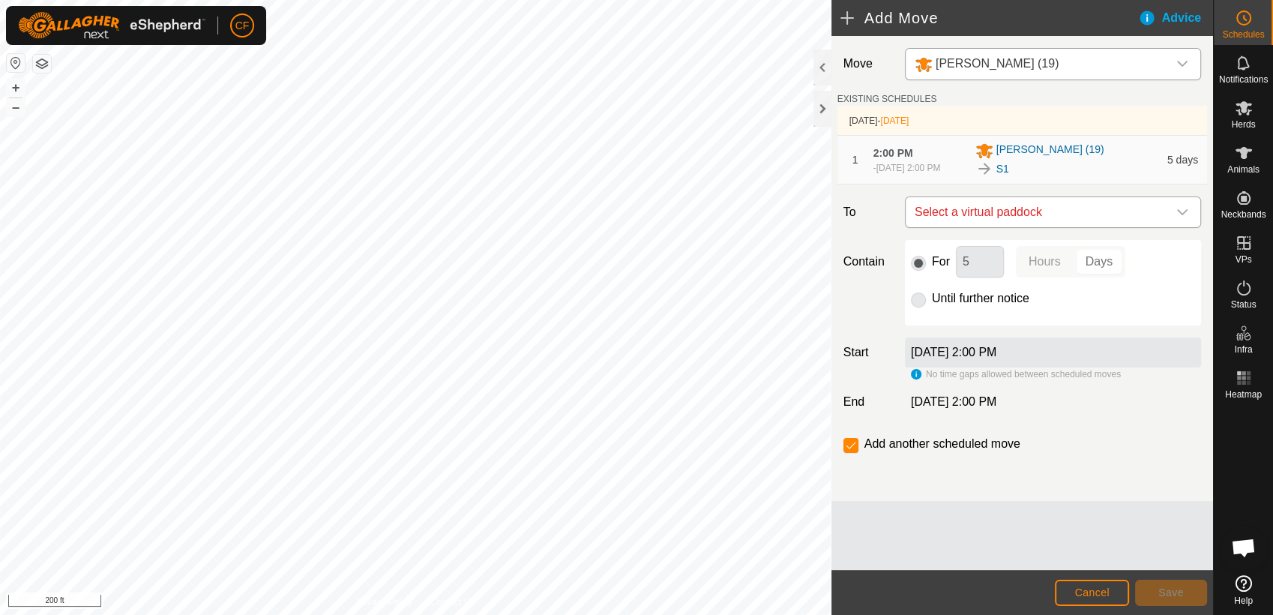
click at [1180, 218] on icon "dropdown trigger" at bounding box center [1183, 212] width 12 height 12
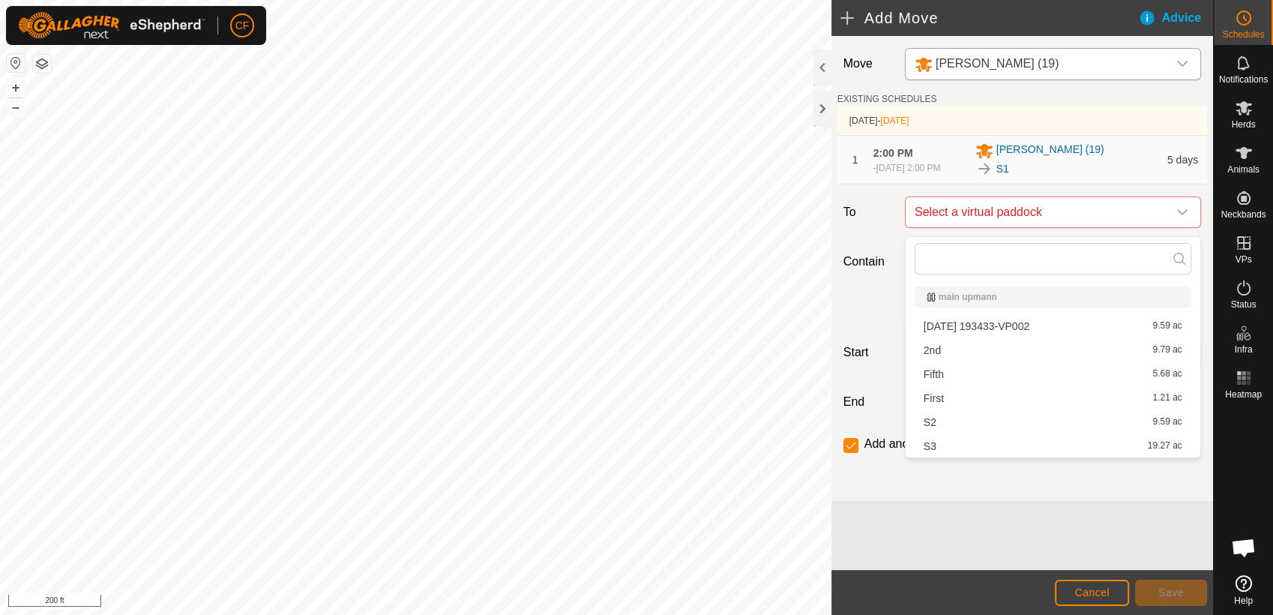
click at [987, 422] on li "S2 9.59 ac" at bounding box center [1053, 422] width 277 height 22
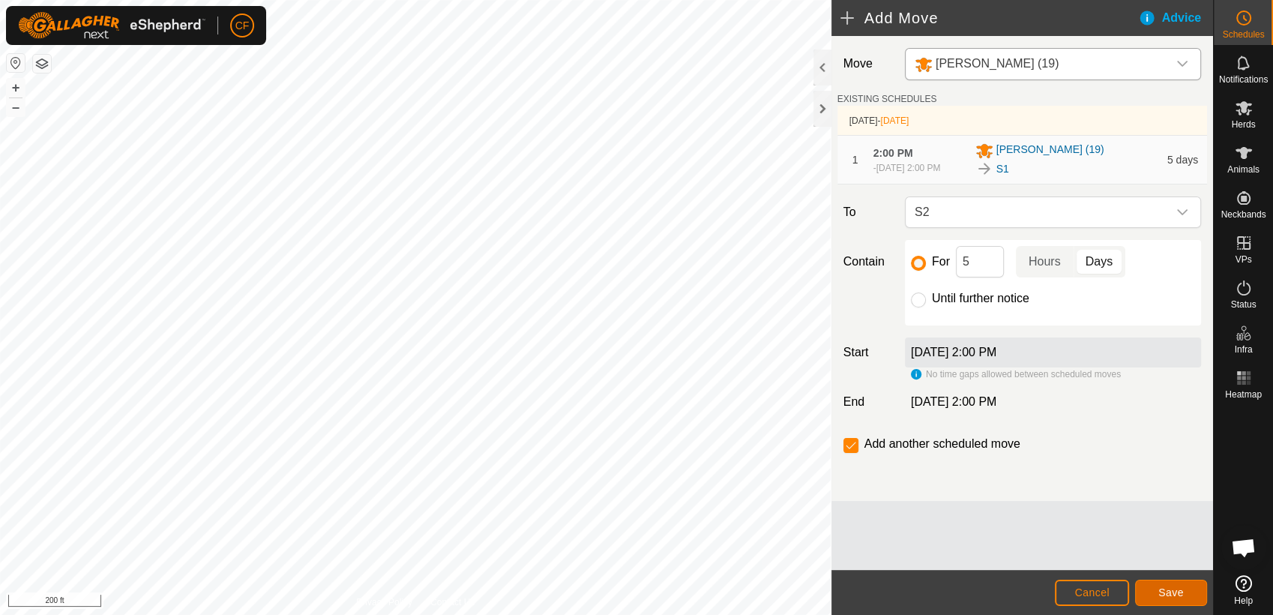
click at [1171, 594] on span "Save" at bounding box center [1171, 592] width 25 height 12
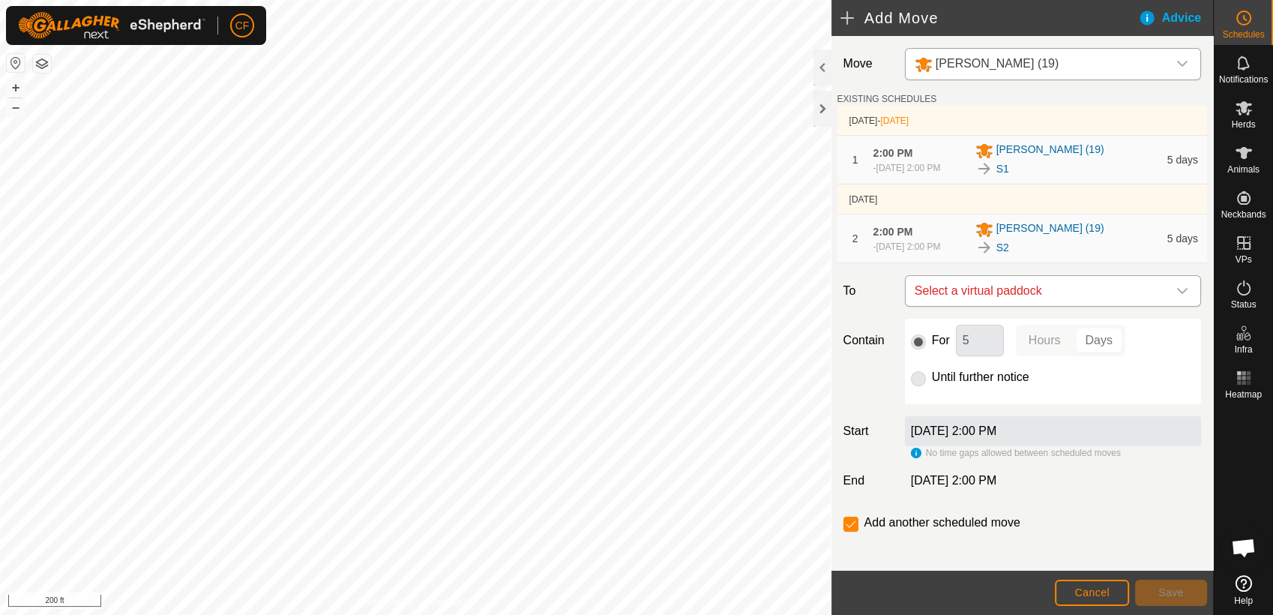
click at [1177, 297] on icon "dropdown trigger" at bounding box center [1183, 291] width 12 height 12
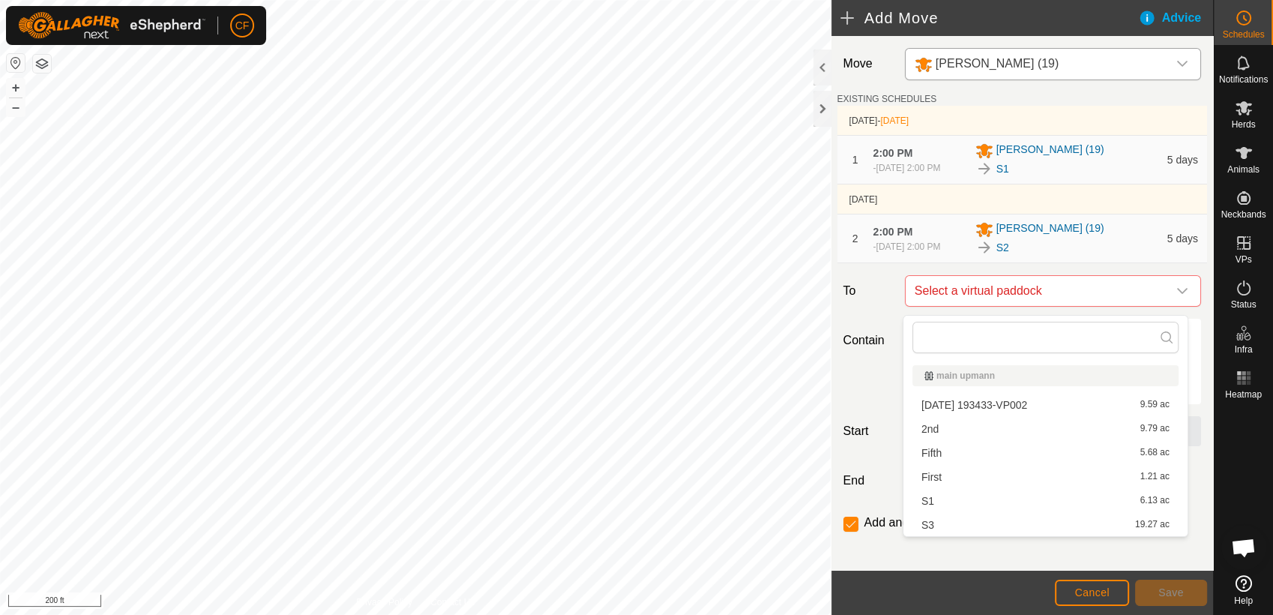
click at [964, 525] on li "S3 19.27 ac" at bounding box center [1046, 525] width 266 height 22
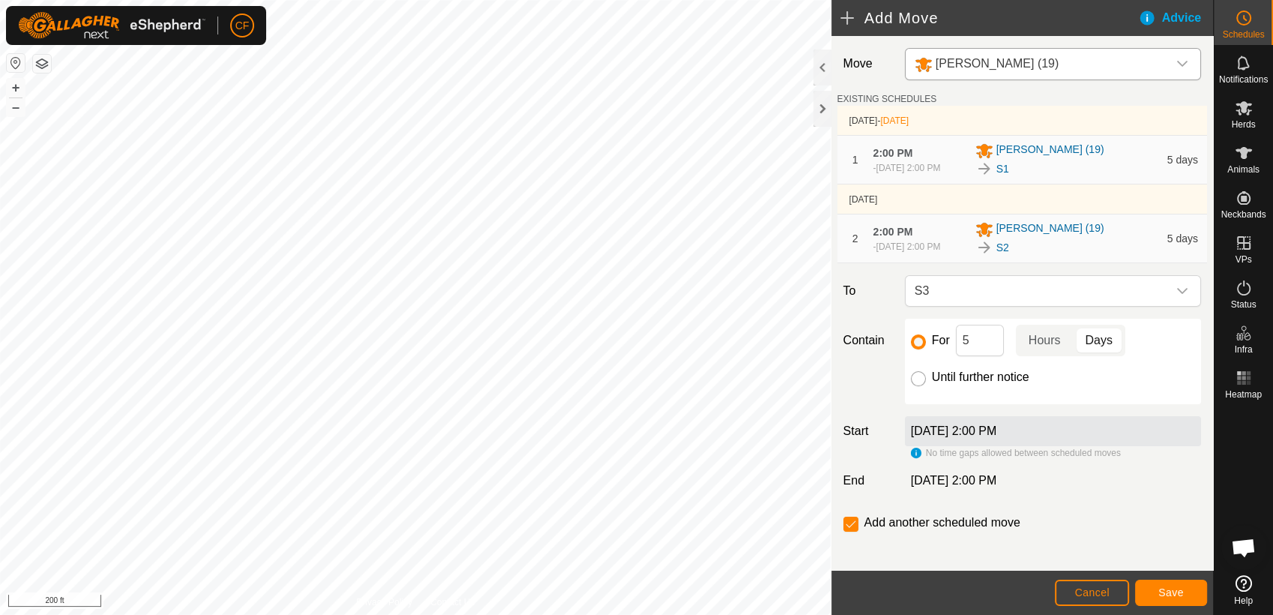
click at [916, 385] on input "Until further notice" at bounding box center [918, 378] width 15 height 15
radio input "true"
checkbox input "false"
click at [1159, 598] on span "Save" at bounding box center [1171, 592] width 25 height 12
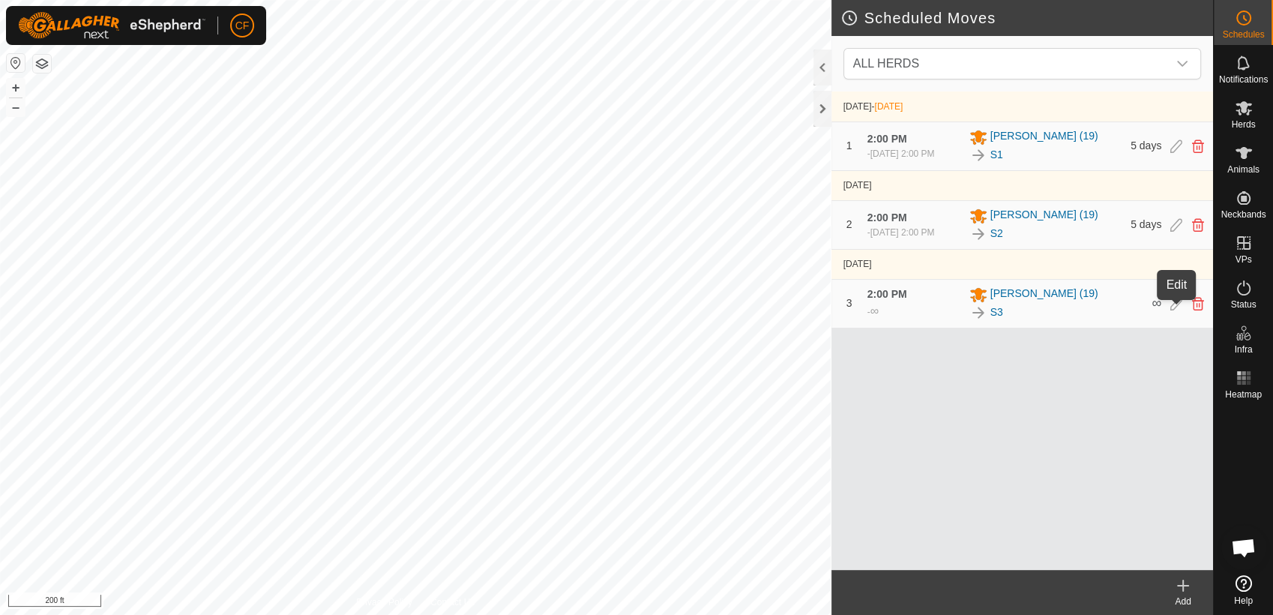
click at [1176, 310] on icon at bounding box center [1177, 303] width 12 height 13
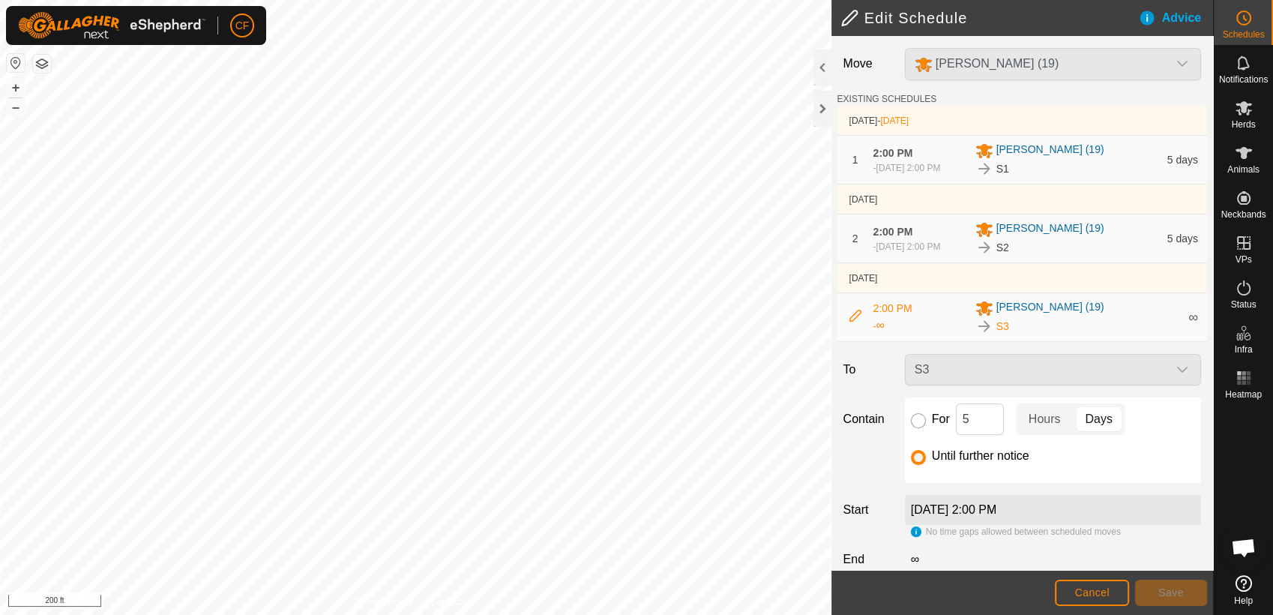
click at [916, 428] on input "For" at bounding box center [918, 420] width 15 height 15
radio input "true"
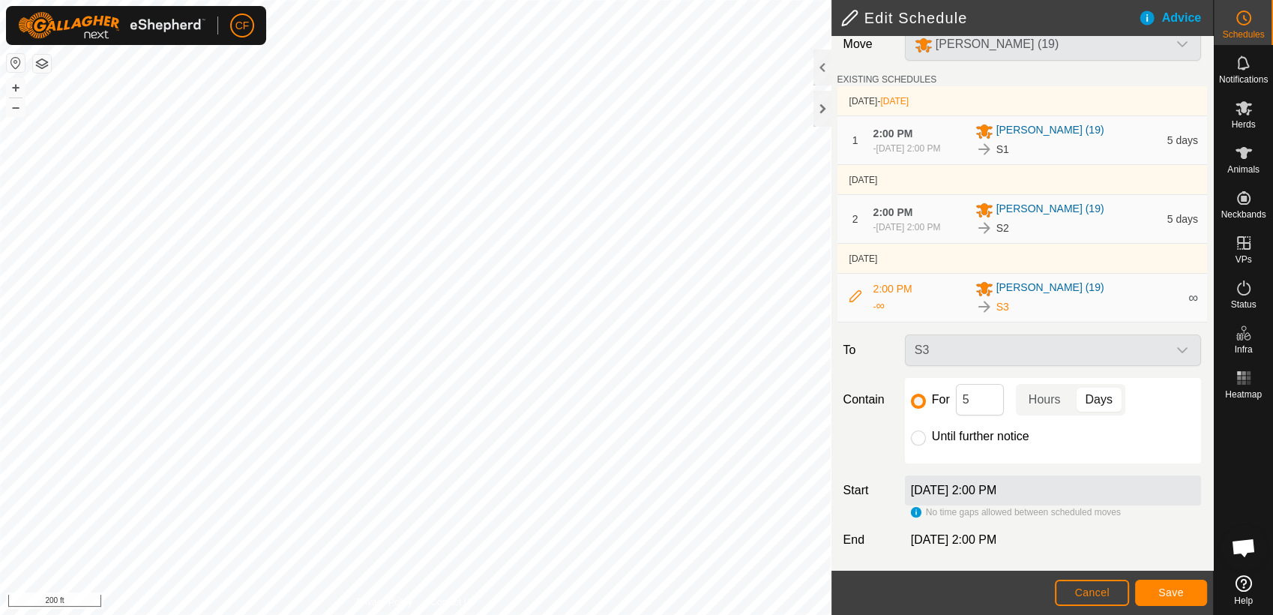
scroll to position [28, 0]
click at [1167, 592] on span "Save" at bounding box center [1171, 592] width 25 height 12
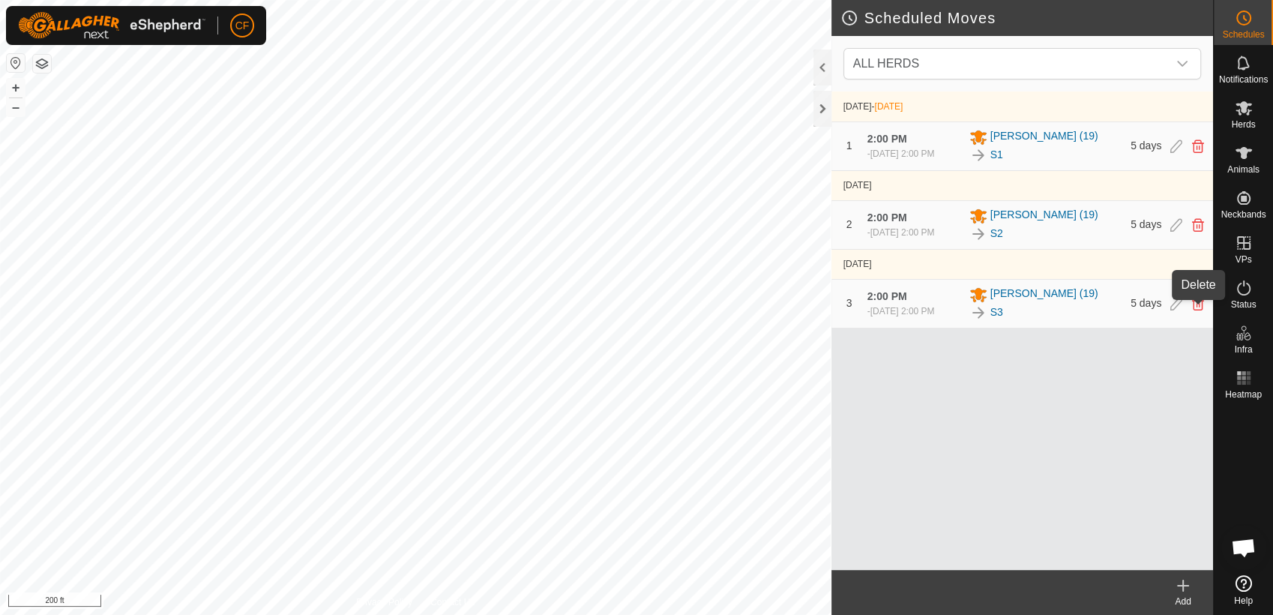
click at [1199, 310] on icon at bounding box center [1198, 303] width 12 height 13
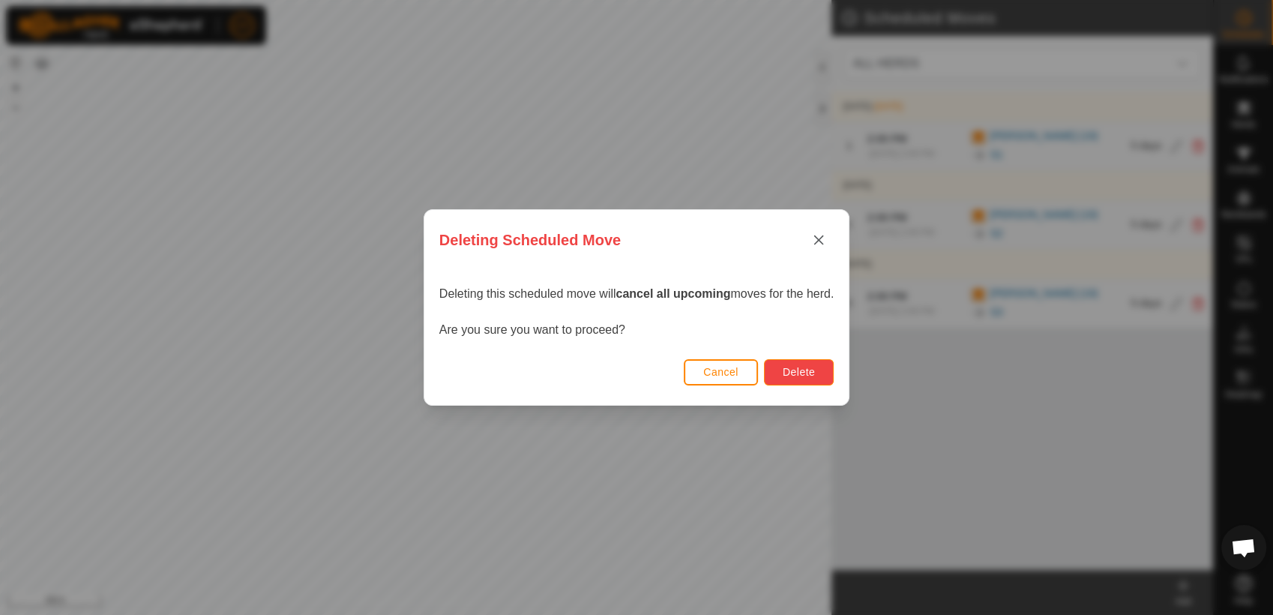
click at [801, 375] on span "Delete" at bounding box center [799, 372] width 32 height 12
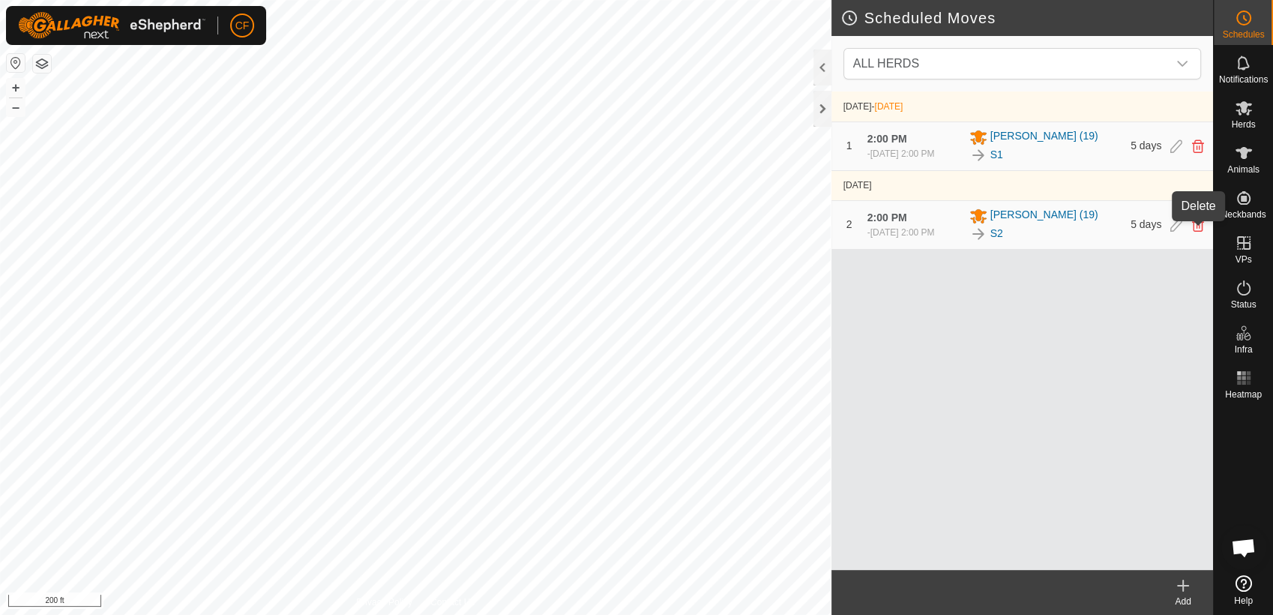
click at [1198, 230] on icon at bounding box center [1198, 224] width 12 height 13
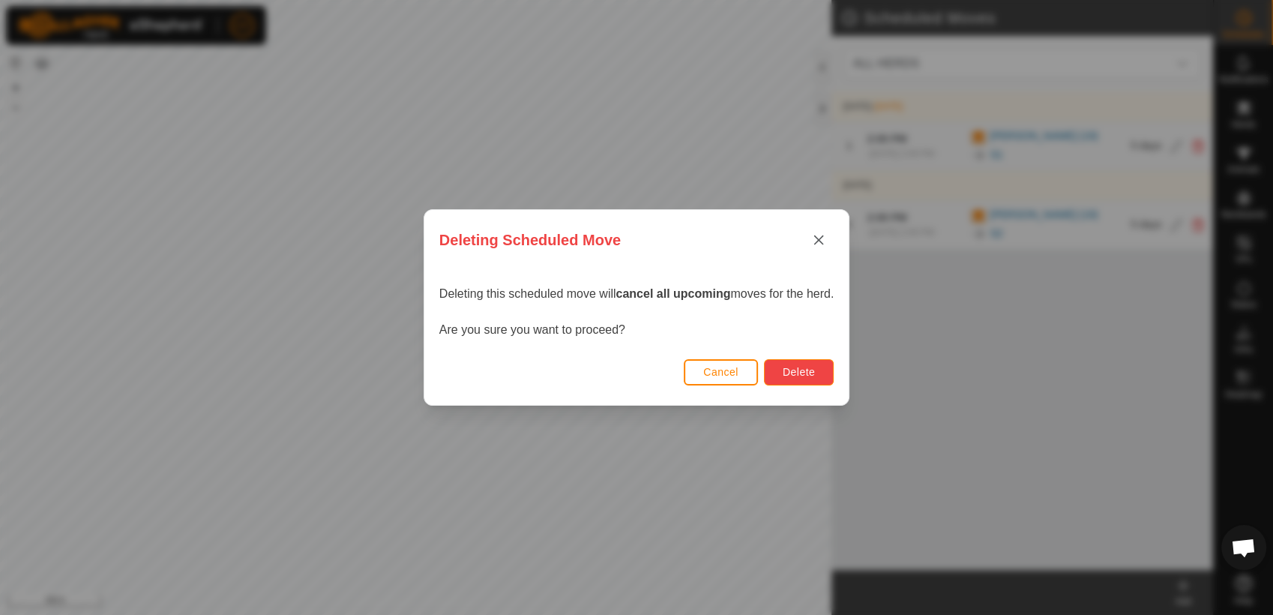
click at [793, 373] on span "Delete" at bounding box center [799, 372] width 32 height 12
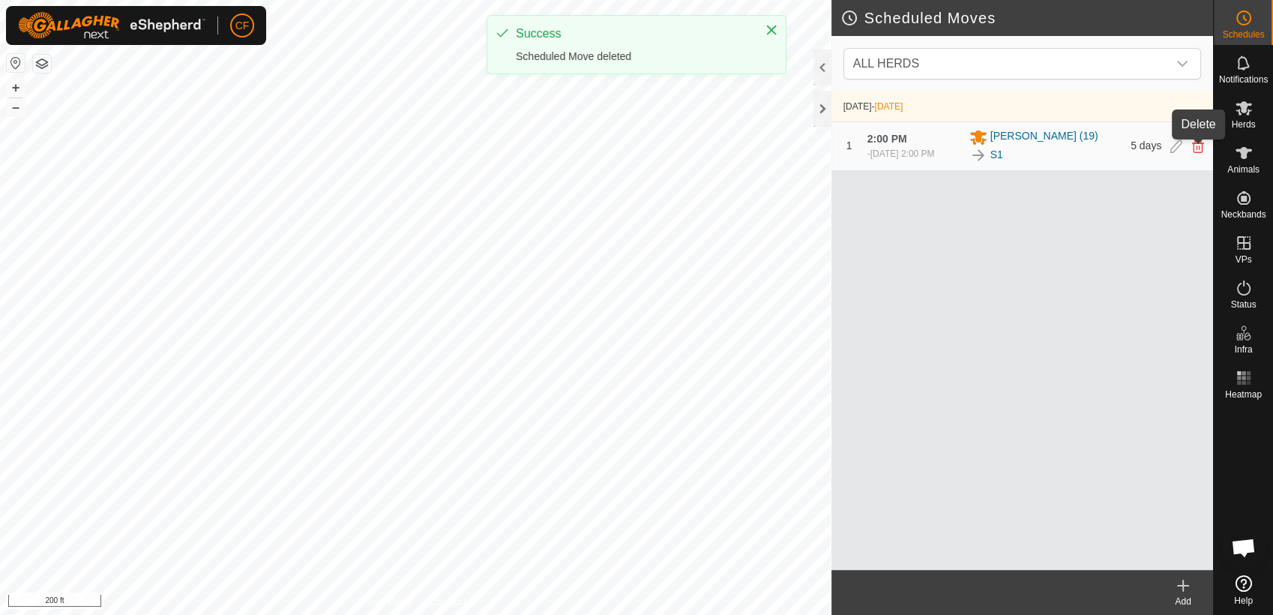
click at [1195, 149] on icon at bounding box center [1198, 145] width 12 height 13
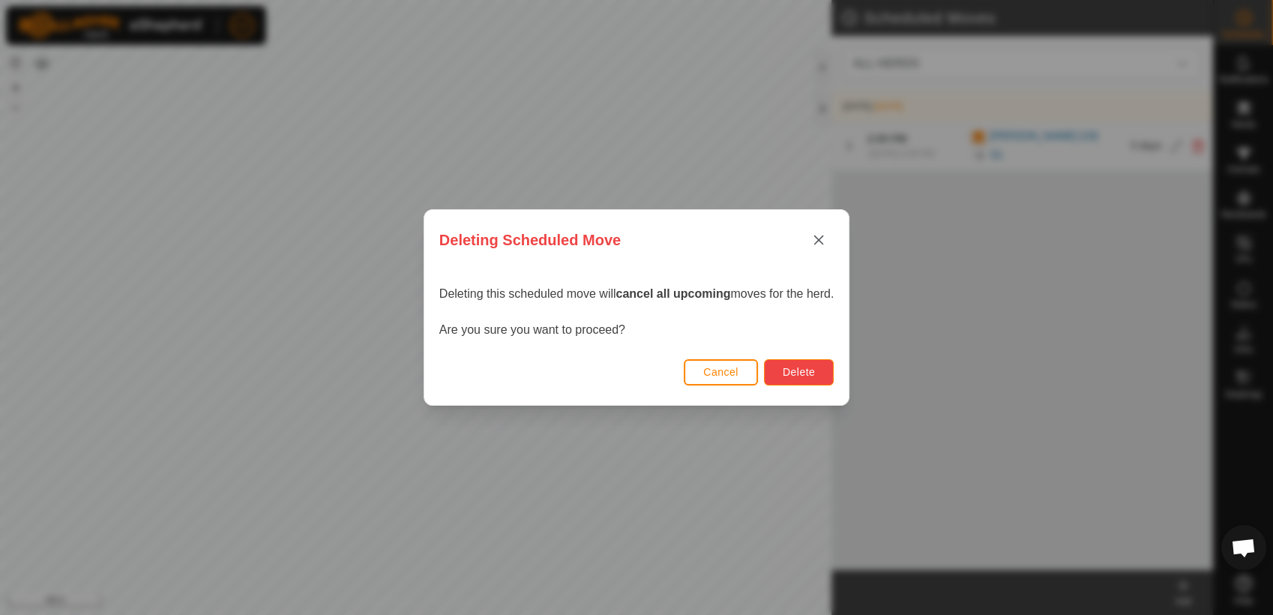
click at [793, 375] on span "Delete" at bounding box center [799, 372] width 32 height 12
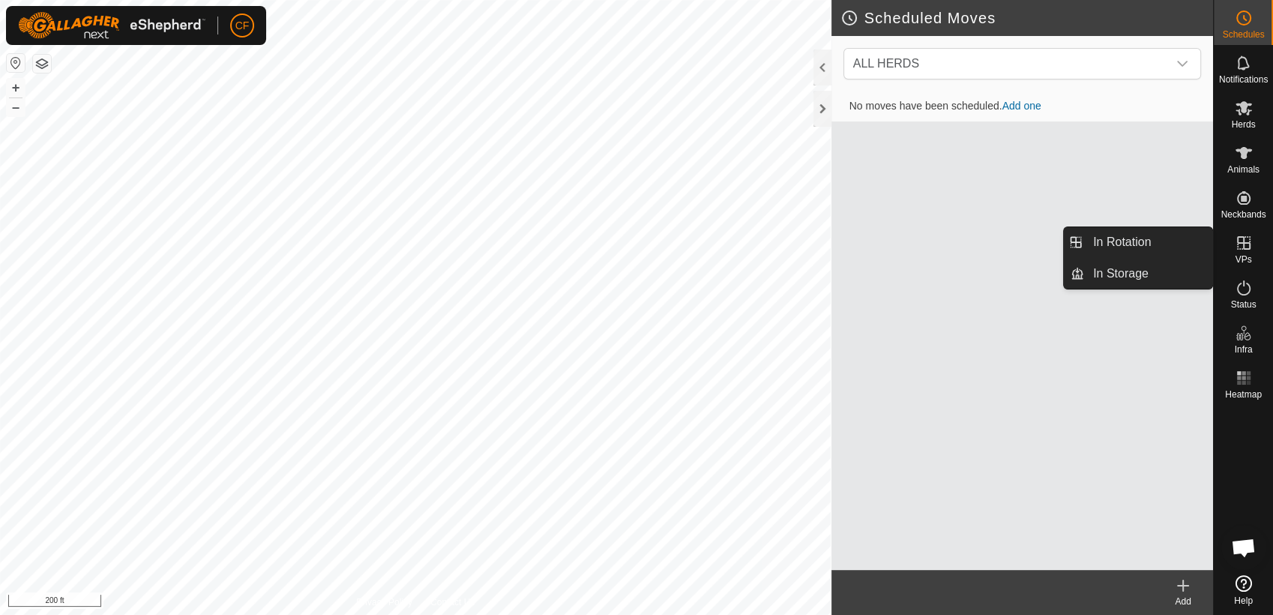
click at [1243, 243] on icon at bounding box center [1243, 242] width 13 height 13
click at [1182, 243] on link "In Rotation" at bounding box center [1148, 242] width 128 height 30
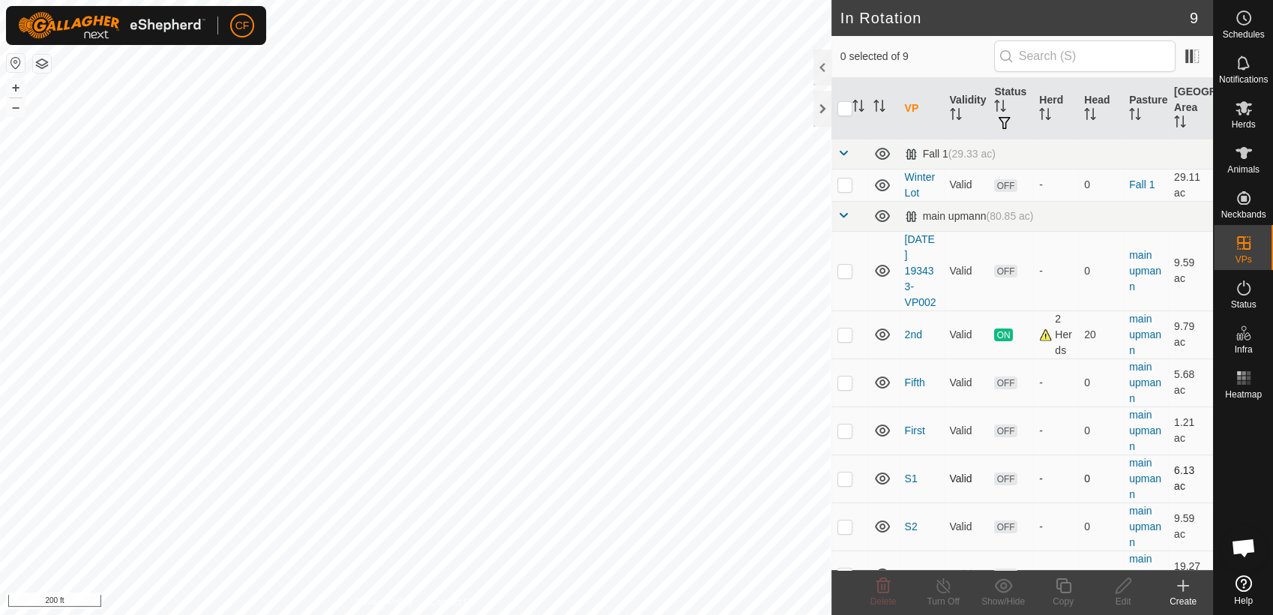
click at [847, 481] on p-checkbox at bounding box center [845, 478] width 15 height 12
checkbox input "true"
click at [1124, 591] on icon at bounding box center [1123, 586] width 19 height 18
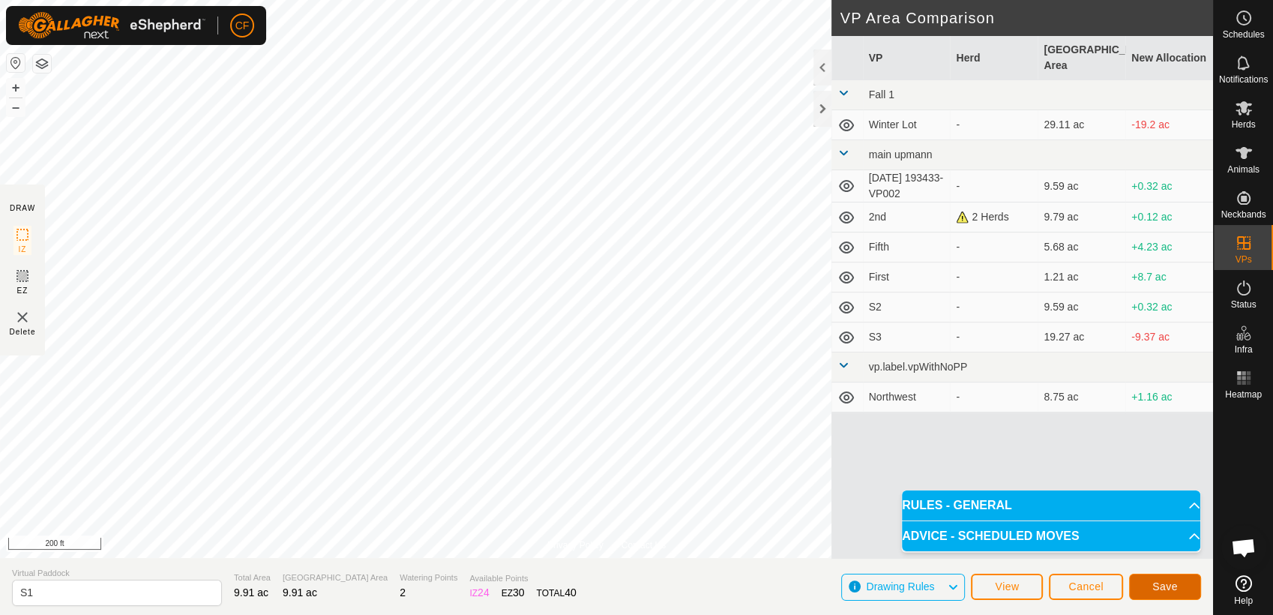
click at [1157, 588] on span "Save" at bounding box center [1165, 586] width 25 height 12
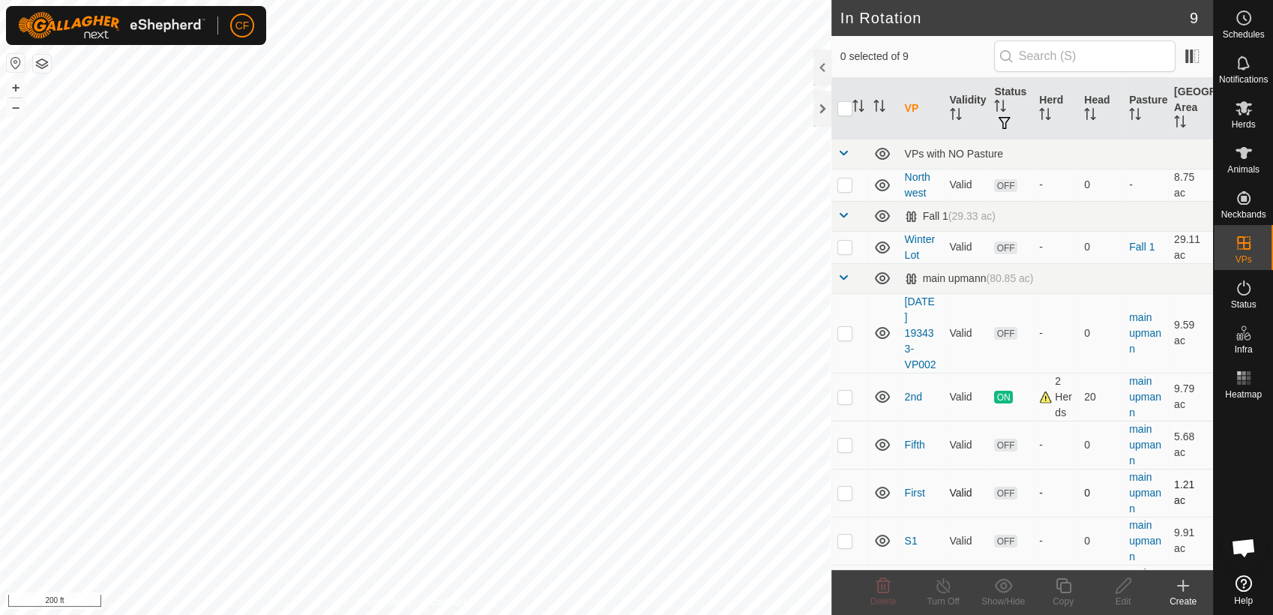
click at [1010, 490] on span "OFF" at bounding box center [1005, 493] width 22 height 13
click at [266, 614] on html "CF Schedules Notifications Herds Animals Neckbands VPs Status Infra Heatmap Hel…" at bounding box center [636, 307] width 1273 height 615
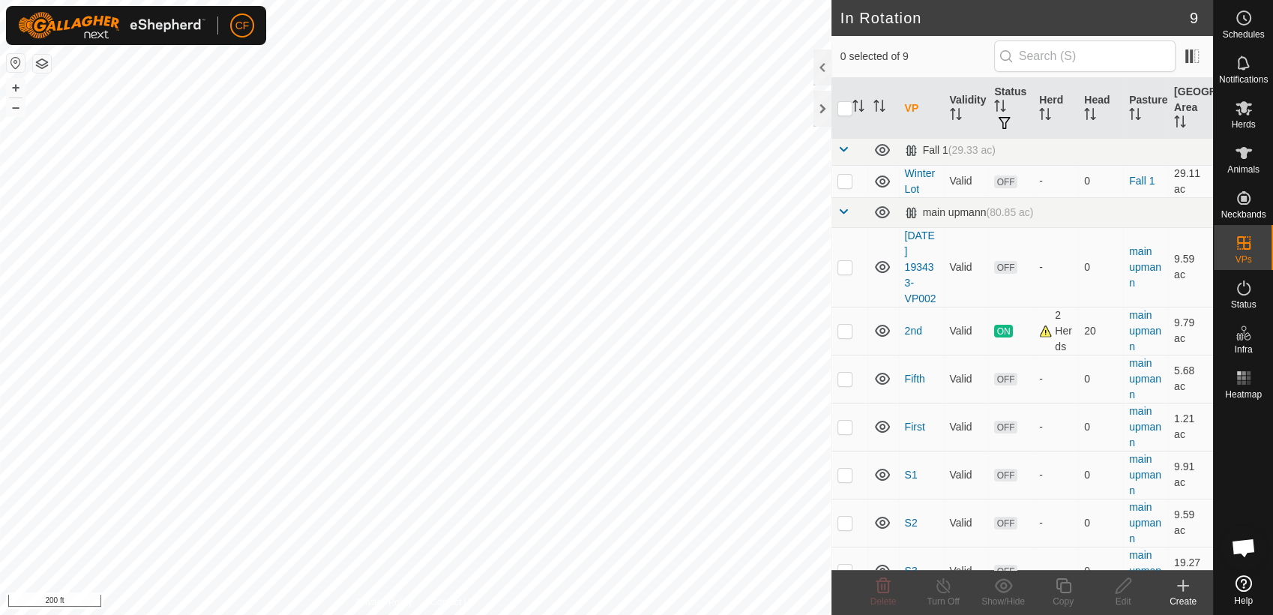
scroll to position [89, 0]
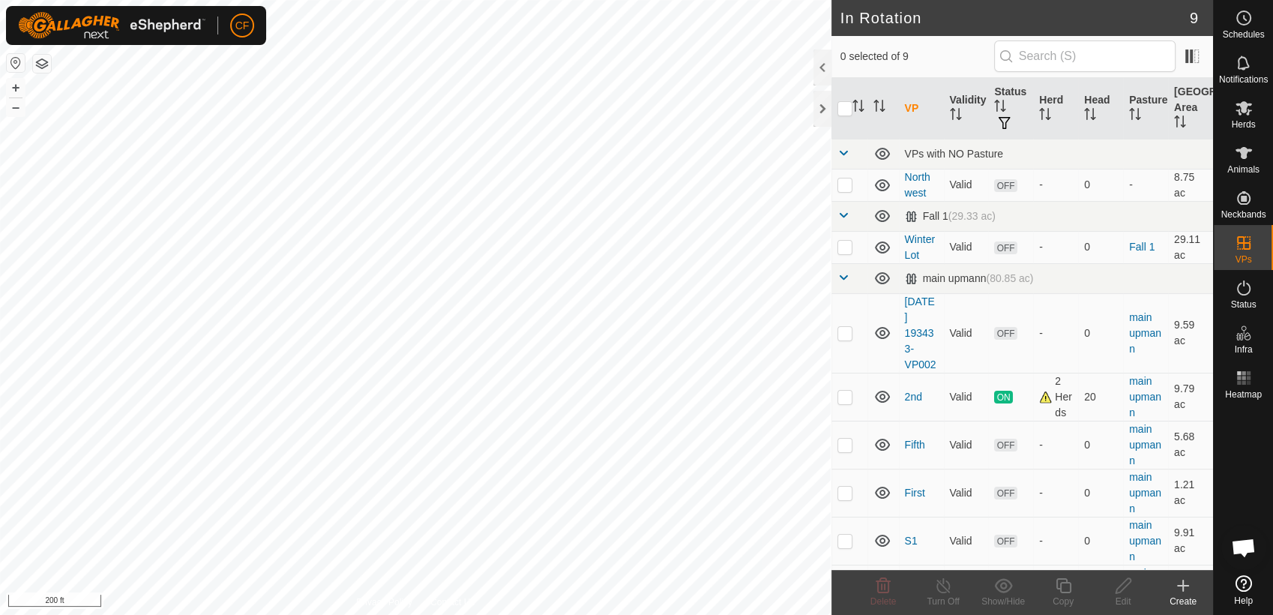
scroll to position [5655, 0]
click at [433, 0] on html "CF Schedules Notifications Herds Animals Neckbands VPs Status Infra Heatmap Hel…" at bounding box center [636, 307] width 1273 height 615
click at [835, 543] on td at bounding box center [850, 541] width 36 height 48
click at [840, 538] on p-checkbox at bounding box center [845, 541] width 15 height 12
checkbox input "false"
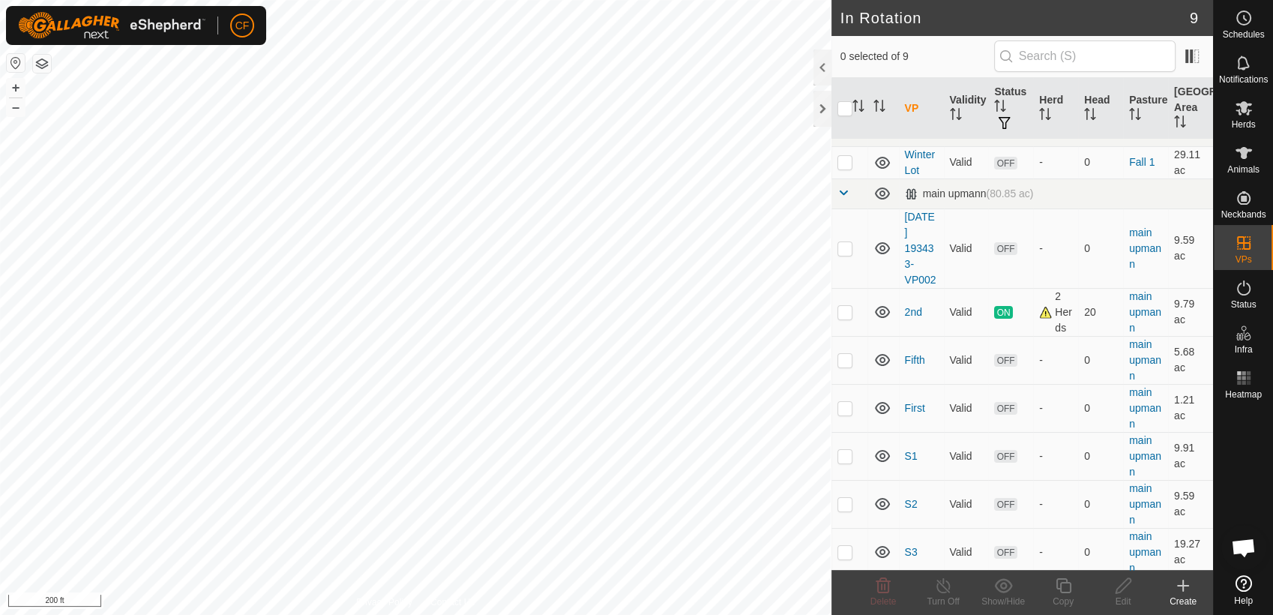
scroll to position [89, 0]
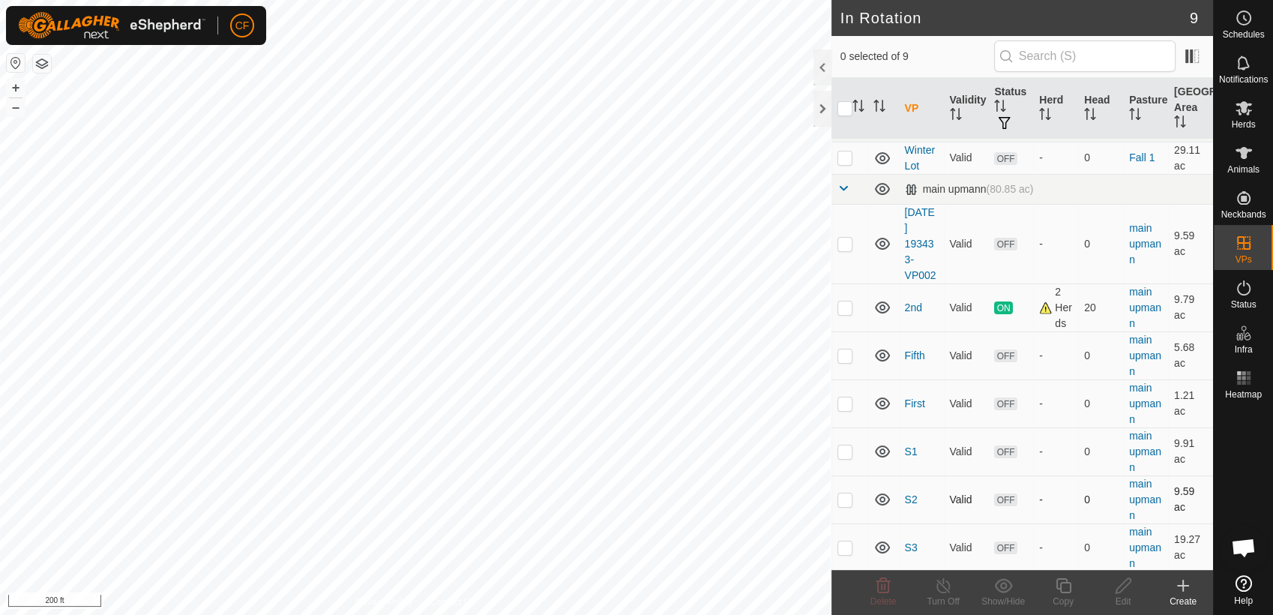
click at [844, 502] on p-checkbox at bounding box center [845, 499] width 15 height 12
checkbox input "false"
click at [846, 449] on p-checkbox at bounding box center [845, 451] width 15 height 12
checkbox input "true"
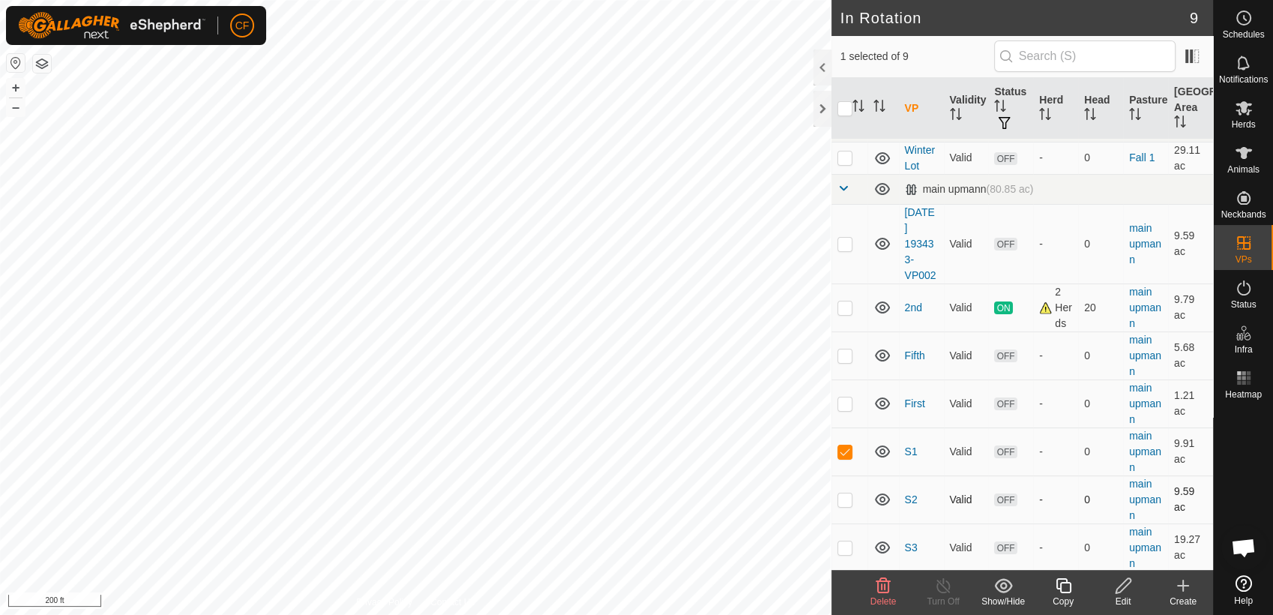
click at [843, 501] on p-checkbox at bounding box center [845, 499] width 15 height 12
checkbox input "true"
click at [844, 549] on p-checkbox at bounding box center [845, 547] width 15 height 12
checkbox input "true"
click at [841, 451] on p-checkbox at bounding box center [845, 451] width 15 height 12
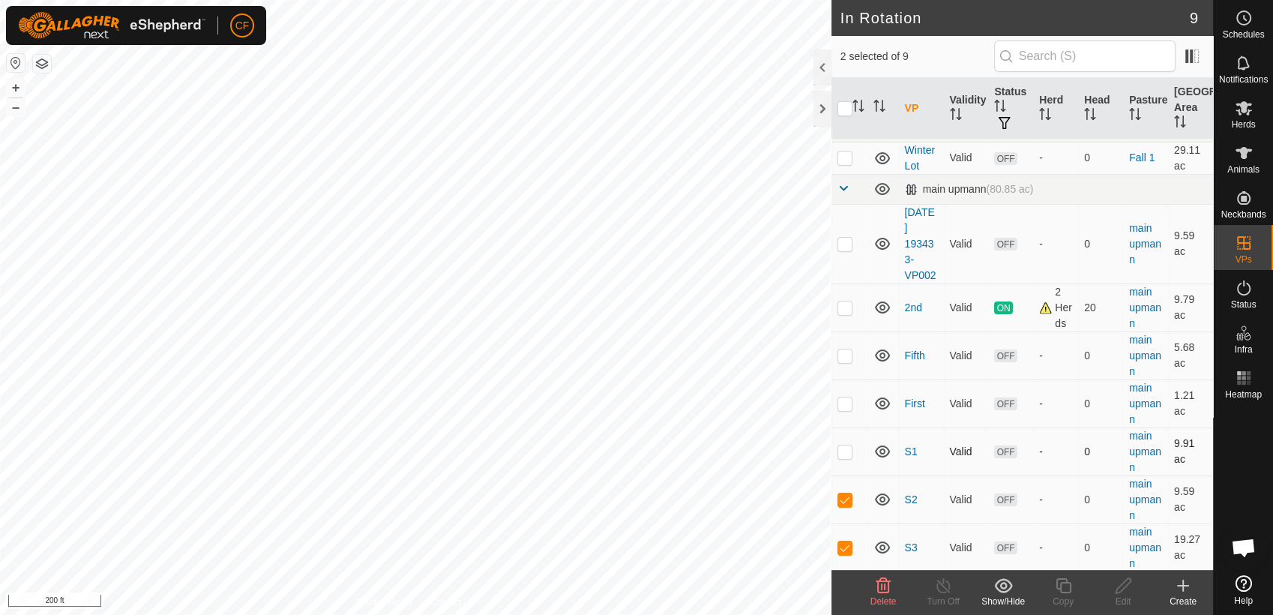
click at [841, 451] on p-checkbox at bounding box center [845, 451] width 15 height 12
checkbox input "false"
click at [844, 500] on p-checkbox at bounding box center [845, 499] width 15 height 12
checkbox input "false"
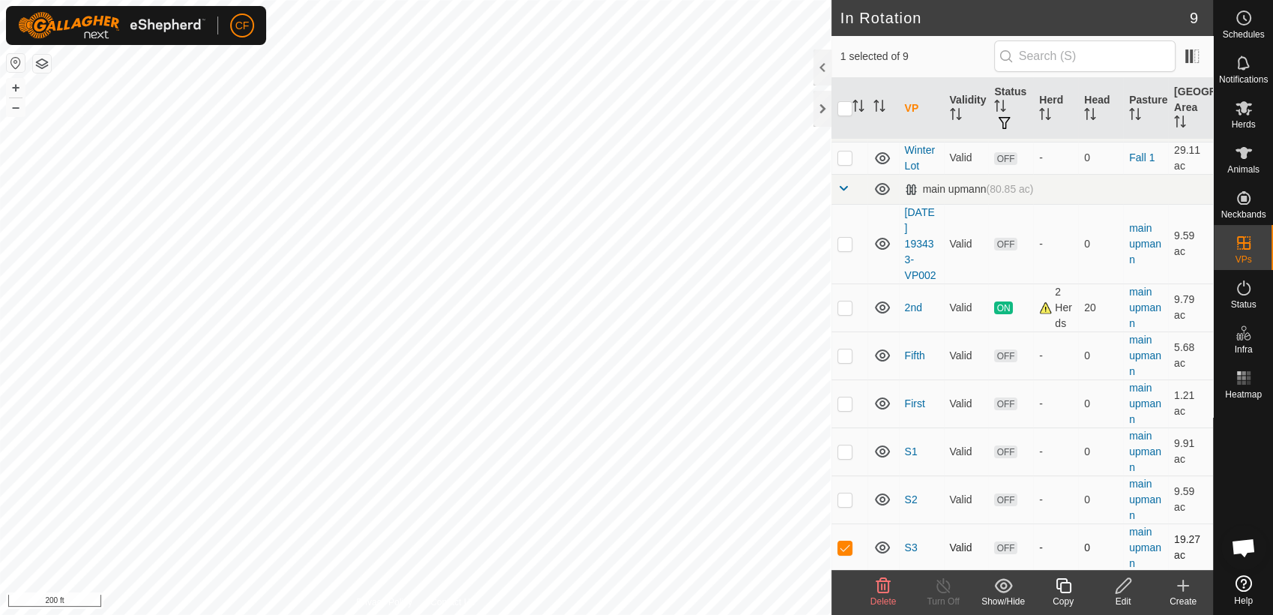
click at [841, 546] on p-checkbox at bounding box center [845, 547] width 15 height 12
checkbox input "false"
click at [846, 448] on p-checkbox at bounding box center [845, 451] width 15 height 12
click at [888, 589] on icon at bounding box center [884, 585] width 14 height 15
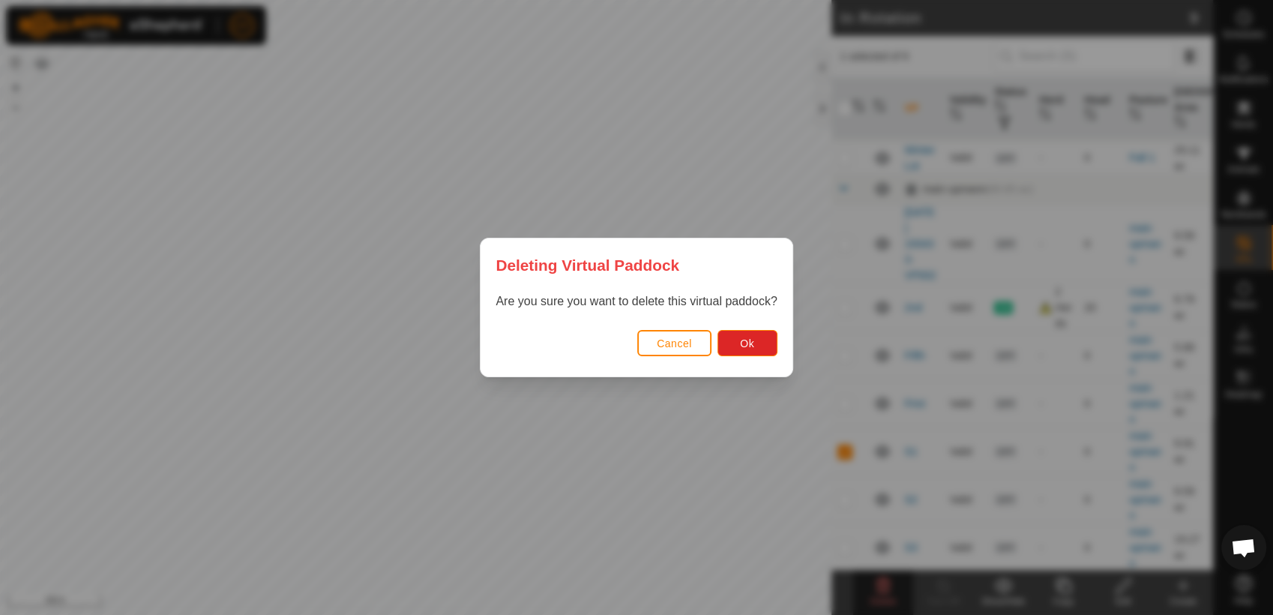
click at [740, 328] on div "Cancel Ok" at bounding box center [636, 350] width 311 height 51
click at [742, 340] on span "Ok" at bounding box center [747, 343] width 14 height 12
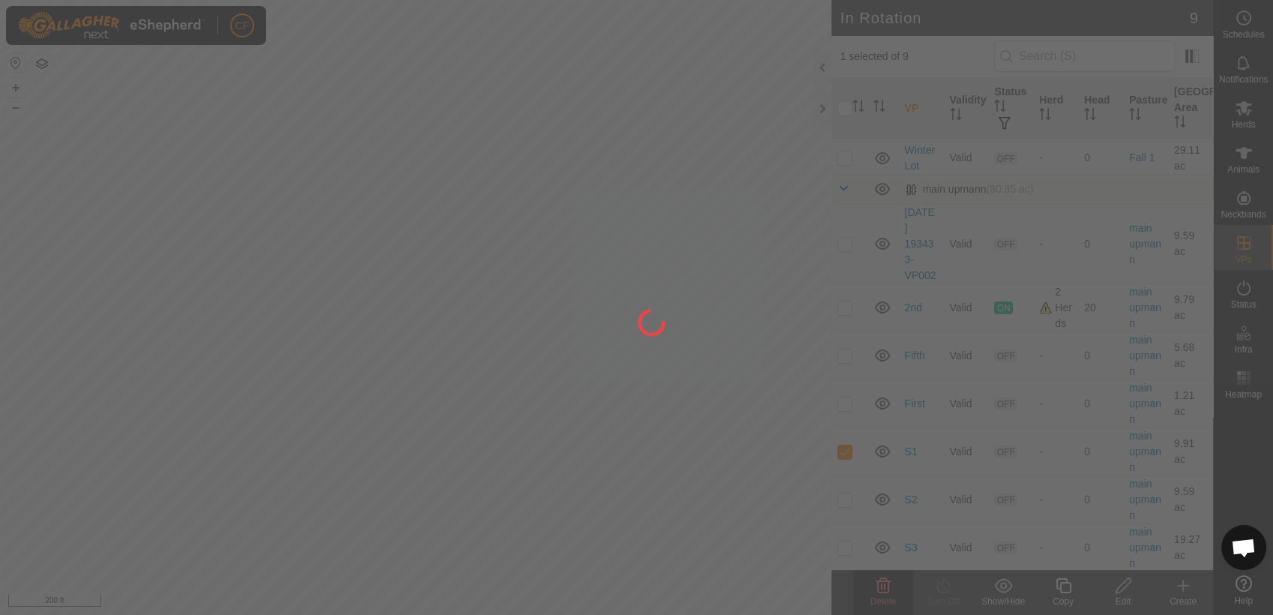
checkbox input "false"
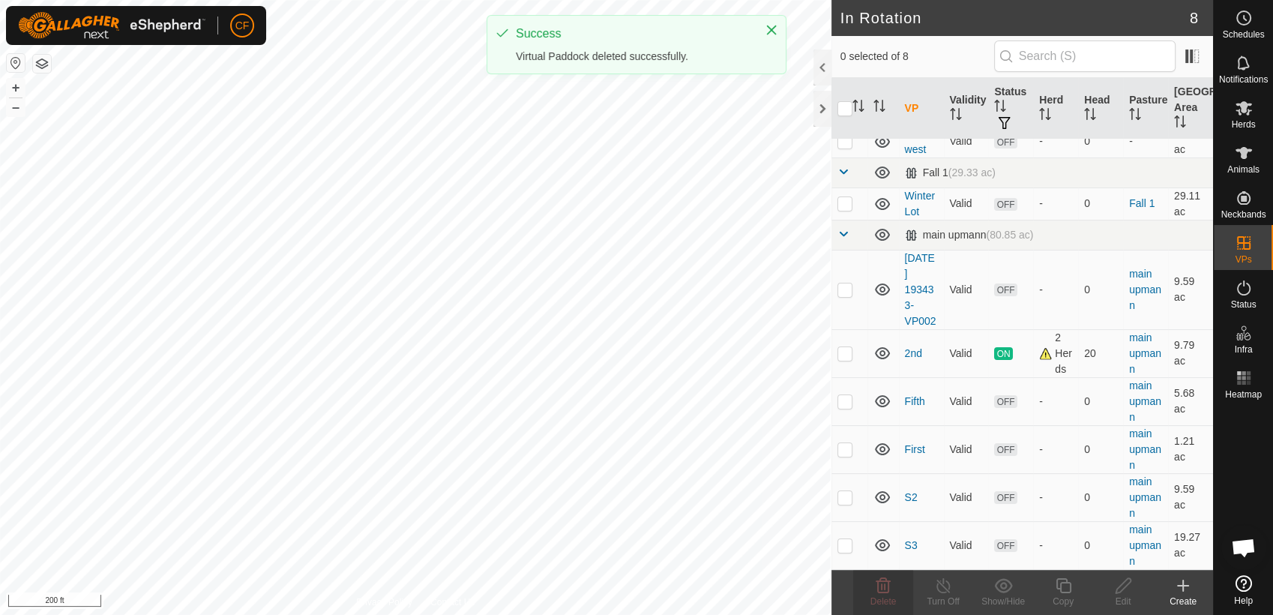
scroll to position [42, 0]
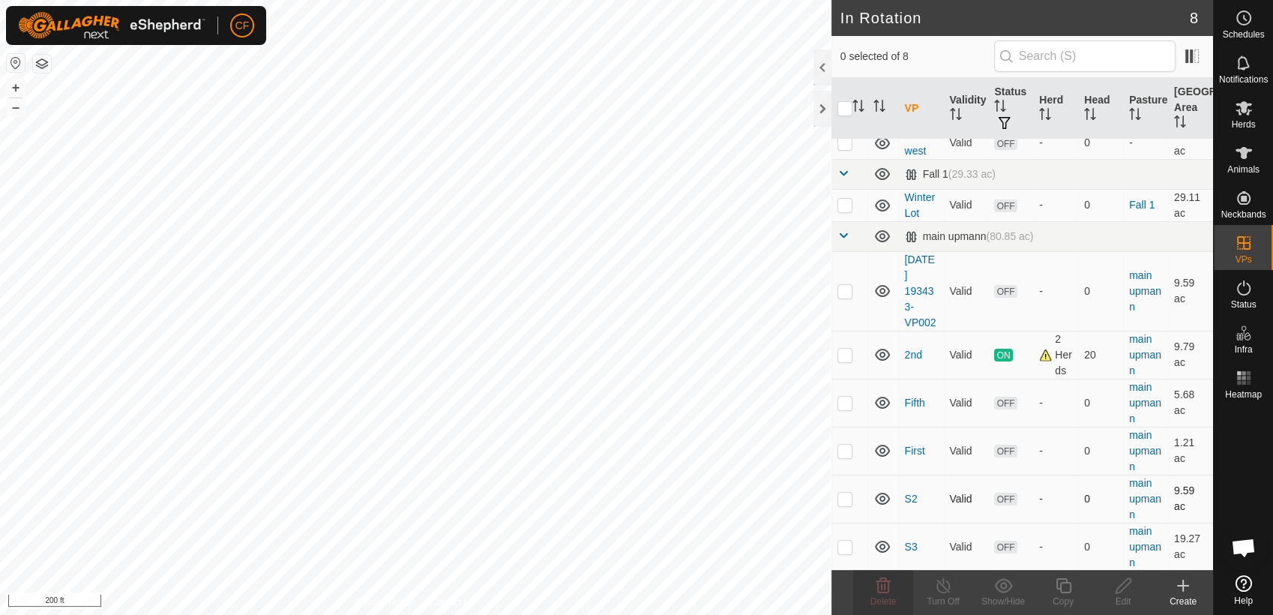
click at [840, 489] on td at bounding box center [850, 499] width 36 height 48
click at [880, 588] on icon at bounding box center [883, 586] width 18 height 18
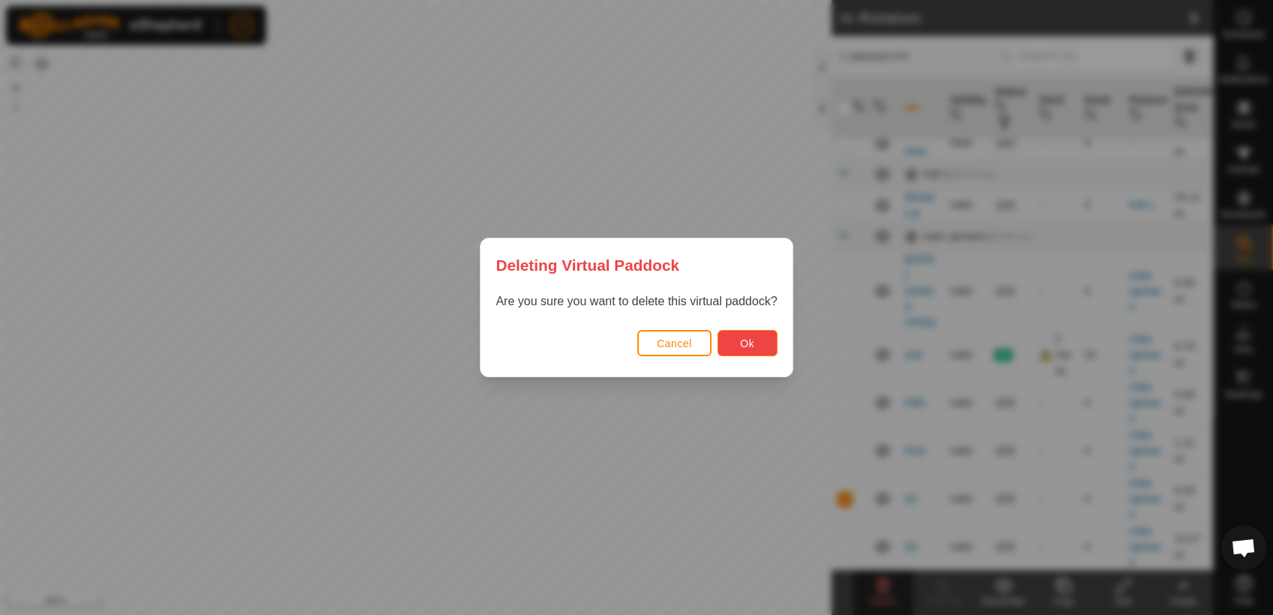
click at [734, 339] on button "Ok" at bounding box center [748, 343] width 60 height 26
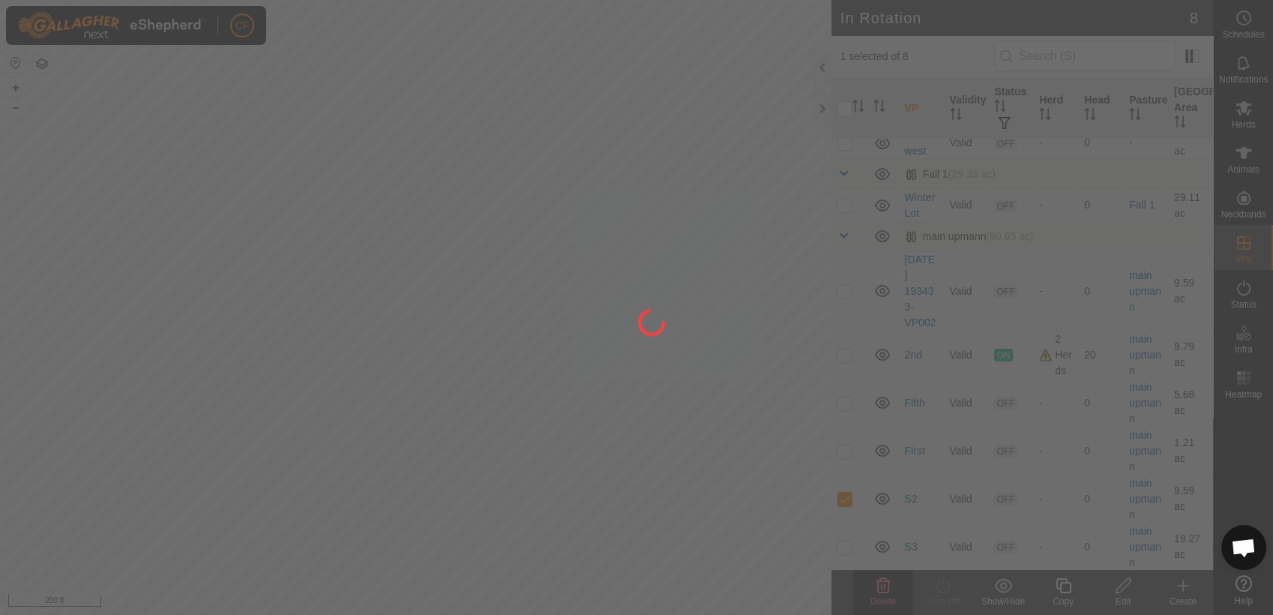
checkbox input "false"
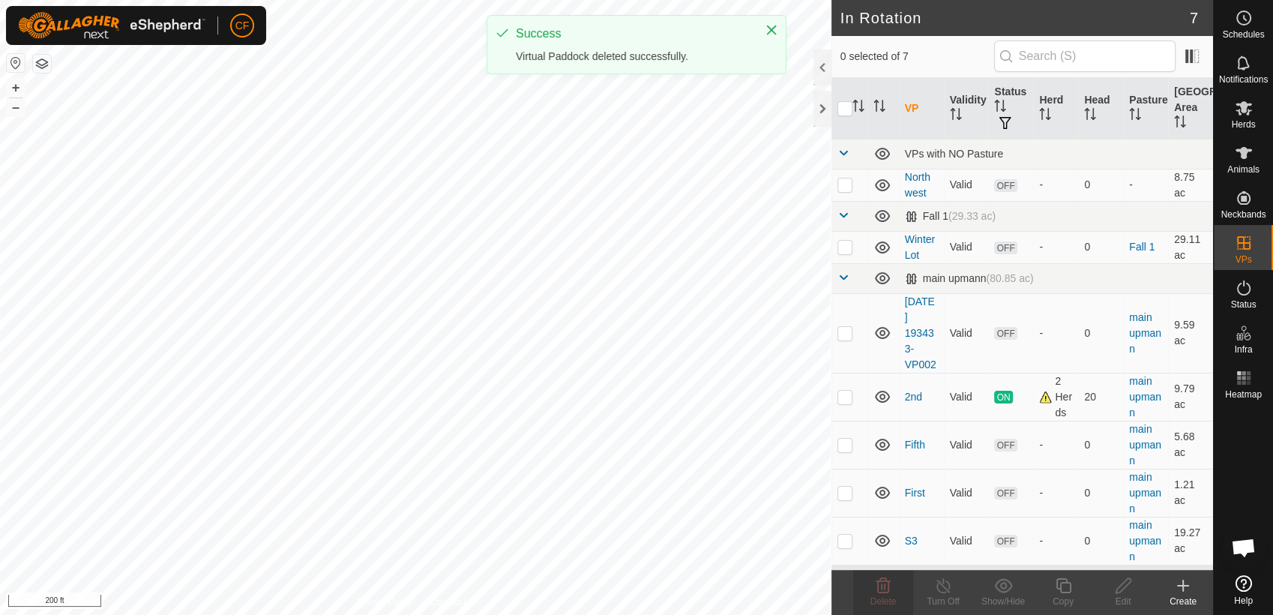
scroll to position [0, 0]
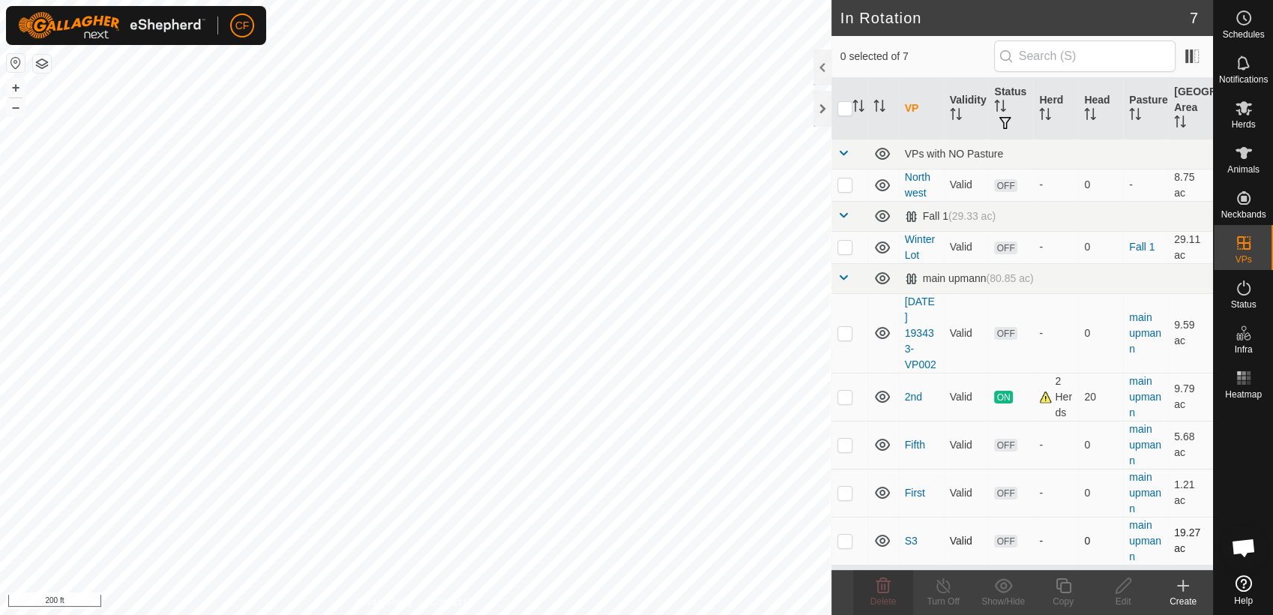
click at [844, 537] on p-checkbox at bounding box center [845, 541] width 15 height 12
checkbox input "true"
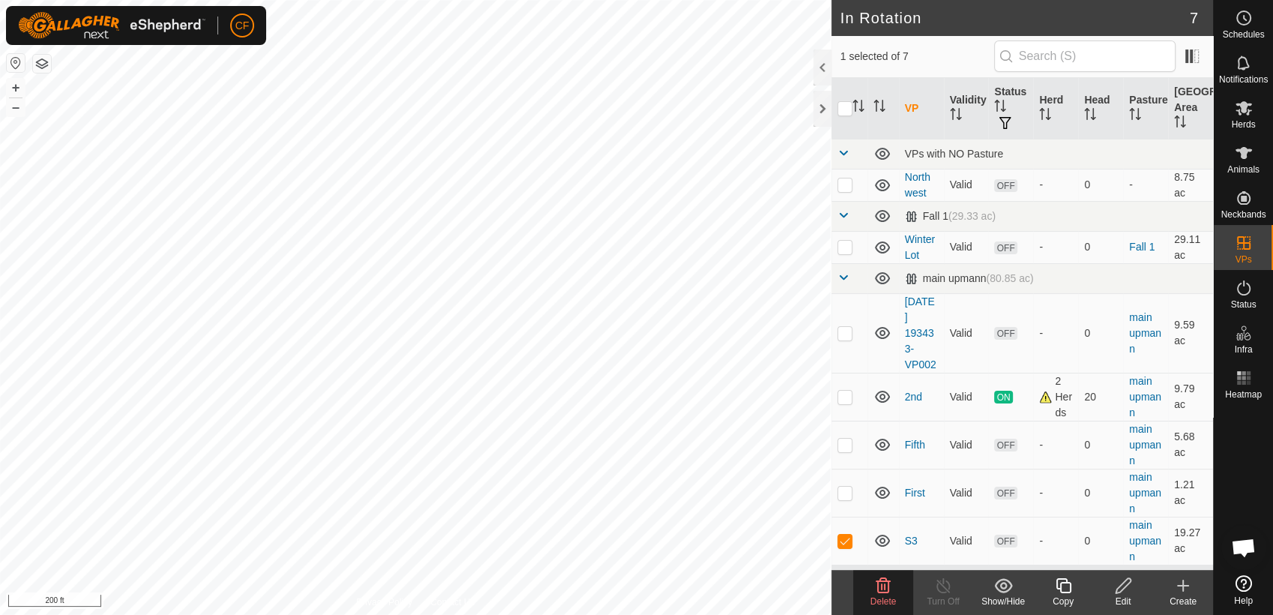
click at [868, 581] on delete-svg-icon at bounding box center [883, 586] width 60 height 18
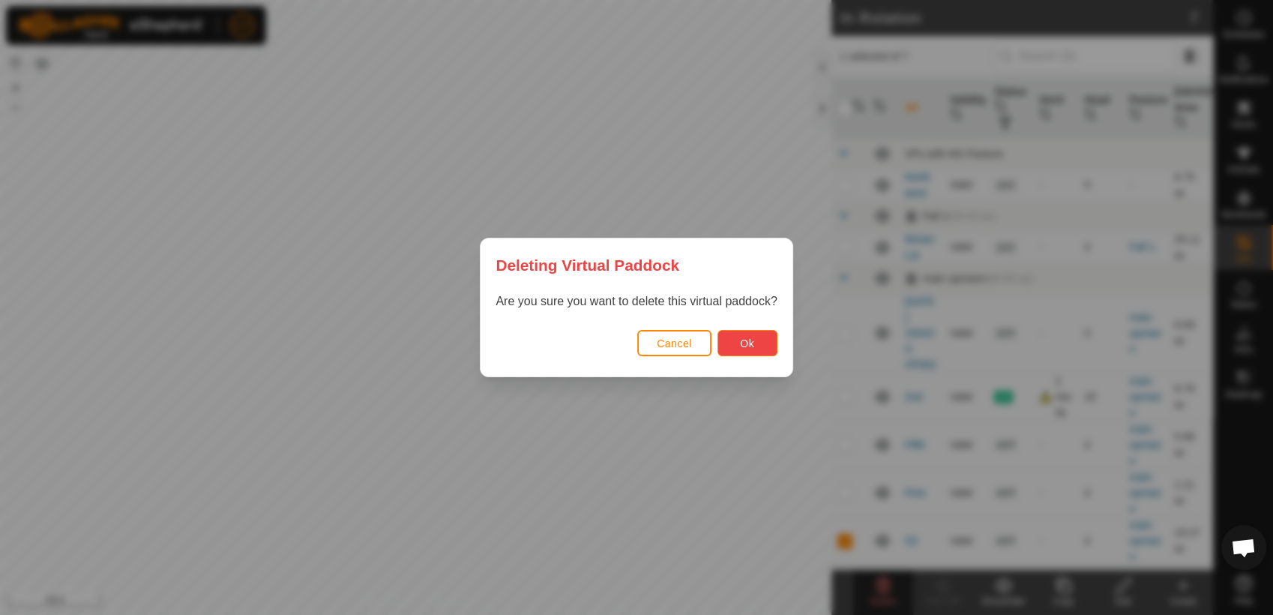
click at [755, 346] on button "Ok" at bounding box center [748, 343] width 60 height 26
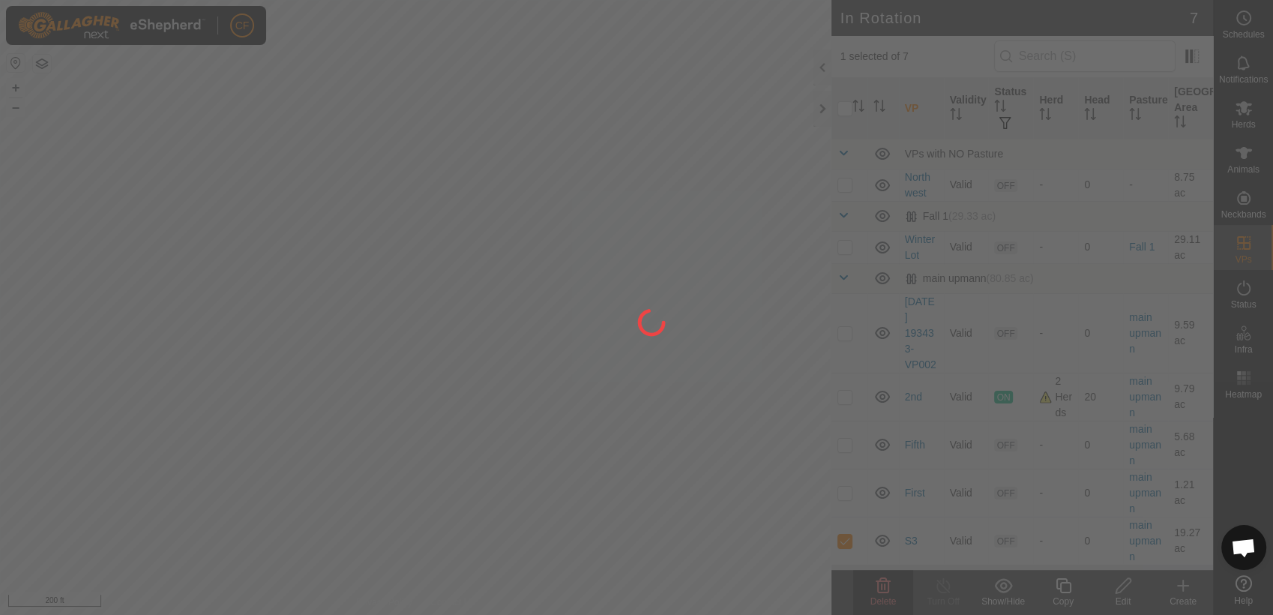
checkbox input "false"
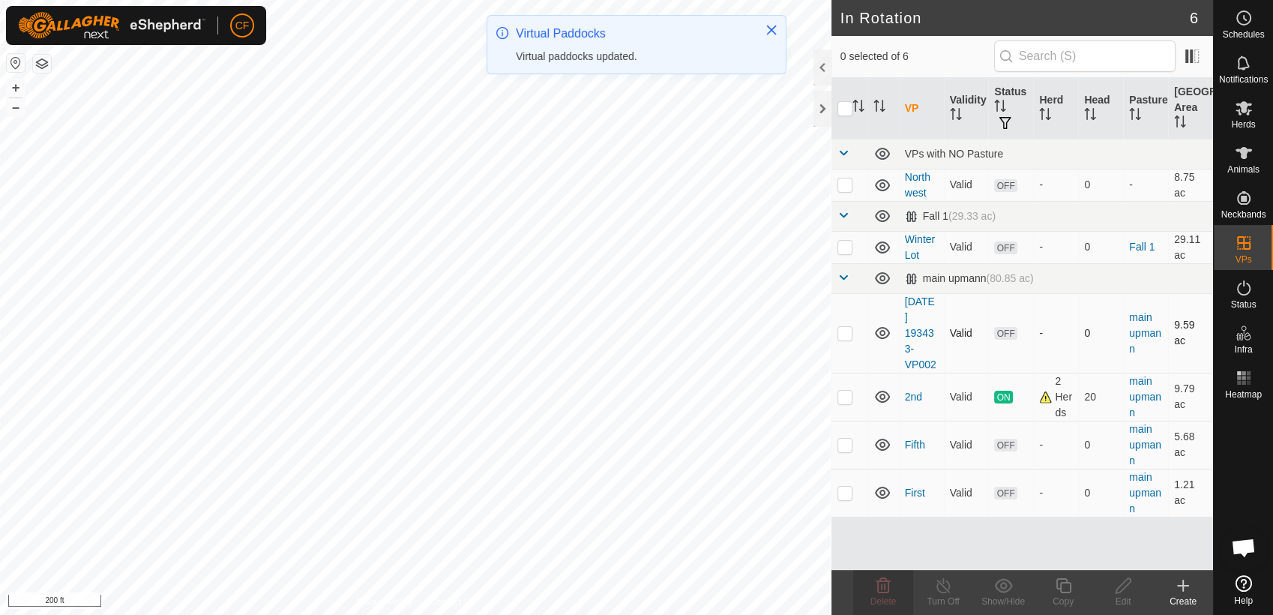
click at [848, 329] on p-checkbox at bounding box center [845, 333] width 15 height 12
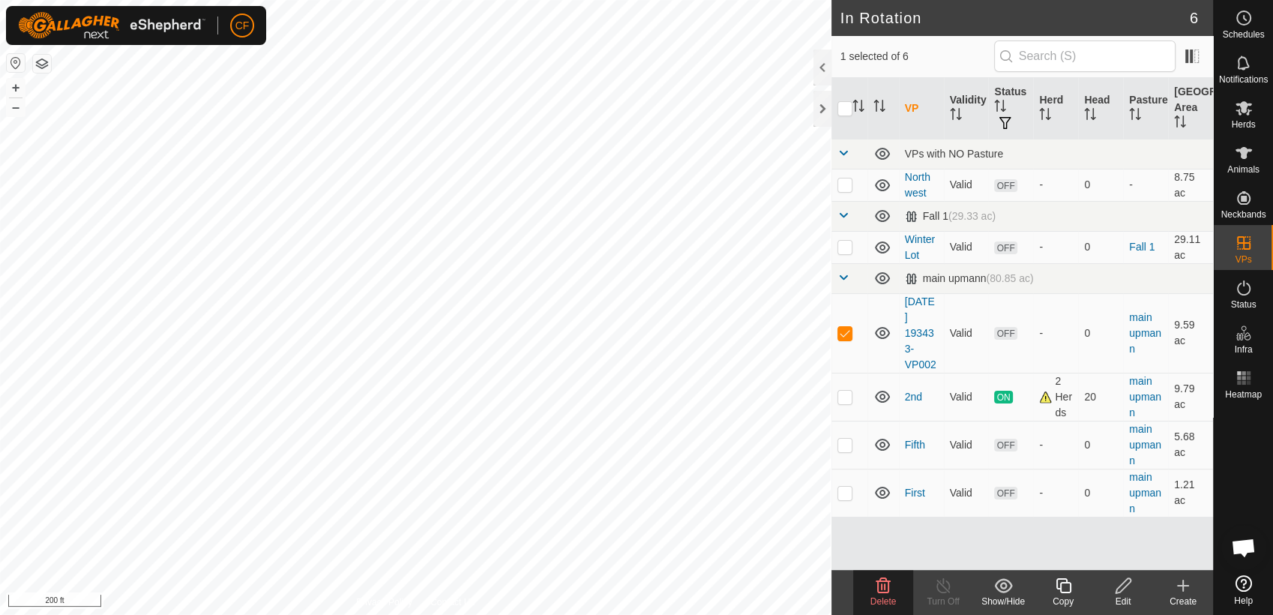
click at [894, 586] on delete-svg-icon at bounding box center [883, 586] width 60 height 18
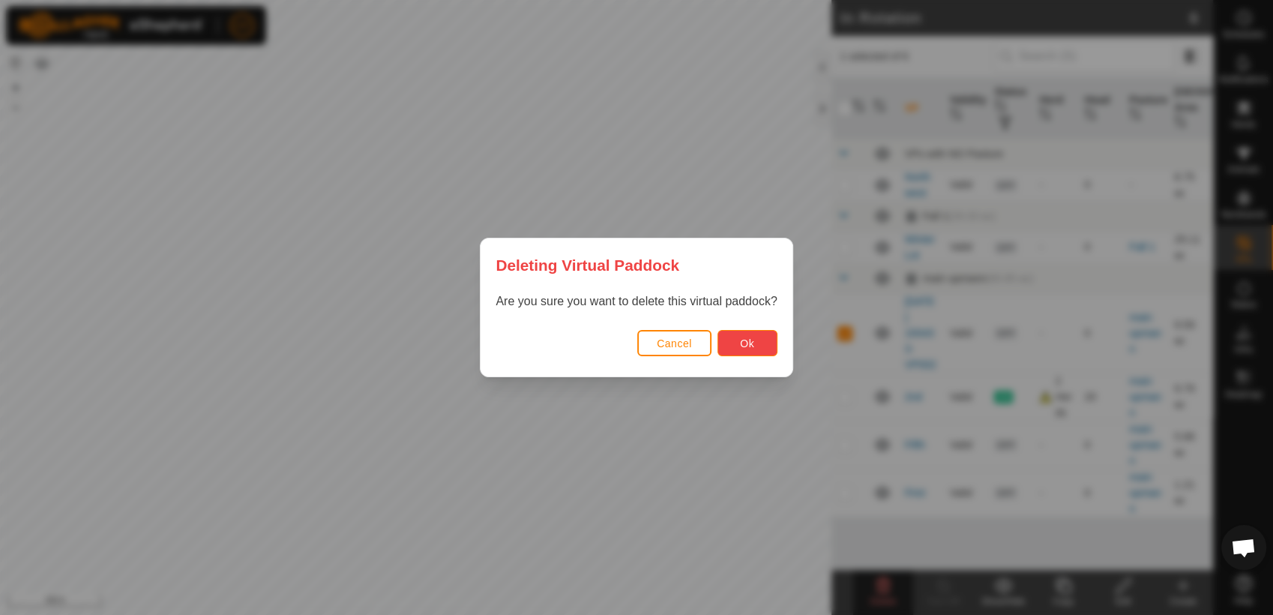
click at [748, 340] on span "Ok" at bounding box center [747, 343] width 14 height 12
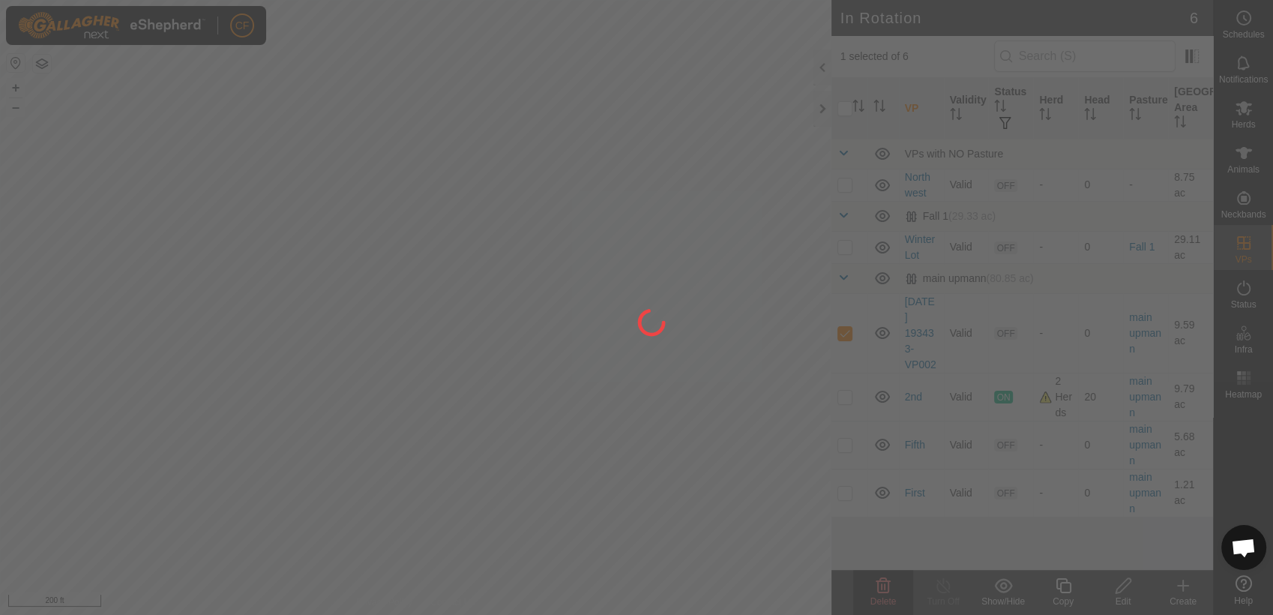
checkbox input "false"
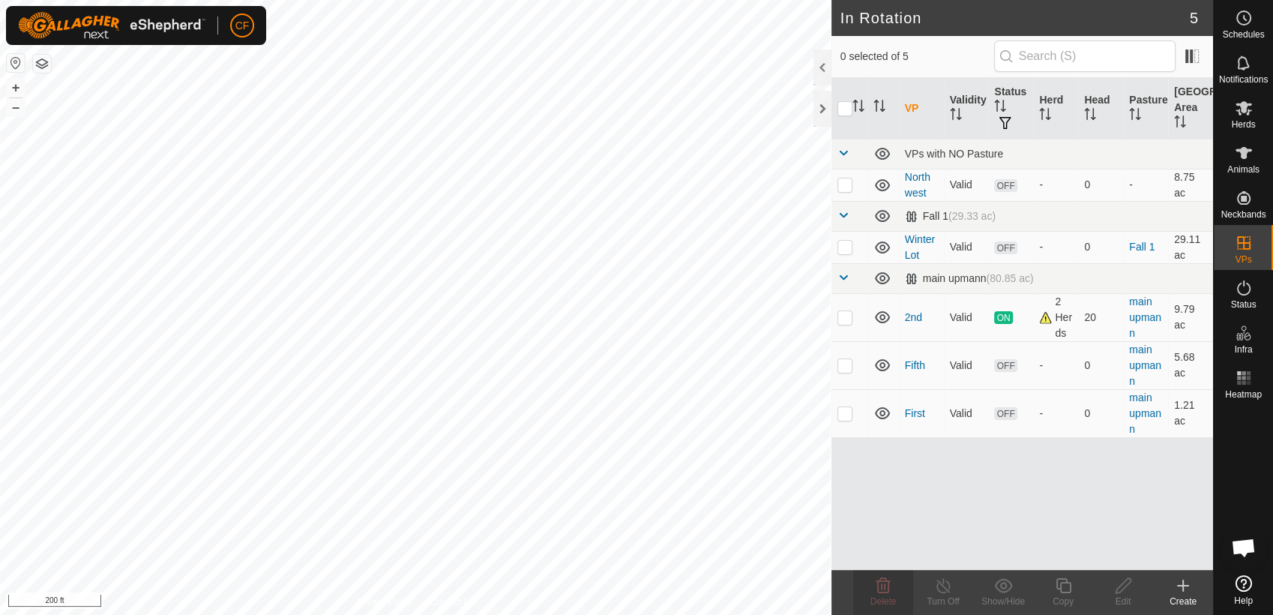
click at [1179, 591] on icon at bounding box center [1183, 586] width 18 height 18
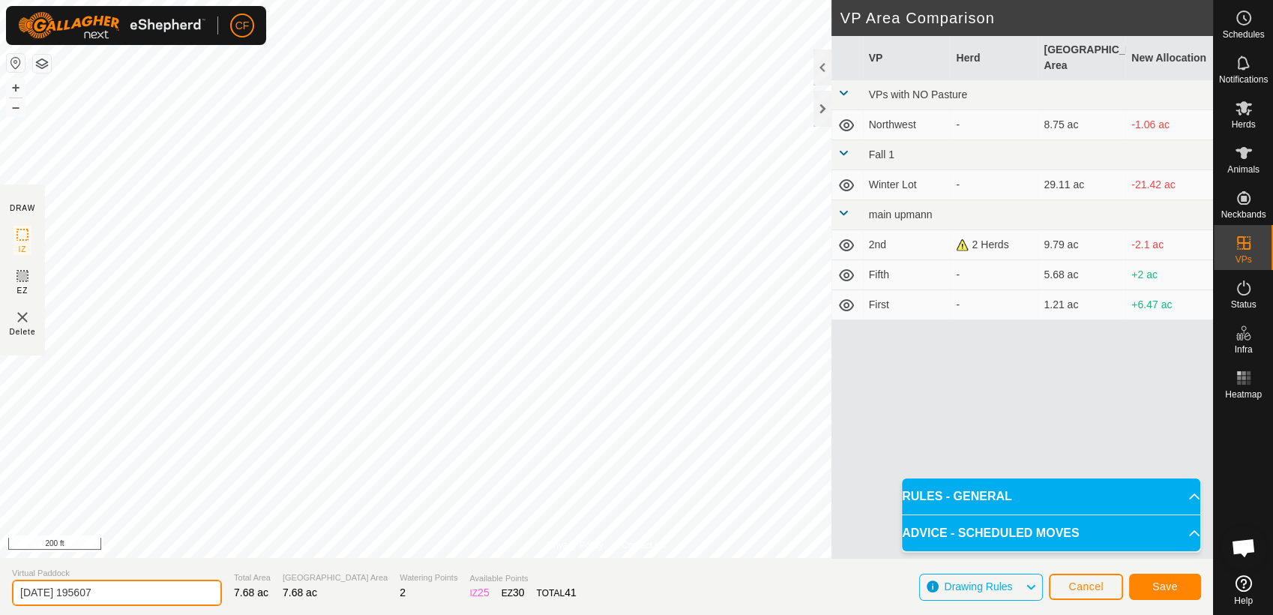
click at [126, 592] on input "2025-09-20 195607" at bounding box center [117, 593] width 210 height 26
type input "2"
type input "S1"
click at [1164, 585] on span "Save" at bounding box center [1165, 586] width 25 height 12
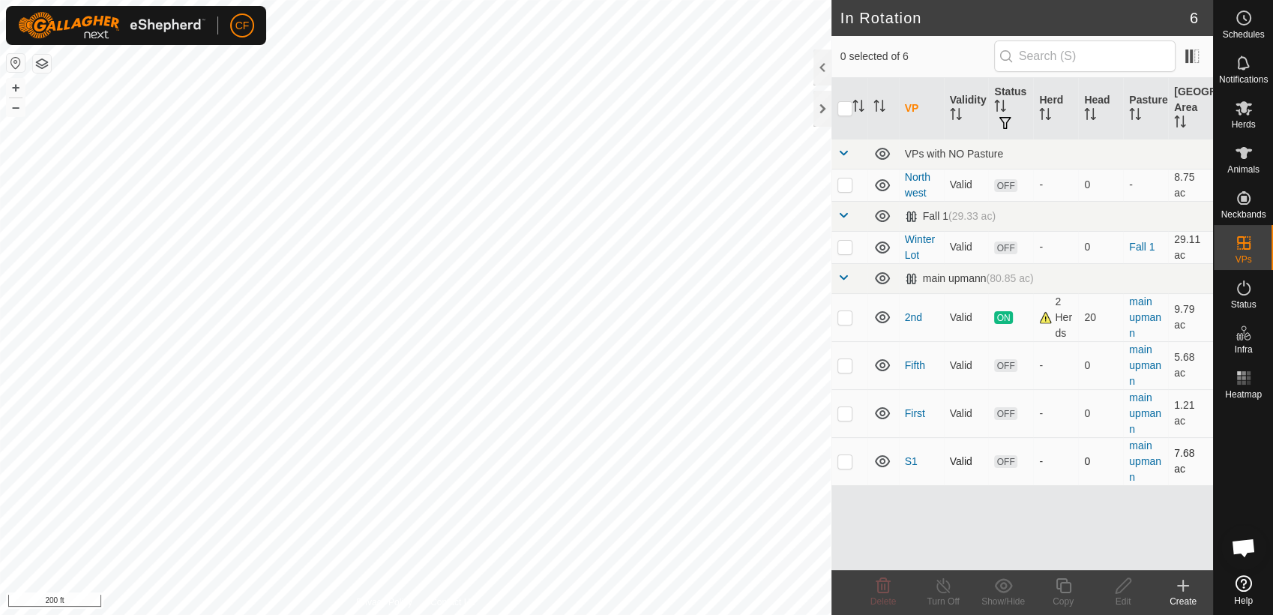
click at [844, 461] on p-checkbox at bounding box center [845, 461] width 15 height 12
checkbox input "true"
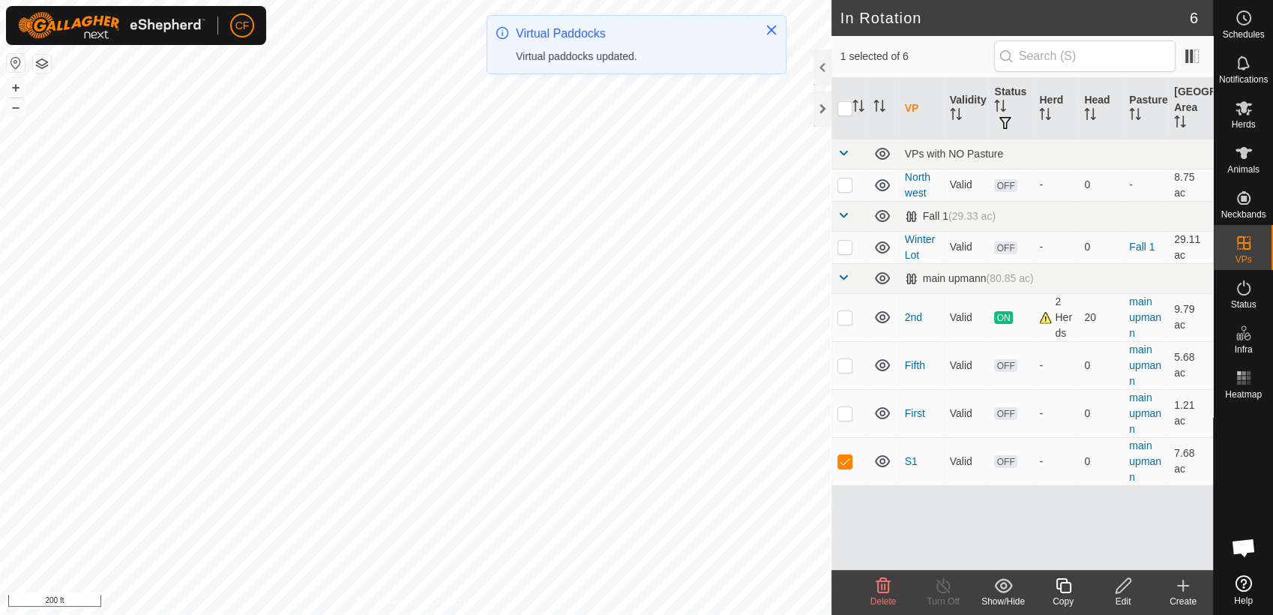
click at [1058, 586] on icon at bounding box center [1063, 586] width 19 height 18
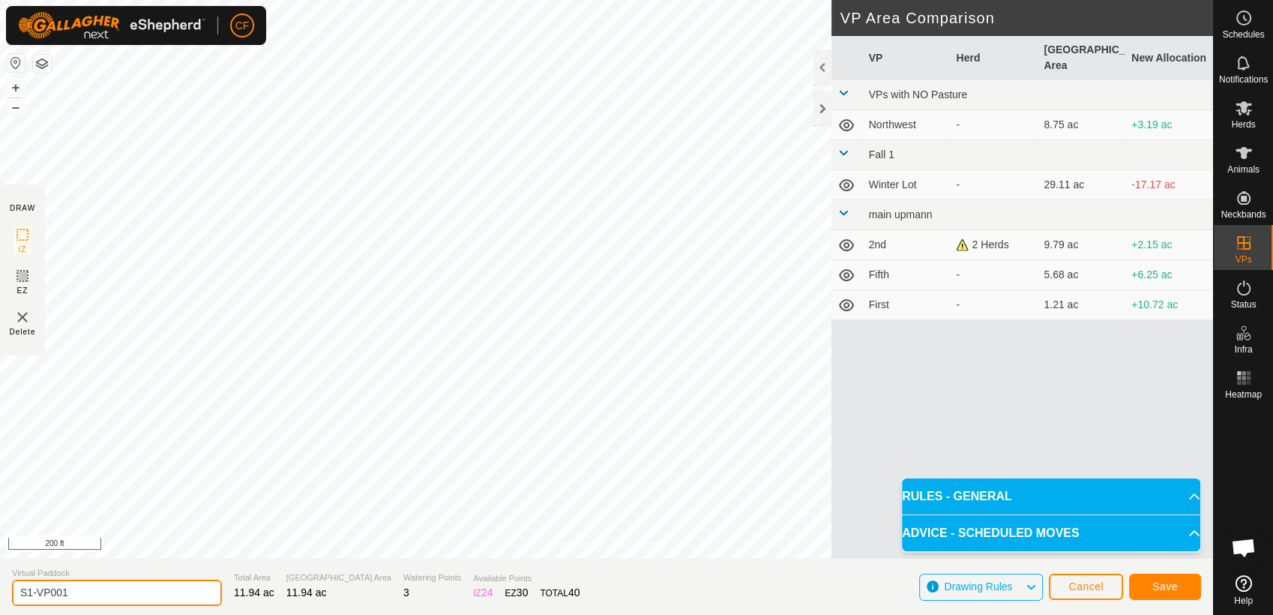
click at [85, 599] on input "S1-VP001" at bounding box center [117, 593] width 210 height 26
type input "S"
type input "S2"
click at [1155, 580] on span "Save" at bounding box center [1165, 586] width 25 height 12
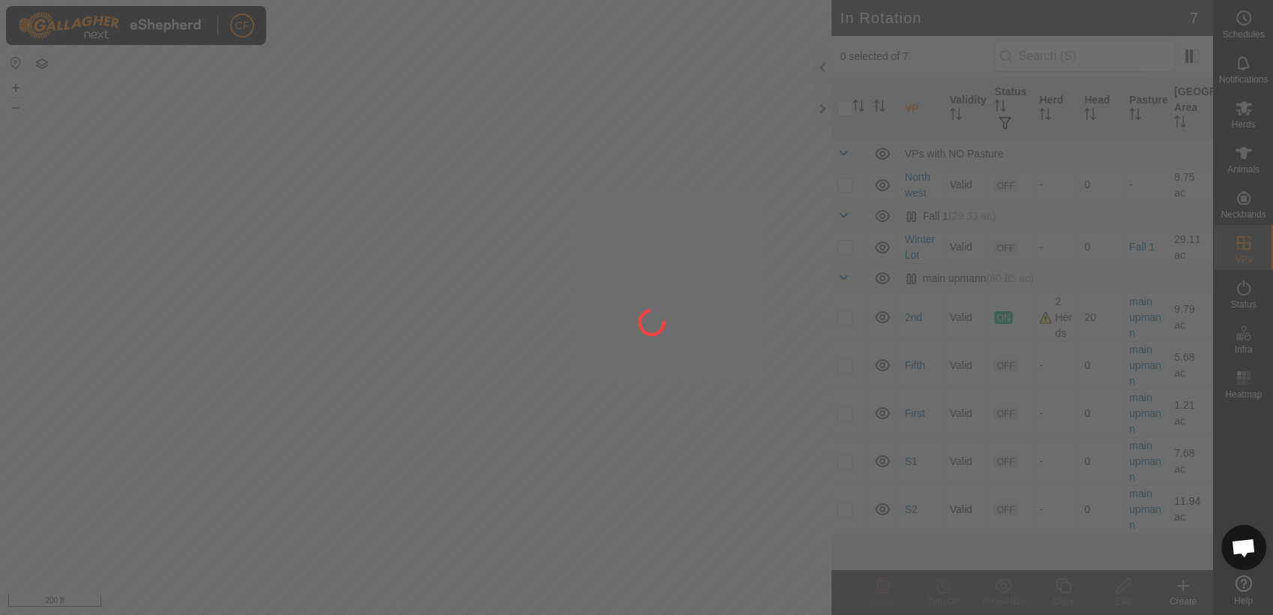
click at [839, 507] on div "CF Schedules Notifications Herds Animals Neckbands VPs Status Infra Heatmap Hel…" at bounding box center [636, 307] width 1273 height 615
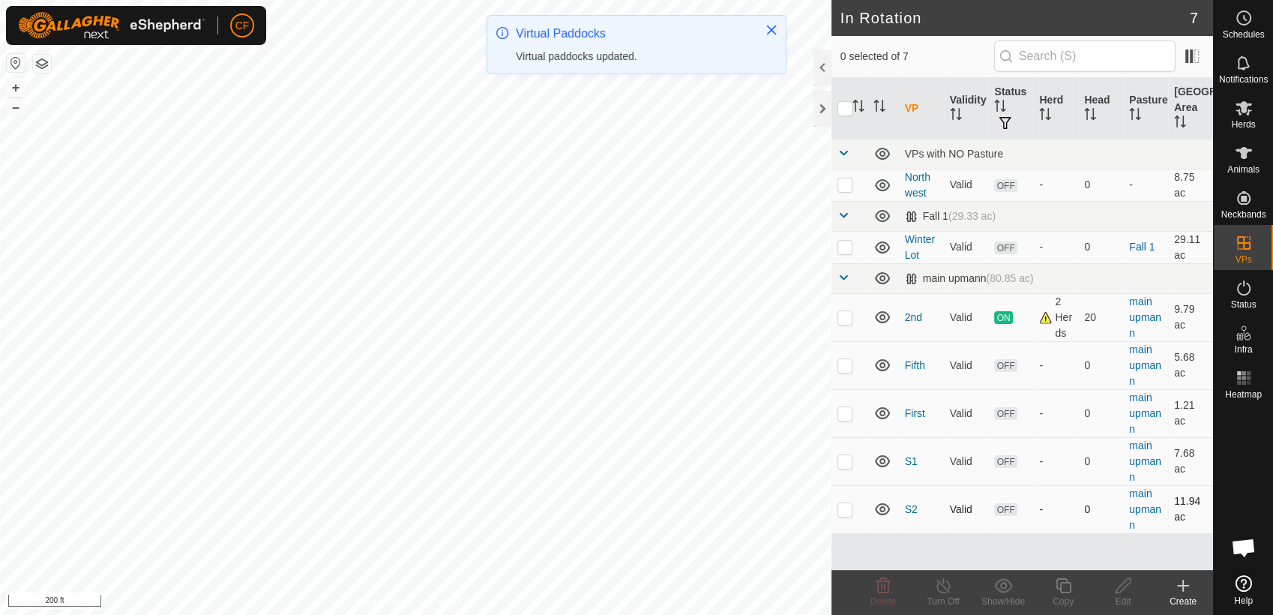
click at [847, 508] on p-checkbox at bounding box center [845, 509] width 15 height 12
checkbox input "true"
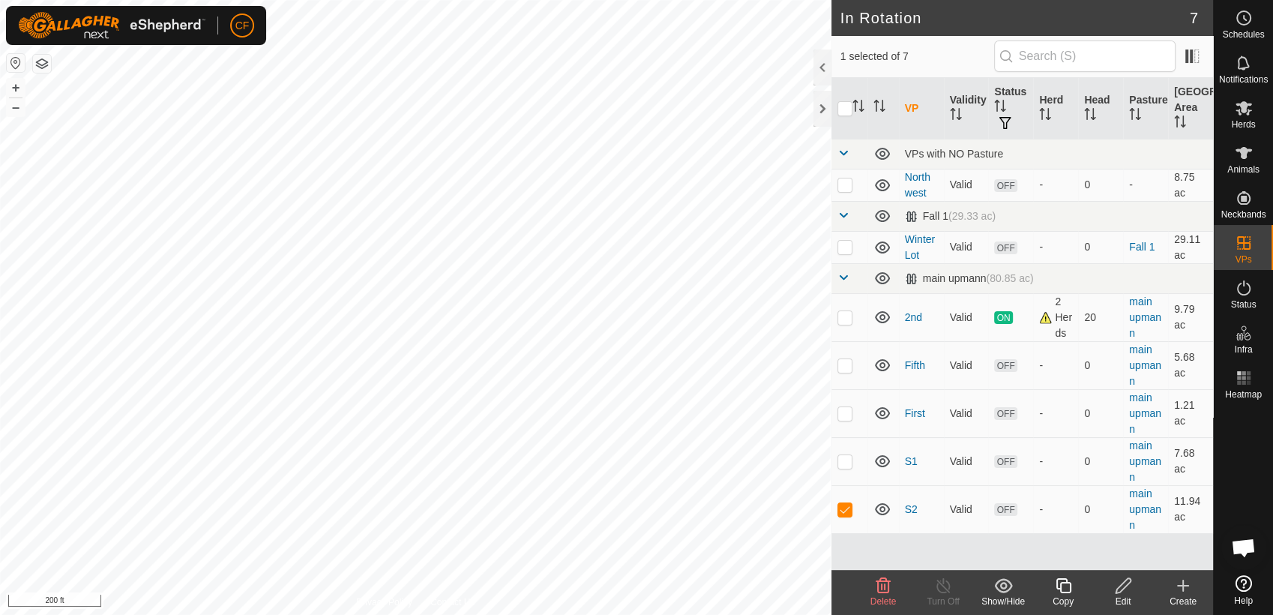
click at [1066, 590] on icon at bounding box center [1063, 586] width 19 height 18
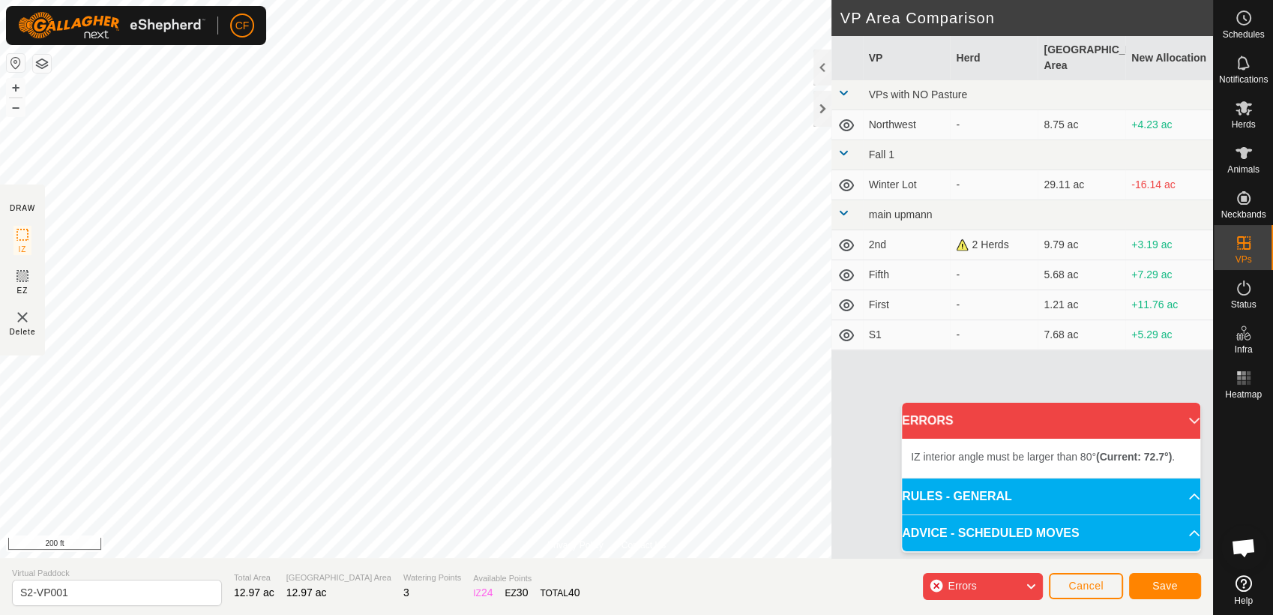
click at [265, 0] on html "CF Schedules Notifications Herds Animals Neckbands VPs Status Infra Heatmap Hel…" at bounding box center [636, 307] width 1273 height 615
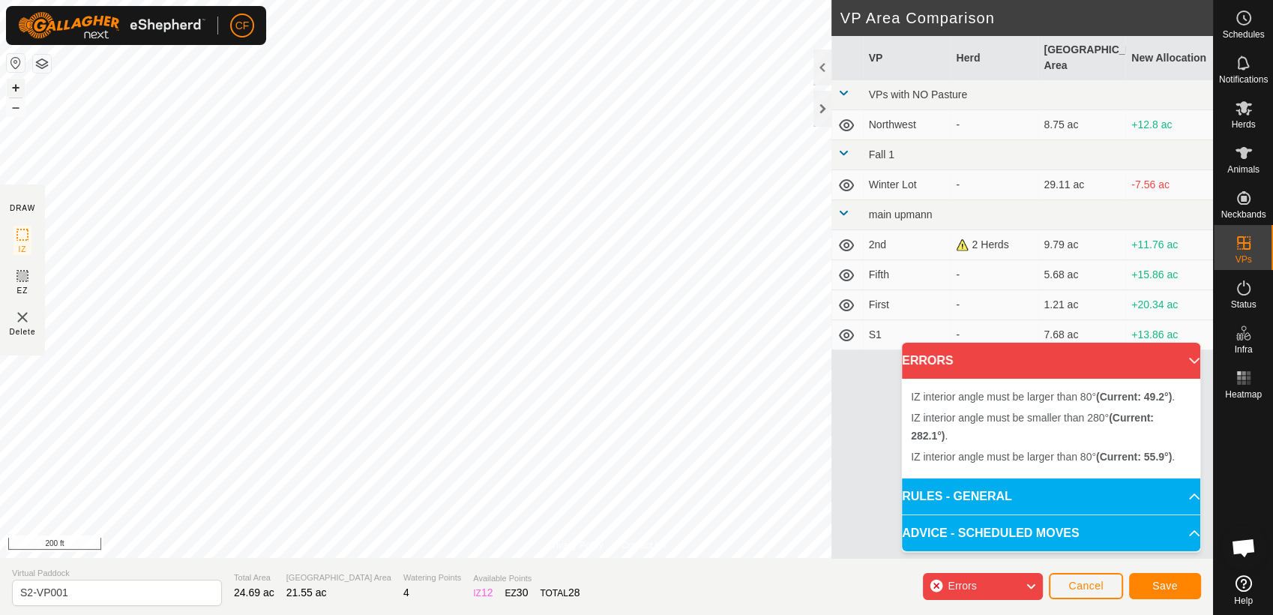
click at [13, 85] on button "+" at bounding box center [16, 88] width 18 height 18
click at [560, 550] on div "Privacy Policy Contact Us Status: OFF Type: Inclusion Zone + – ⇧ i 100 ft" at bounding box center [606, 279] width 1213 height 558
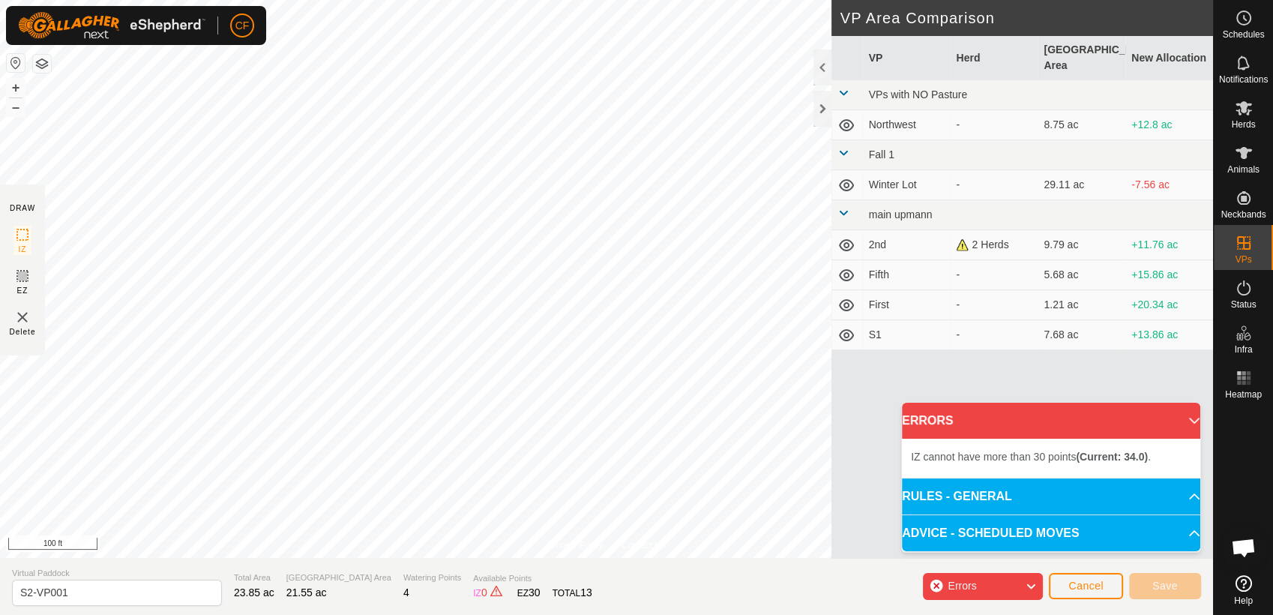
click at [1032, 587] on icon at bounding box center [1030, 586] width 12 height 19
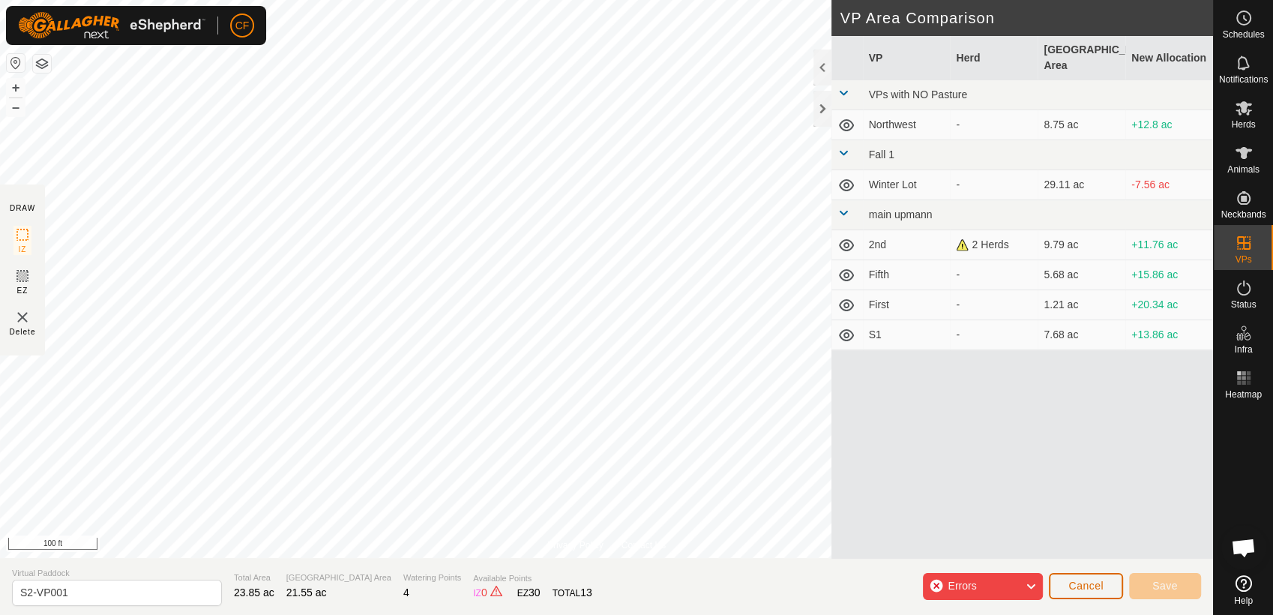
click at [1080, 590] on span "Cancel" at bounding box center [1086, 586] width 35 height 12
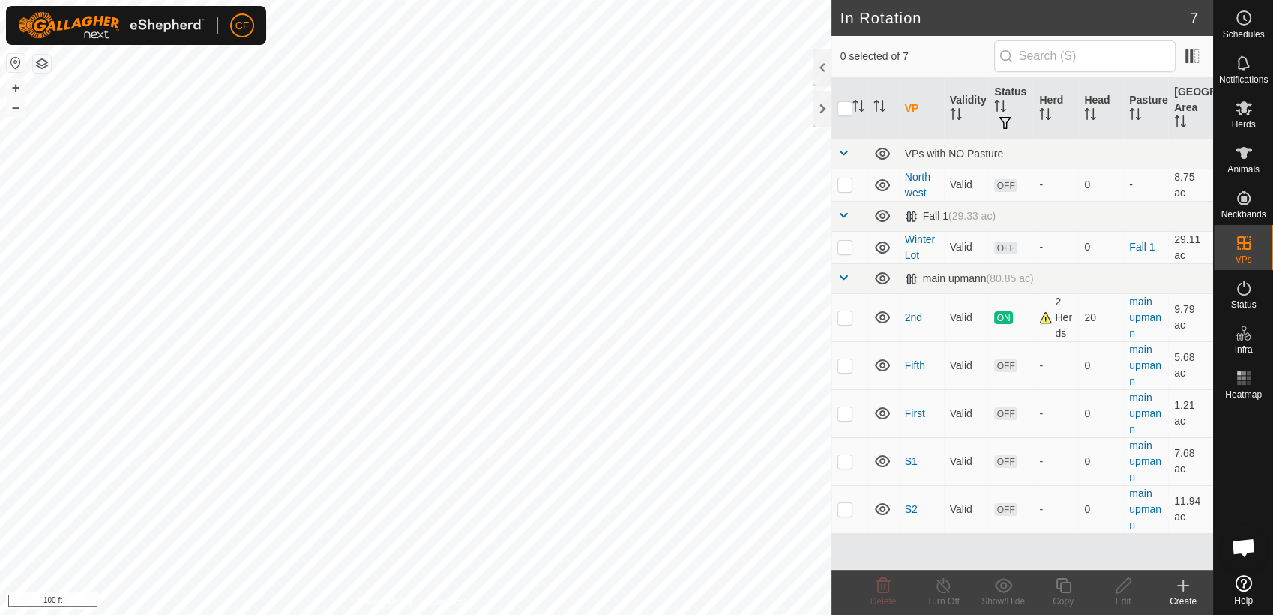
click at [840, 0] on html "CF Schedules Notifications Herds Animals Neckbands VPs Status Infra Heatmap Hel…" at bounding box center [636, 307] width 1273 height 615
checkbox input "true"
click at [1062, 583] on icon at bounding box center [1063, 585] width 15 height 15
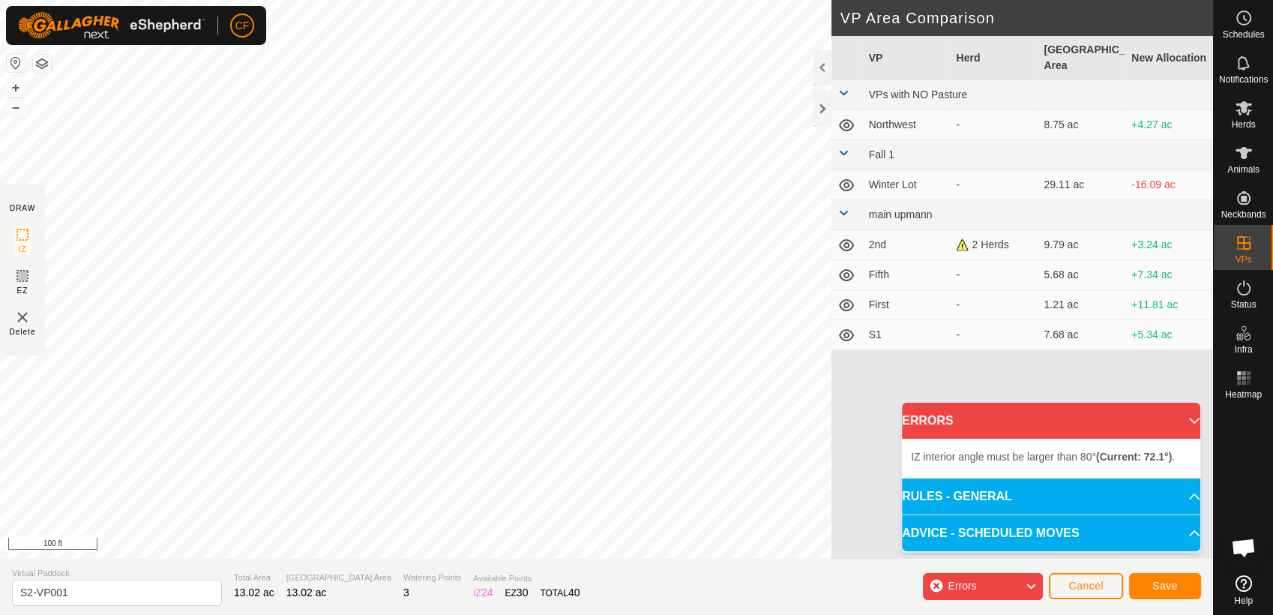
click at [302, 0] on html "CF Schedules Notifications Herds Animals Neckbands VPs Status Infra Heatmap Hel…" at bounding box center [636, 307] width 1273 height 615
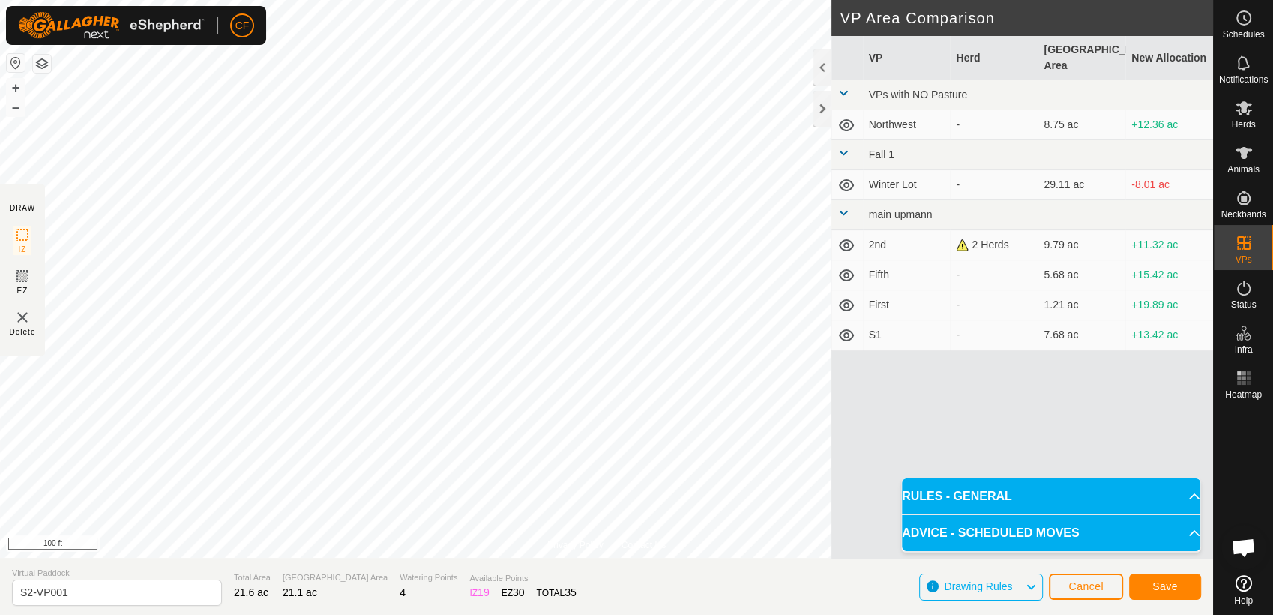
click at [712, 0] on html "CF Schedules Notifications Herds Animals Neckbands VPs Status Infra Heatmap Hel…" at bounding box center [636, 307] width 1273 height 615
click at [853, 191] on div "Privacy Policy Contact Us Status: OFF Type: Inclusion Zone + – ⇧ i 100 ft DRAW …" at bounding box center [606, 307] width 1213 height 615
click at [13, 107] on button "–" at bounding box center [16, 107] width 18 height 18
click at [77, 592] on input "S2-VP001" at bounding box center [117, 593] width 210 height 26
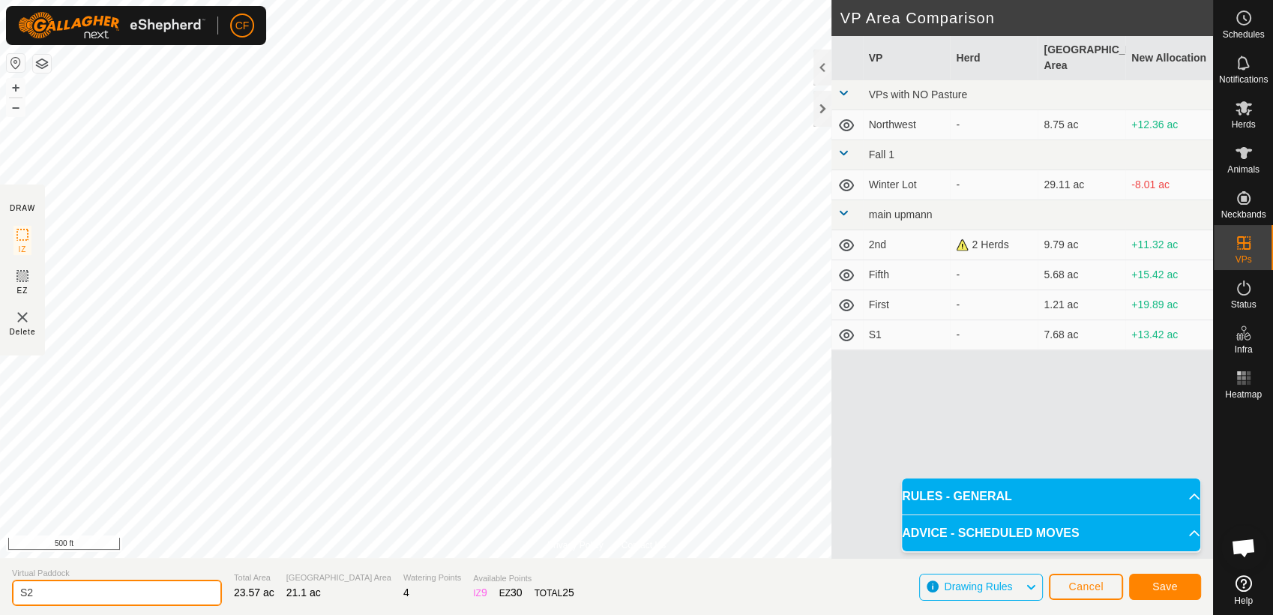
type input "S"
type input "S3"
click at [1161, 585] on span "Save" at bounding box center [1165, 586] width 25 height 12
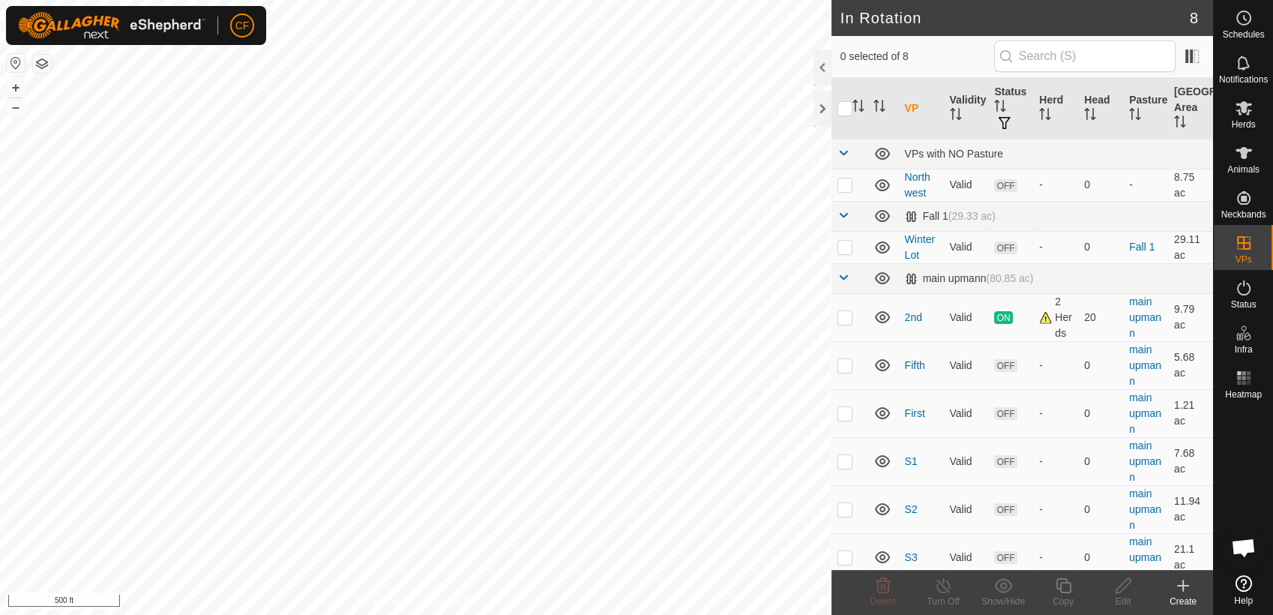
scroll to position [5655, 0]
